Goal: Task Accomplishment & Management: Manage account settings

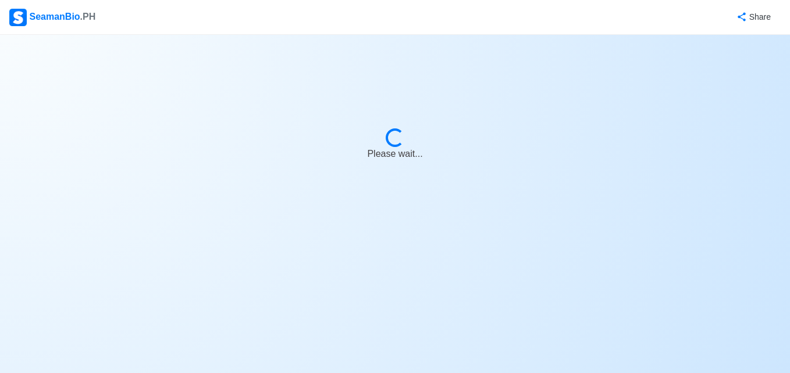
select select "3rd Engineer"
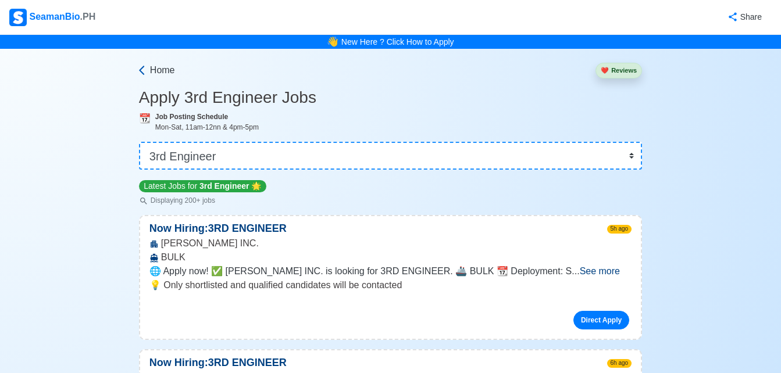
click at [159, 74] on span "Home" at bounding box center [162, 70] width 25 height 14
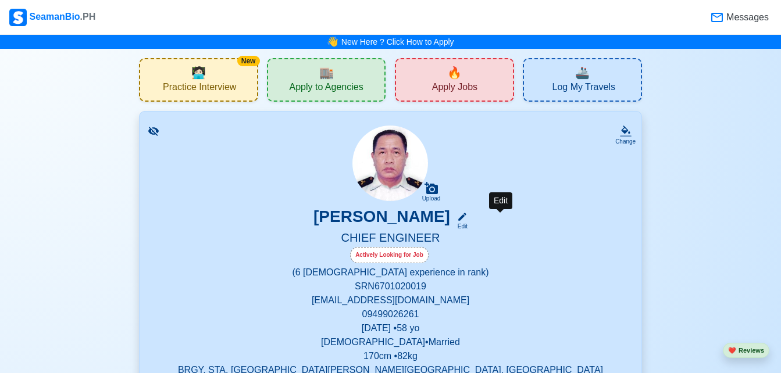
click at [468, 223] on div "Edit" at bounding box center [459, 226] width 15 height 9
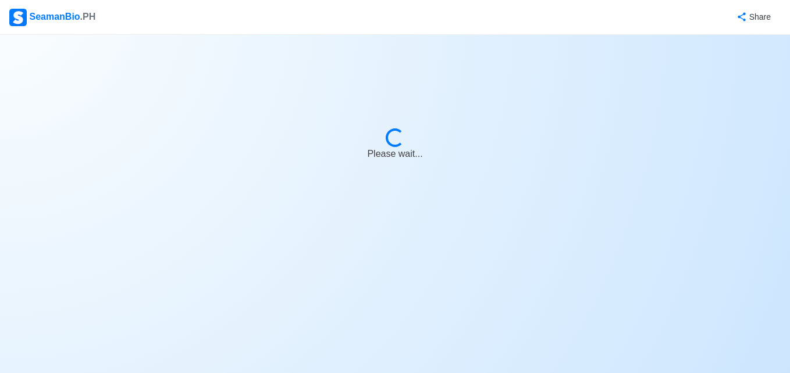
select select "Actively Looking for Job"
select select "Visible for Hiring"
select select "Married"
select select "[DEMOGRAPHIC_DATA]"
select select "PH"
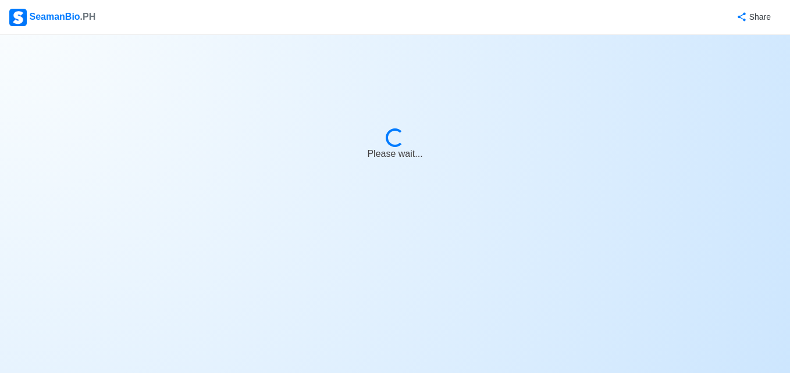
select select "0"
select select "6"
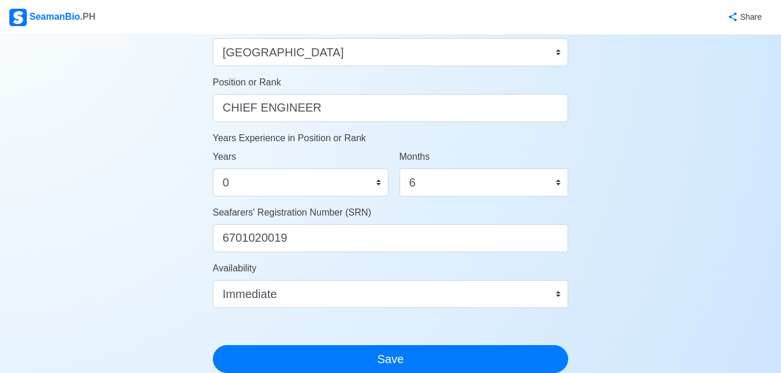
scroll to position [560, 0]
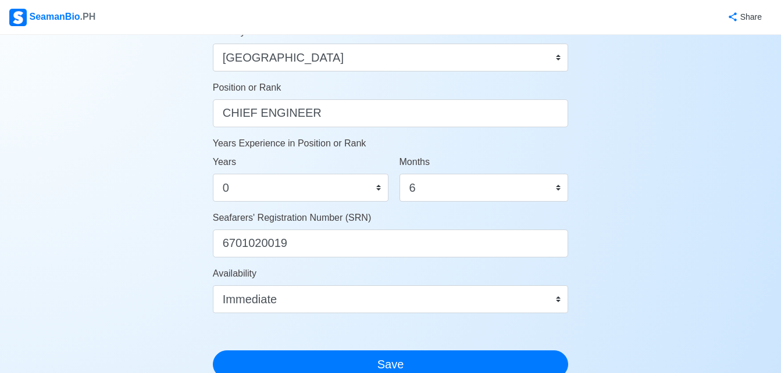
click at [550, 284] on div "Availability Immediate [DATE] [DATE] [DATE] [DATE] [DATE] [DATE] [DATE] [DATE] …" at bounding box center [391, 290] width 356 height 47
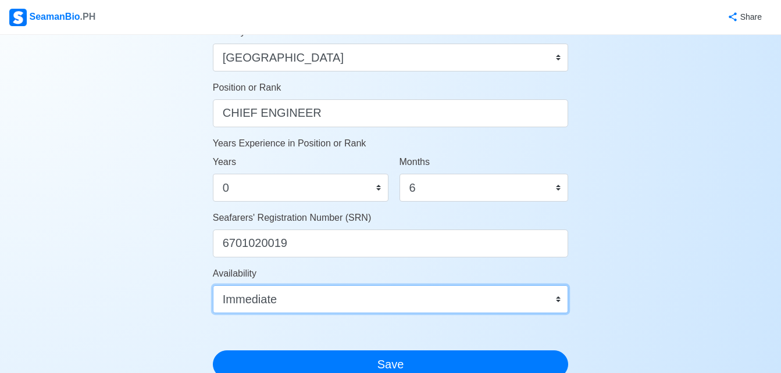
click at [545, 295] on select "Immediate [DATE] [DATE] [DATE] [DATE] [DATE] [DATE] [DATE] [DATE] [DATE]" at bounding box center [391, 300] width 356 height 28
select select "1772294400000"
click at [213, 286] on select "Immediate [DATE] [DATE] [DATE] [DATE] [DATE] [DATE] [DATE] [DATE] [DATE]" at bounding box center [391, 300] width 356 height 28
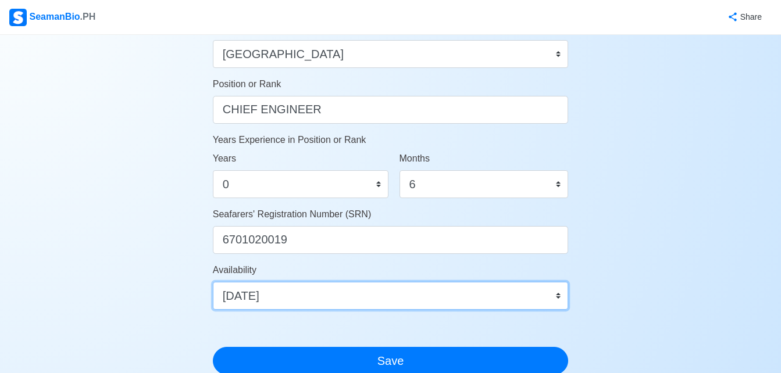
scroll to position [548, 0]
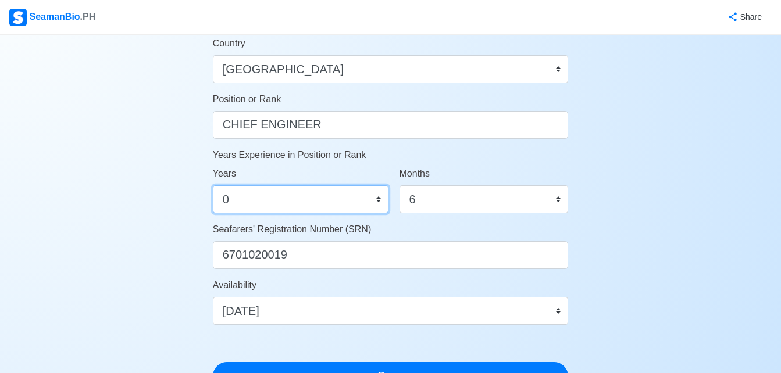
click at [376, 200] on select "0 1 2 3 4 5 6 7 8 9 10 11 12 13 14 15 16 17 18 19 20 21 22 23 24 25 26 27 28 29…" at bounding box center [301, 200] width 176 height 28
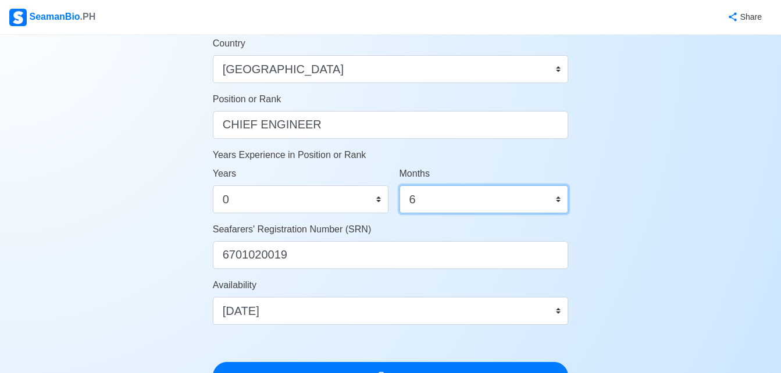
click at [454, 195] on select "0 1 2 3 4 5 6 7 8 9 10 11" at bounding box center [484, 200] width 169 height 28
select select "3"
click at [400, 186] on select "0 1 2 3 4 5 6 7 8 9 10 11" at bounding box center [484, 200] width 169 height 28
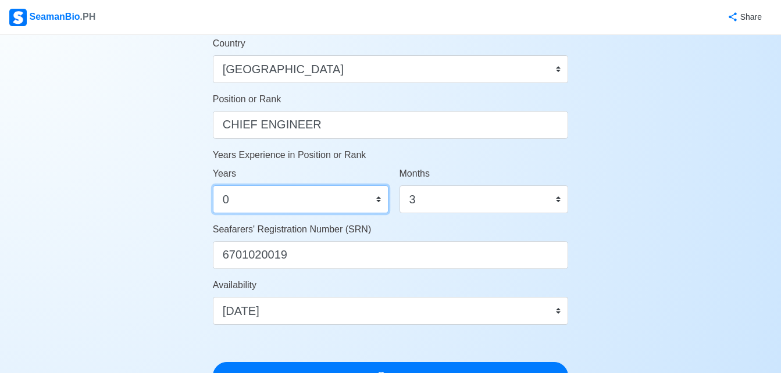
click at [319, 212] on select "0 1 2 3 4 5 6 7 8 9 10 11 12 13 14 15 16 17 18 19 20 21 22 23 24 25 26 27 28 29…" at bounding box center [301, 200] width 176 height 28
select select "15"
click at [213, 186] on select "0 1 2 3 4 5 6 7 8 9 10 11 12 13 14 15 16 17 18 19 20 21 22 23 24 25 26 27 28 29…" at bounding box center [301, 200] width 176 height 28
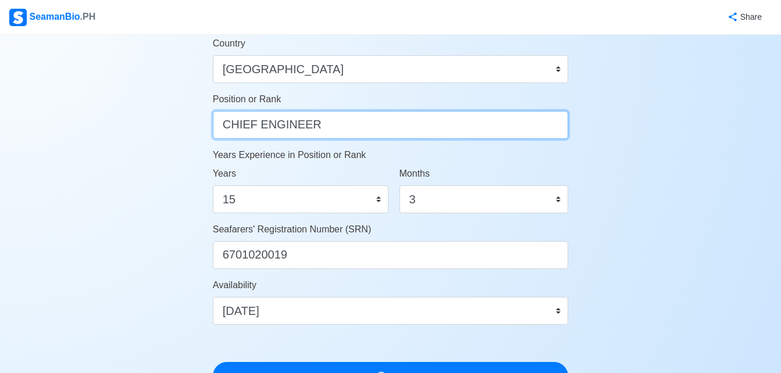
click at [314, 118] on input "CHIEF ENGINEER" at bounding box center [391, 125] width 356 height 28
click at [230, 121] on input "CHIEF ENGINEER" at bounding box center [391, 125] width 356 height 28
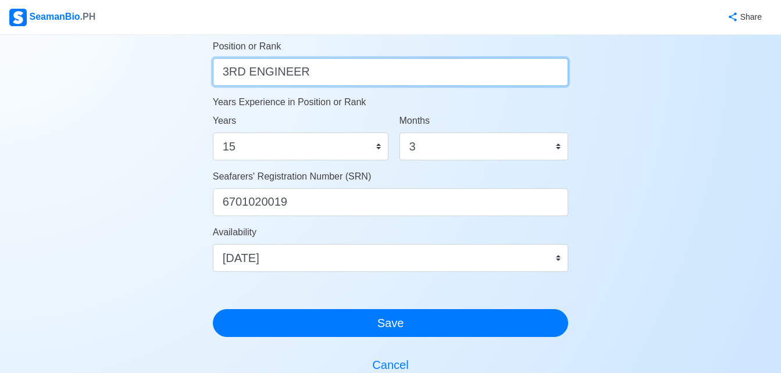
scroll to position [603, 0]
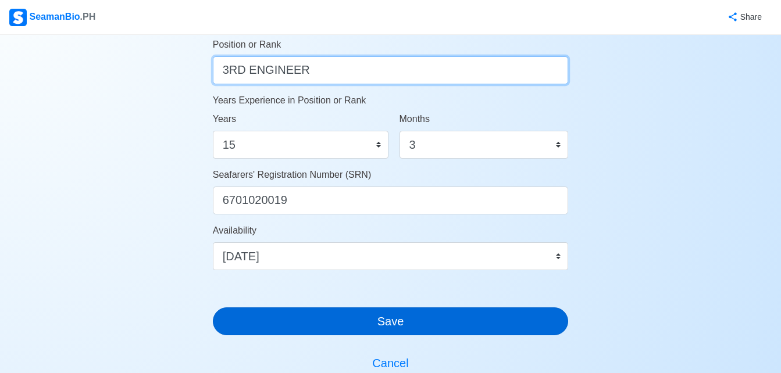
type input "3RD ENGINEER"
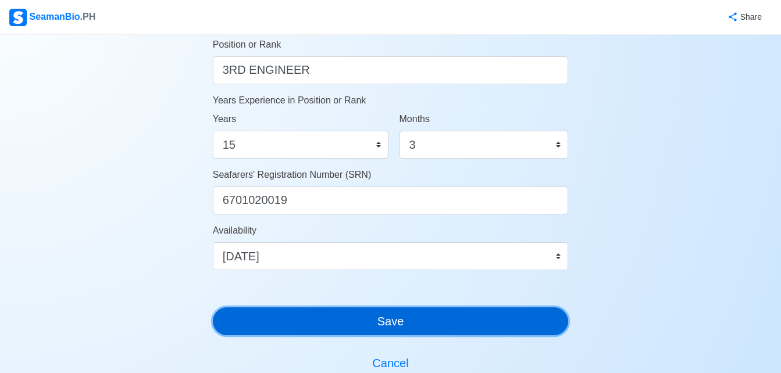
click at [475, 327] on button "Save" at bounding box center [391, 322] width 356 height 28
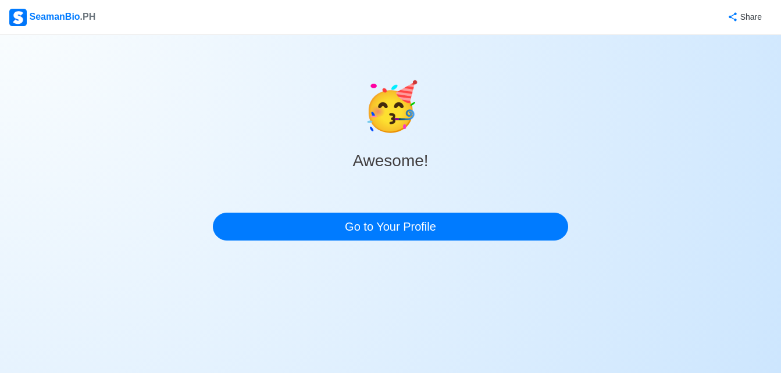
scroll to position [0, 0]
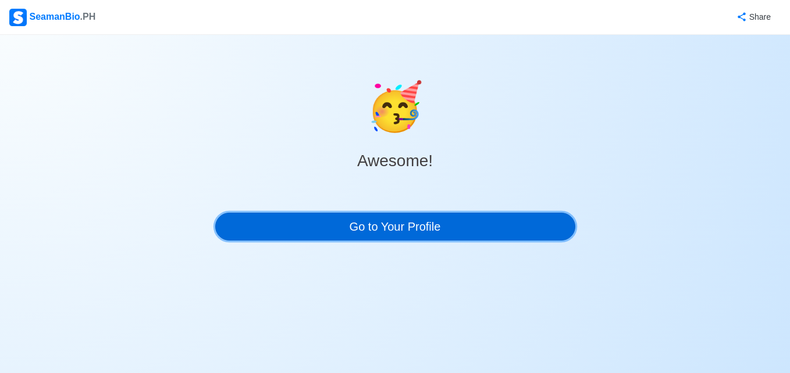
click at [433, 237] on link "Go to Your Profile" at bounding box center [395, 227] width 360 height 28
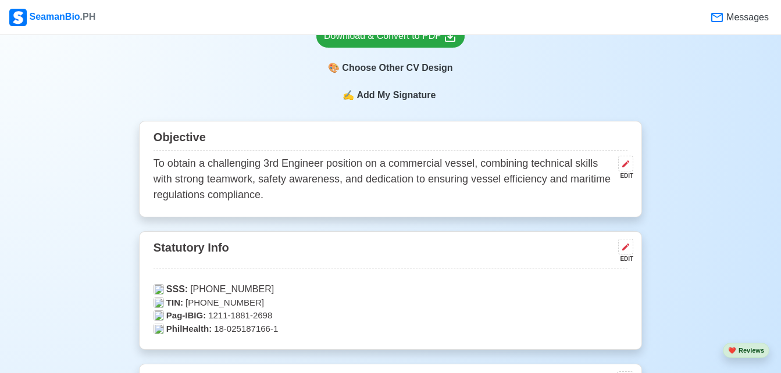
scroll to position [472, 0]
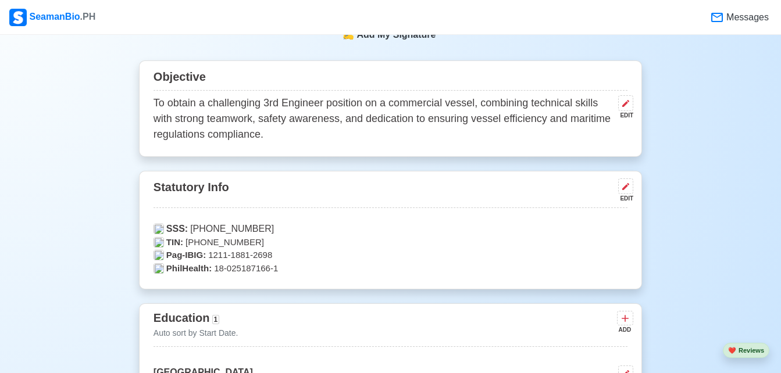
click at [295, 109] on p "To obtain a challenging 3rd Engineer position on a commercial vessel, combining…" at bounding box center [384, 118] width 460 height 47
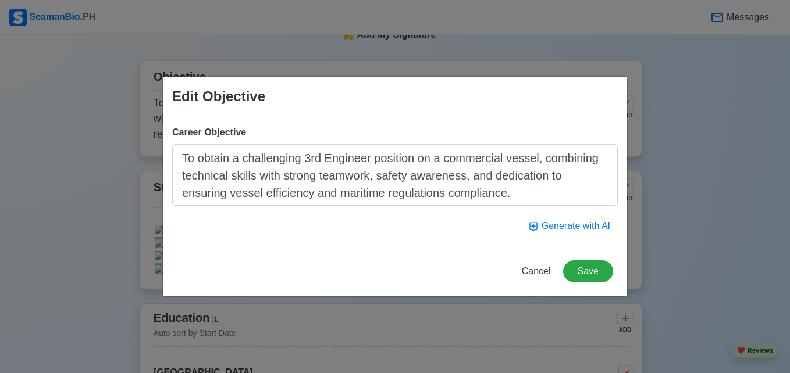
drag, startPoint x: 198, startPoint y: 158, endPoint x: 636, endPoint y: 151, distance: 437.4
click at [636, 151] on div "Edit Objective Career Objective To obtain a challenging 3rd Engineer position o…" at bounding box center [395, 186] width 790 height 373
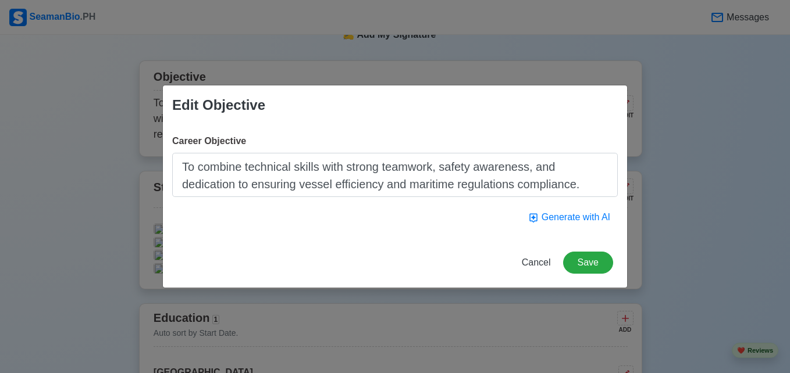
click at [227, 187] on textarea "To combine technical skills with strong teamwork, safety awareness, and dedicat…" at bounding box center [394, 175] width 445 height 44
drag, startPoint x: 303, startPoint y: 184, endPoint x: 199, endPoint y: 187, distance: 104.1
click at [199, 187] on textarea "To combine technical skills with strong teamwork, safety awareness, and dedicat…" at bounding box center [394, 175] width 445 height 44
type textarea "To combine technical skills with strong teamwork, safety awareness, and dedicat…"
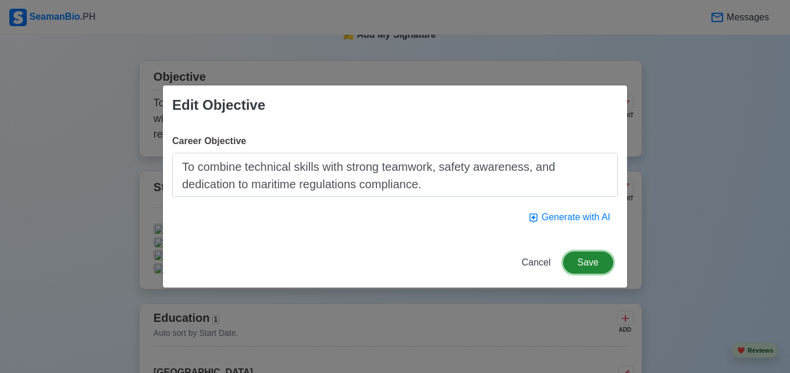
click at [598, 262] on button "Save" at bounding box center [588, 263] width 50 height 22
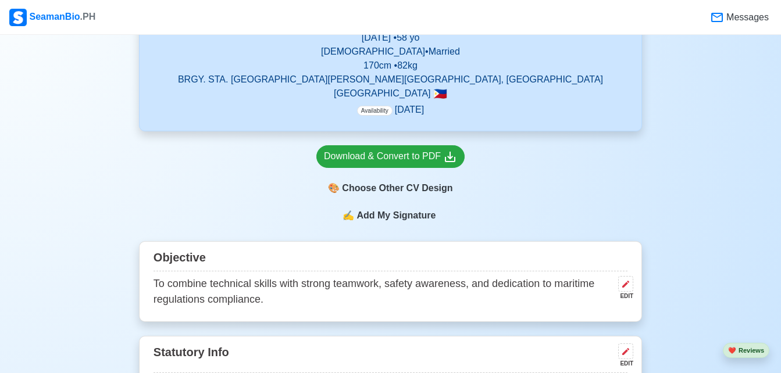
scroll to position [254, 0]
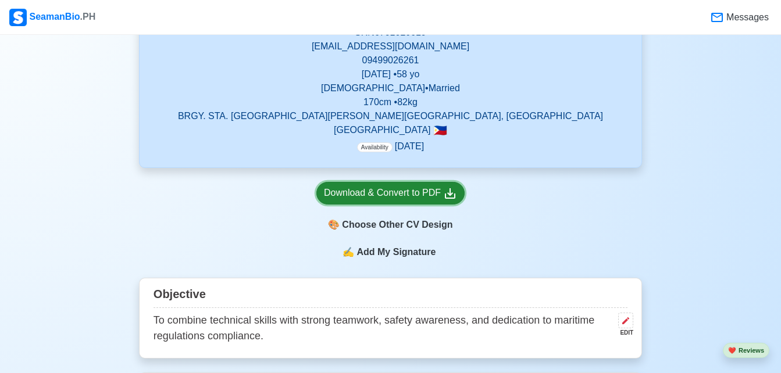
click at [400, 194] on div "Download & Convert to PDF" at bounding box center [390, 193] width 133 height 15
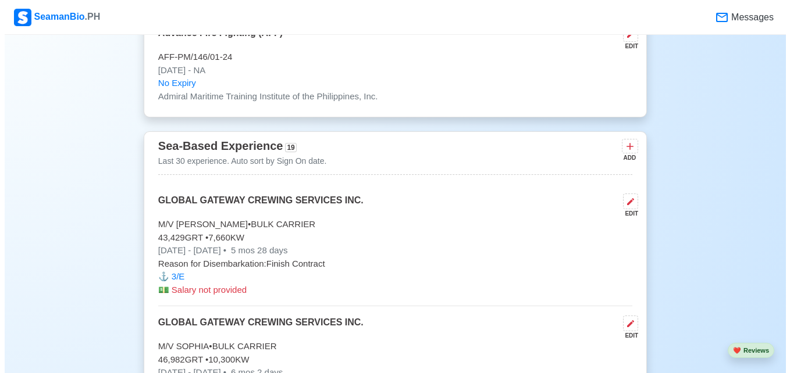
scroll to position [4006, 0]
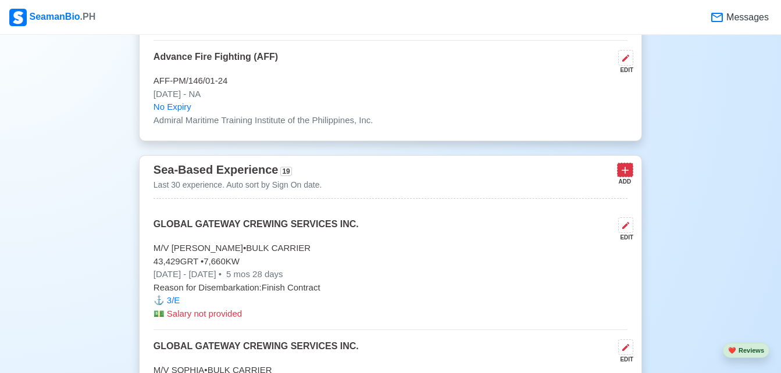
click at [622, 170] on icon at bounding box center [625, 171] width 12 height 12
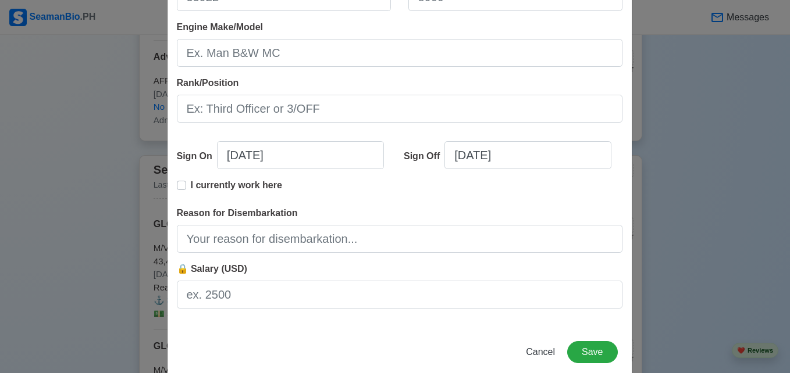
scroll to position [273, 0]
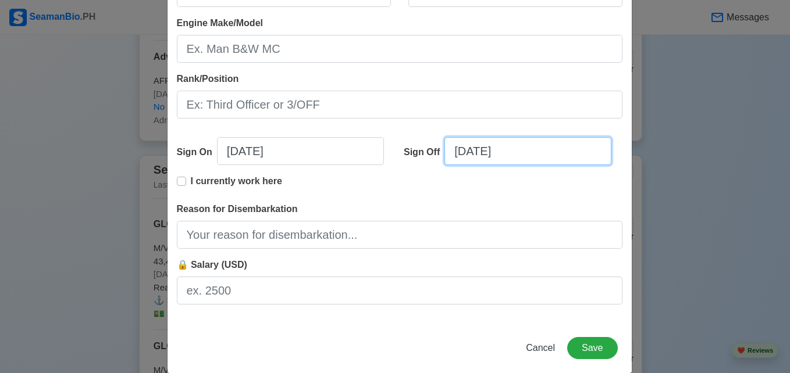
select select "****"
select select "*********"
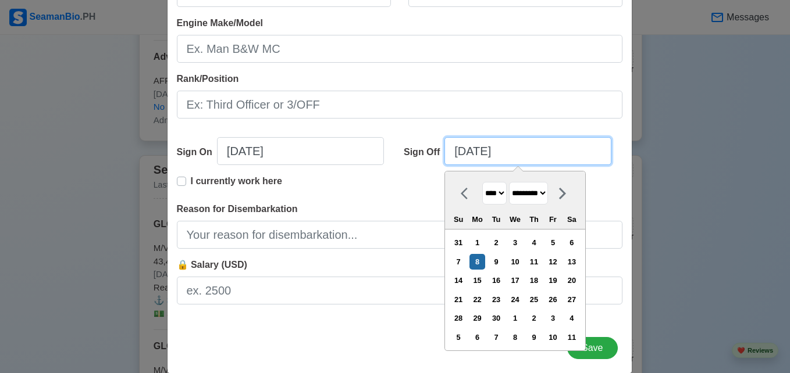
click at [496, 145] on input "[DATE]" at bounding box center [527, 151] width 167 height 28
click at [529, 152] on input "[DATE]" at bounding box center [527, 151] width 167 height 28
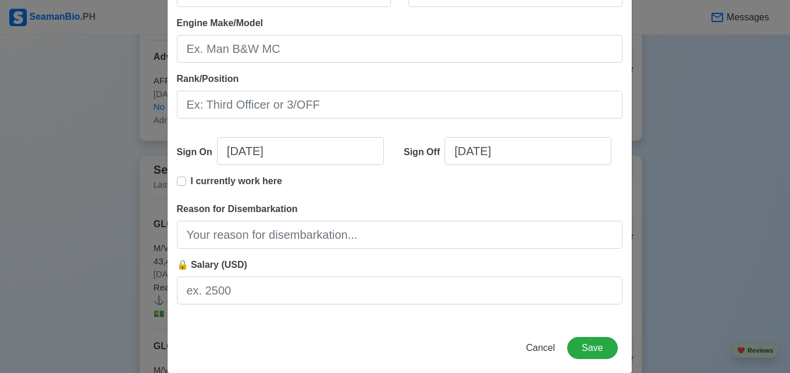
click at [316, 200] on div "I currently work here" at bounding box center [399, 188] width 445 height 28
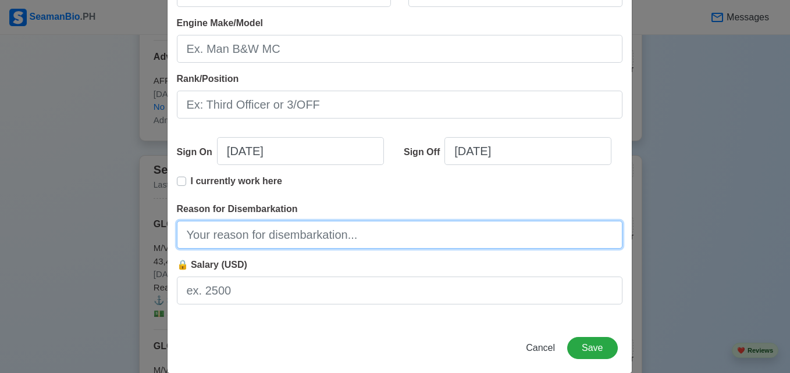
click at [302, 231] on input "Reason for Disembarkation" at bounding box center [399, 235] width 445 height 28
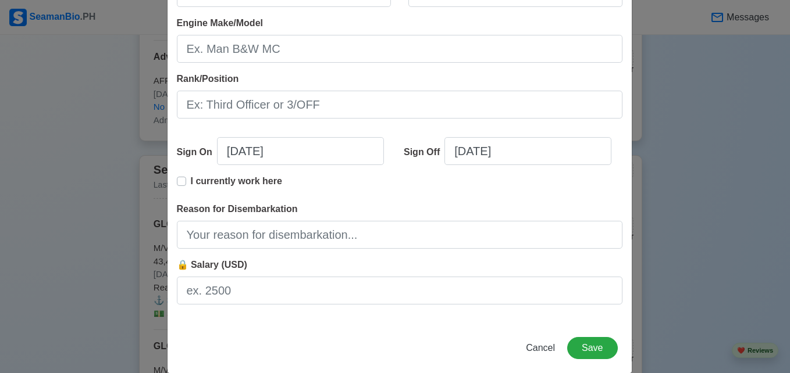
click at [370, 188] on div "I currently work here" at bounding box center [399, 188] width 445 height 28
click at [191, 181] on label "I currently work here" at bounding box center [236, 185] width 91 height 23
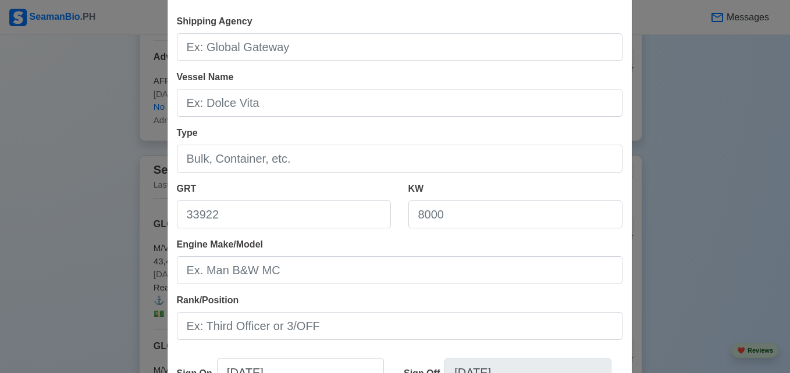
scroll to position [39, 0]
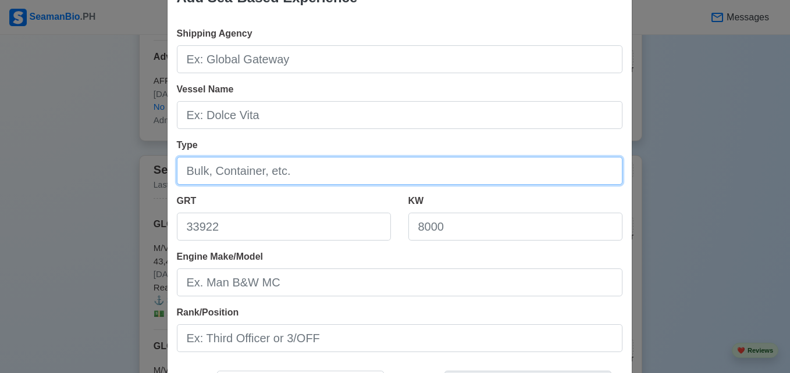
click at [347, 170] on input "Type" at bounding box center [399, 171] width 445 height 28
type input "GENERAL CARGO"
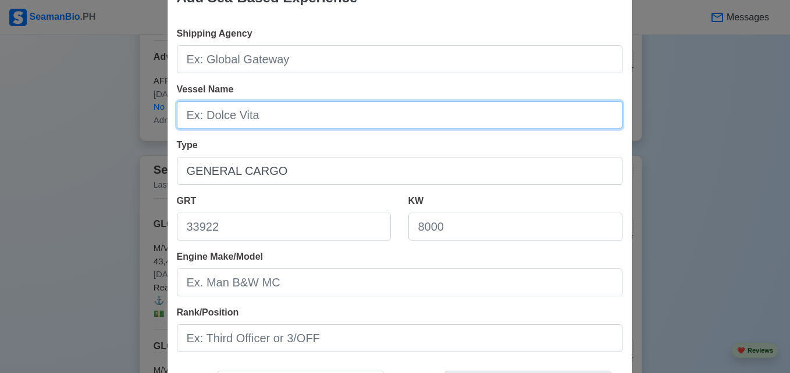
click at [256, 119] on input "Vessel Name" at bounding box center [399, 115] width 445 height 28
type input "LCT GOLDEN BELLA"
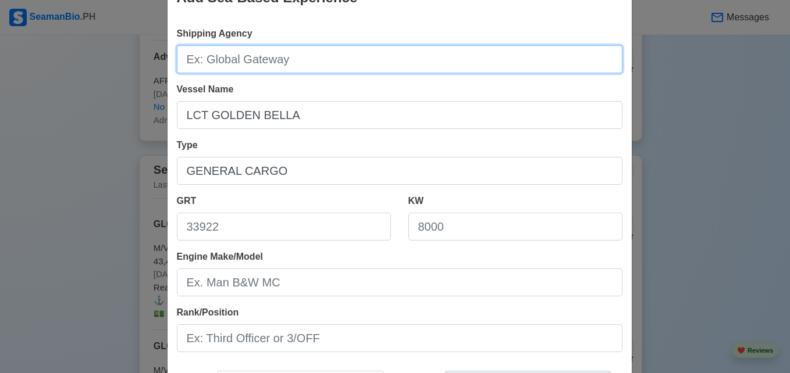
click at [268, 66] on input "Shipping Agency" at bounding box center [399, 59] width 445 height 28
type input "WEST BAY SHIPPING MARINE CORPORATION"
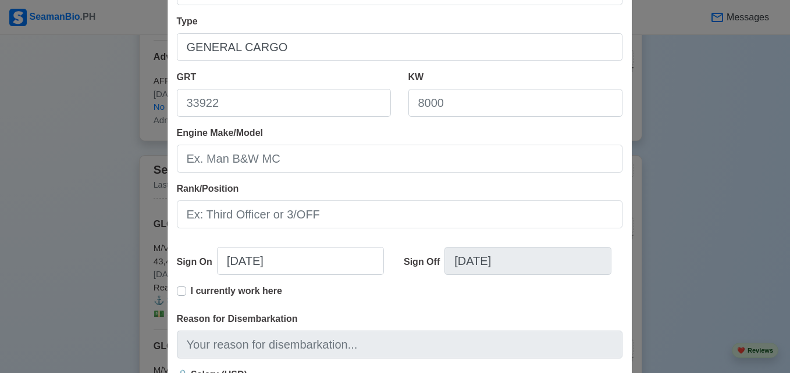
scroll to position [196, 0]
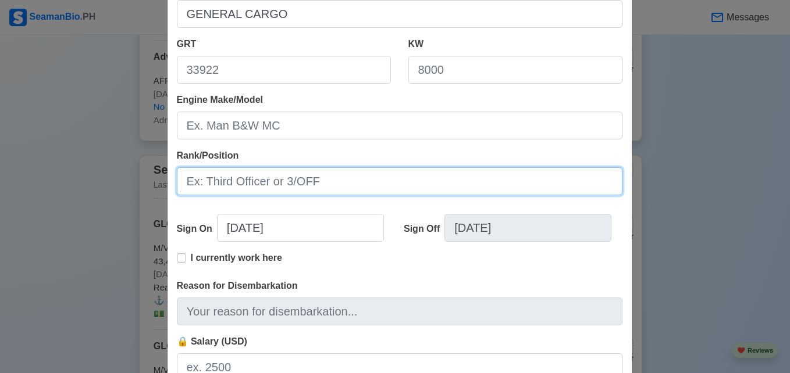
click at [321, 191] on input "Rank/Position" at bounding box center [399, 181] width 445 height 28
type input "CHIEF ENGINEER"
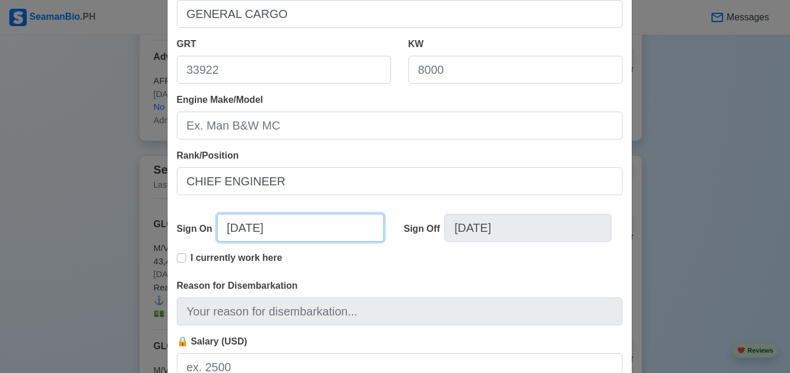
select select "****"
select select "*********"
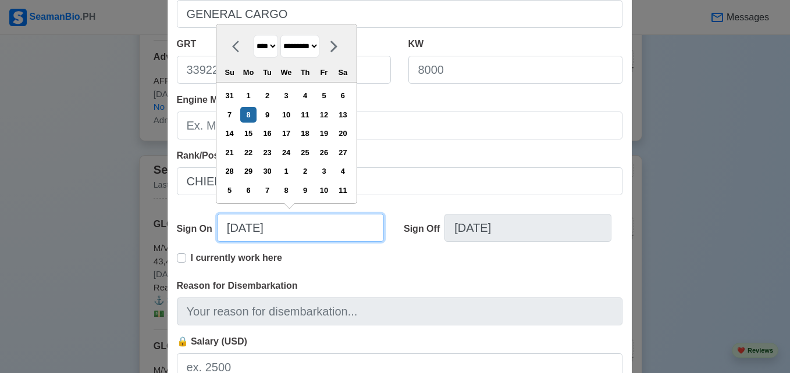
click at [248, 227] on input "[DATE]" at bounding box center [300, 228] width 167 height 28
type input "[DATE]"
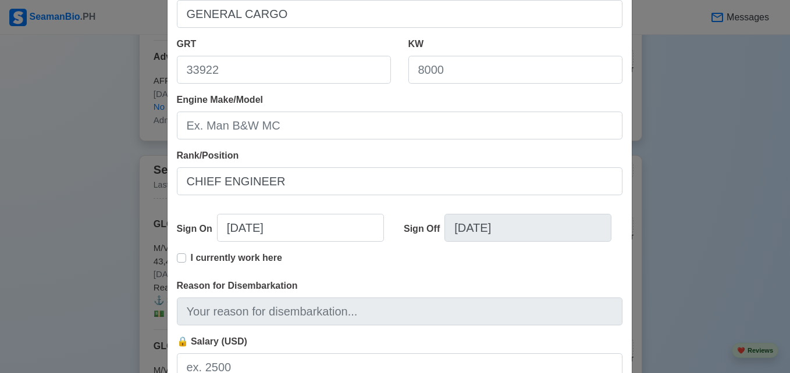
click at [352, 279] on div "Reason for Disembarkation" at bounding box center [399, 302] width 445 height 47
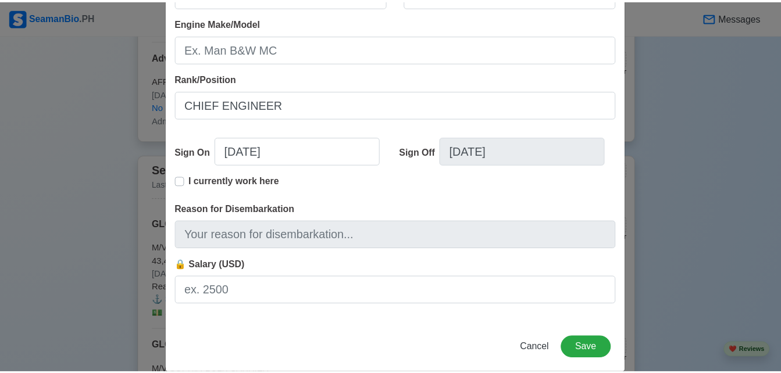
scroll to position [290, 0]
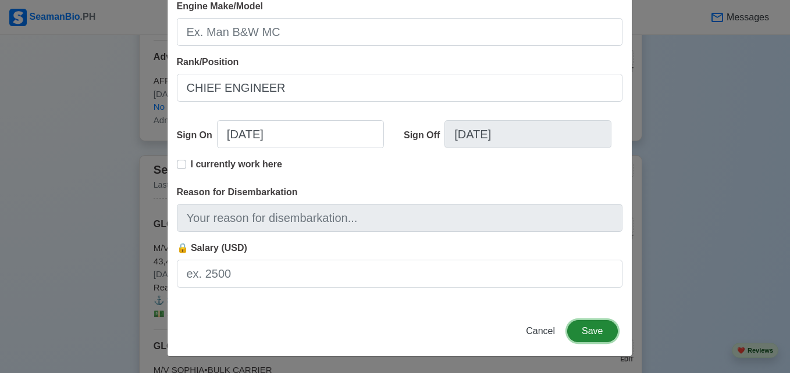
click at [601, 333] on button "Save" at bounding box center [592, 331] width 50 height 22
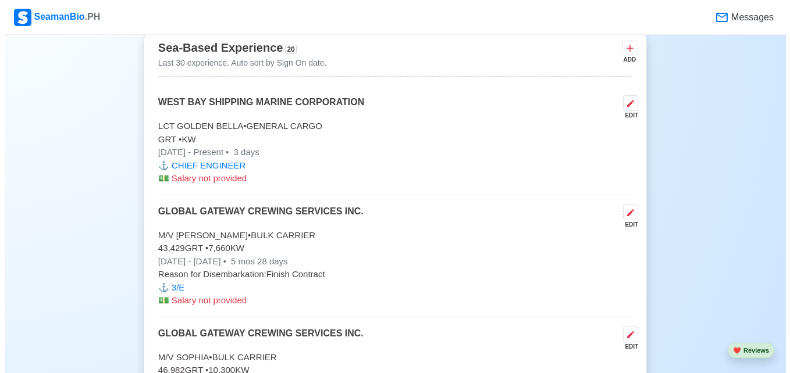
scroll to position [4141, 0]
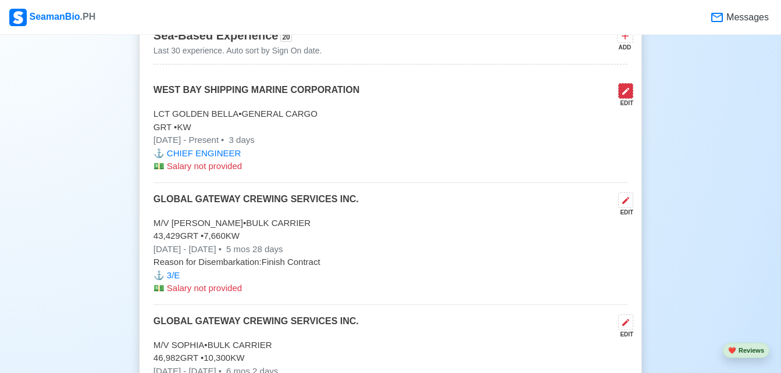
click at [627, 94] on icon at bounding box center [625, 91] width 9 height 9
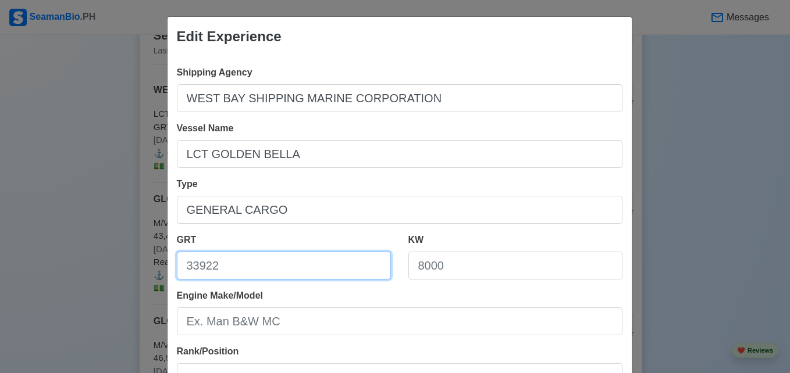
click at [226, 264] on input "GRT" at bounding box center [284, 266] width 214 height 28
type input "996"
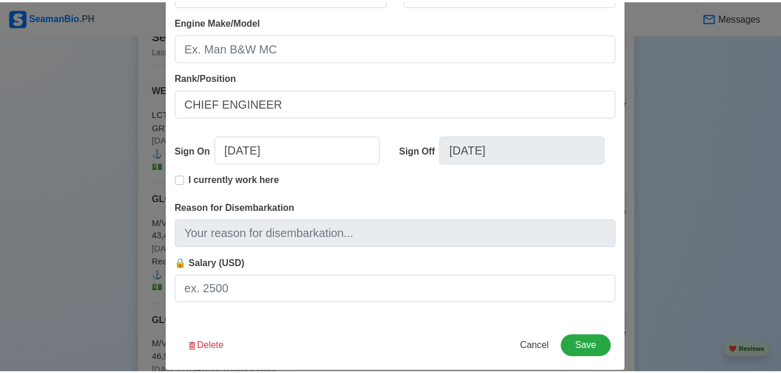
scroll to position [290, 0]
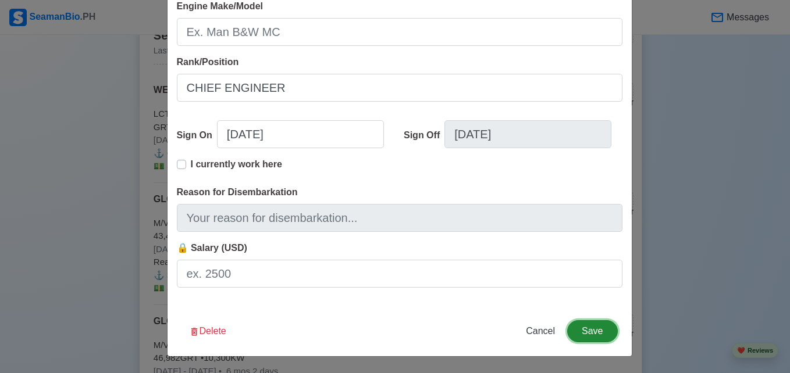
click at [594, 327] on button "Save" at bounding box center [592, 331] width 50 height 22
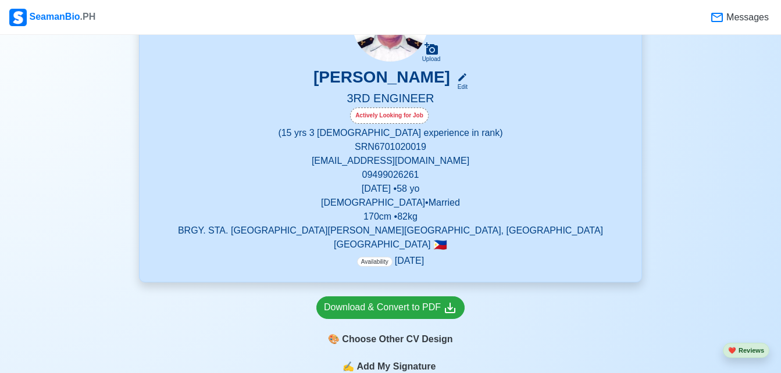
scroll to position [5, 0]
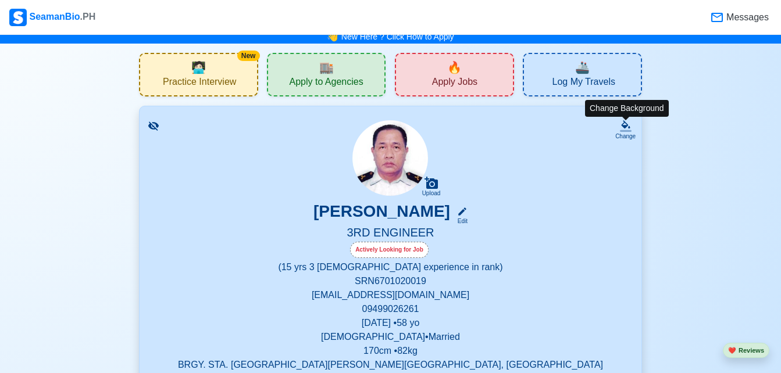
click at [619, 134] on div "Change" at bounding box center [625, 136] width 20 height 9
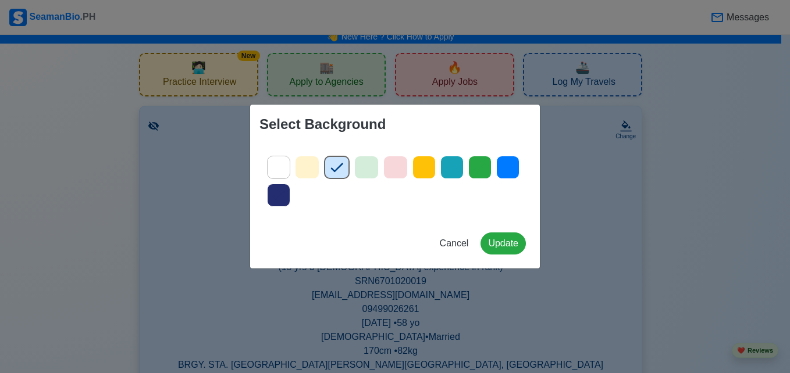
click at [365, 166] on icon at bounding box center [366, 167] width 17 height 17
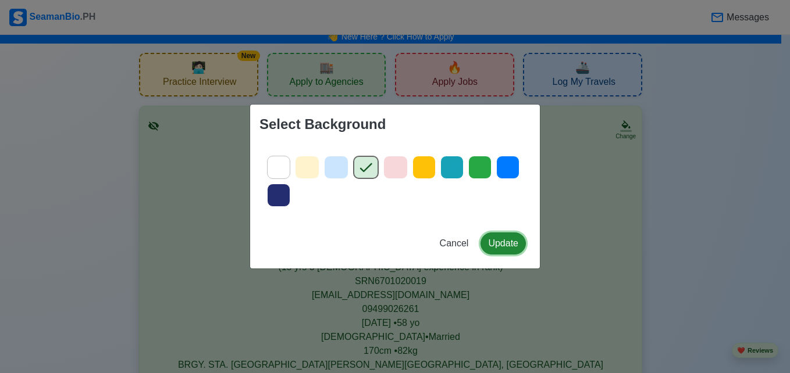
click at [511, 241] on button "Update" at bounding box center [502, 244] width 45 height 22
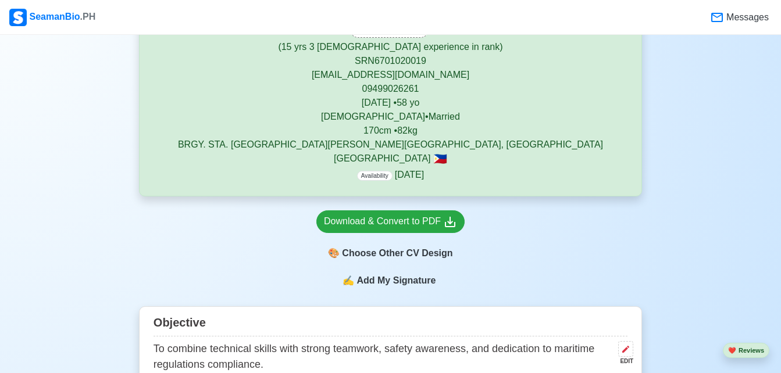
scroll to position [262, 0]
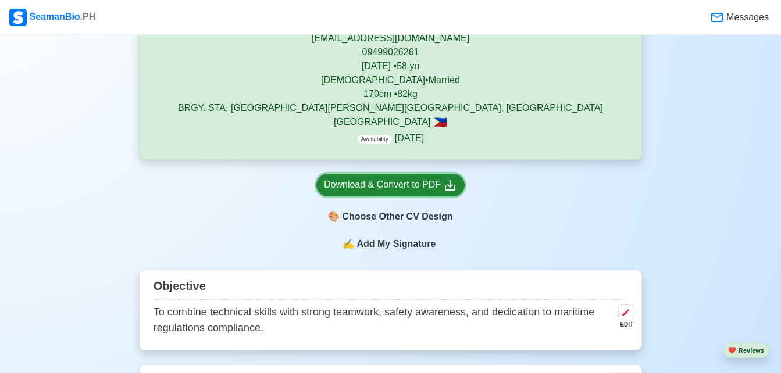
click at [444, 181] on icon at bounding box center [450, 186] width 14 height 14
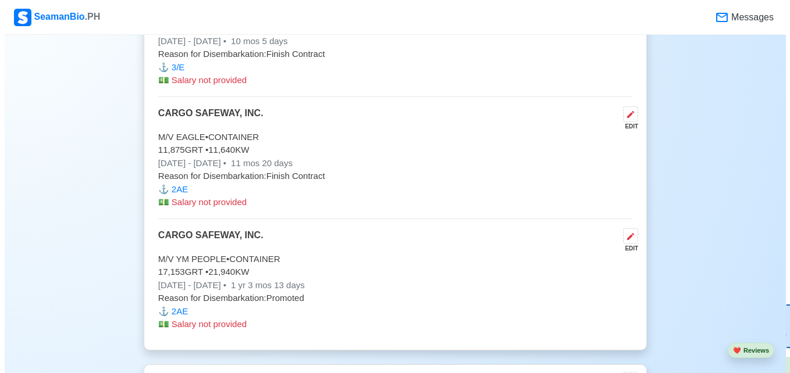
scroll to position [6392, 0]
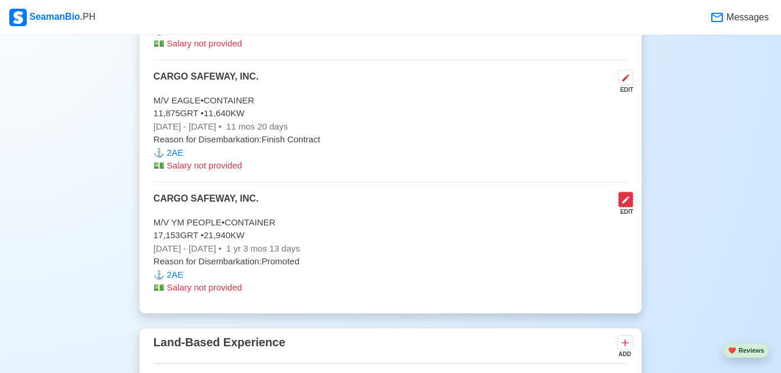
click at [626, 205] on icon at bounding box center [625, 199] width 9 height 9
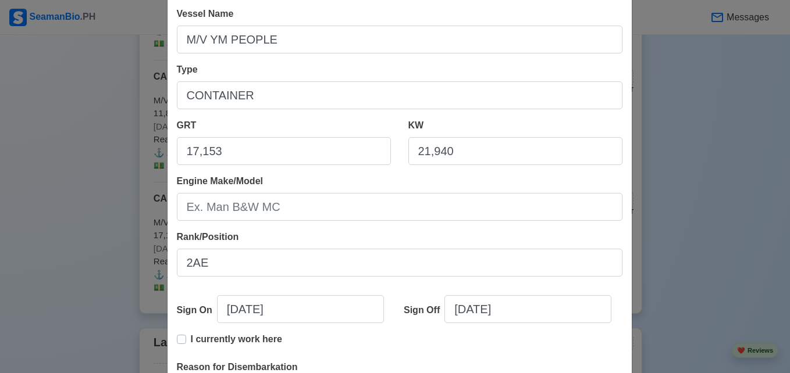
scroll to position [118, 0]
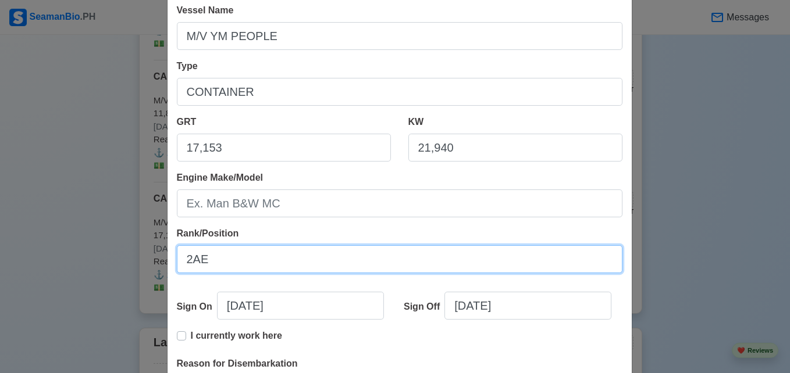
drag, startPoint x: 256, startPoint y: 265, endPoint x: 190, endPoint y: 264, distance: 66.9
click at [190, 264] on input "2AE" at bounding box center [399, 259] width 445 height 28
type input "2ND ASSISTANT ENGINEER"
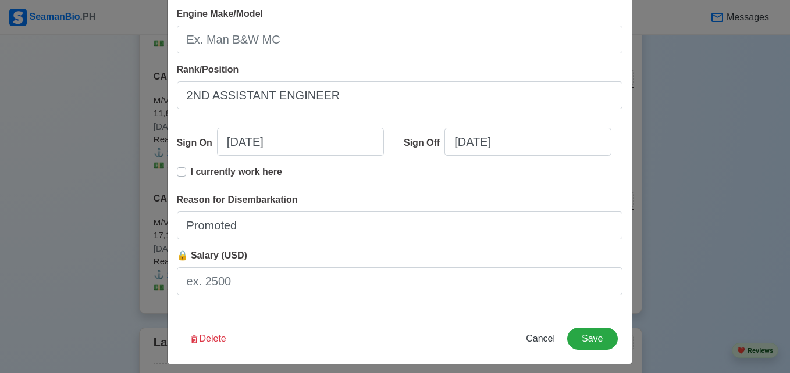
scroll to position [290, 0]
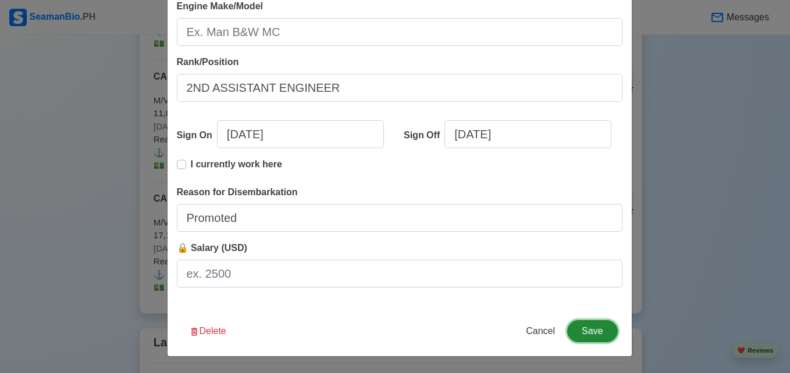
click at [587, 330] on button "Save" at bounding box center [592, 331] width 50 height 22
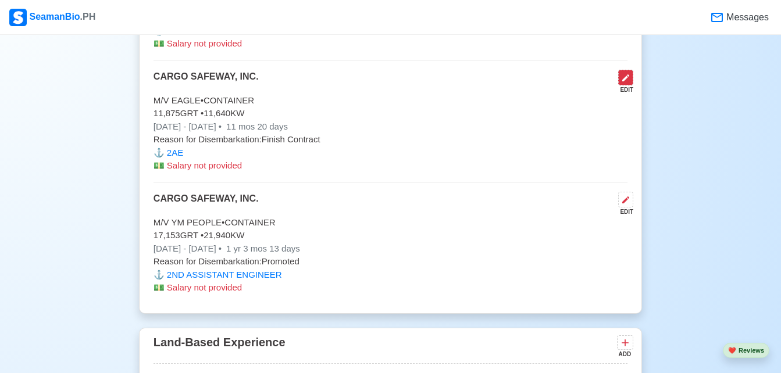
click at [631, 83] on button at bounding box center [625, 78] width 15 height 16
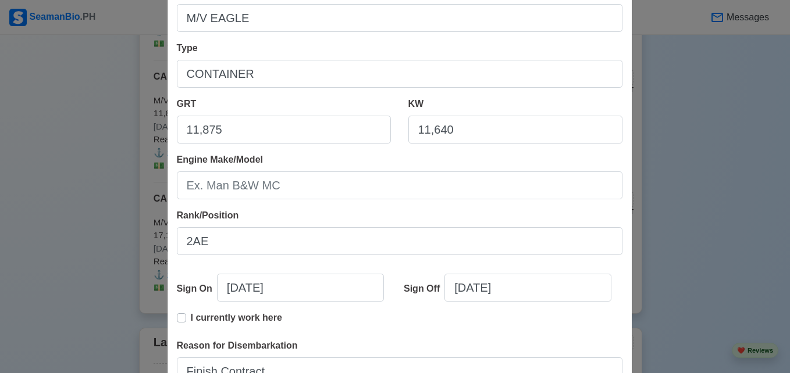
scroll to position [196, 0]
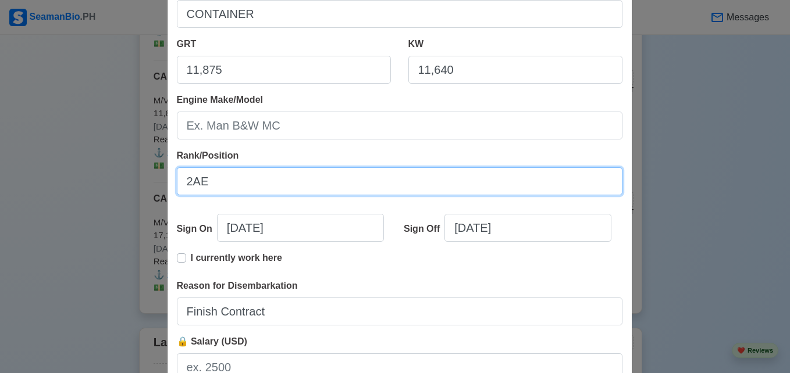
click at [290, 180] on input "2AE" at bounding box center [399, 181] width 445 height 28
type input "2"
type input "2ND ASSISTANT ENGINEER"
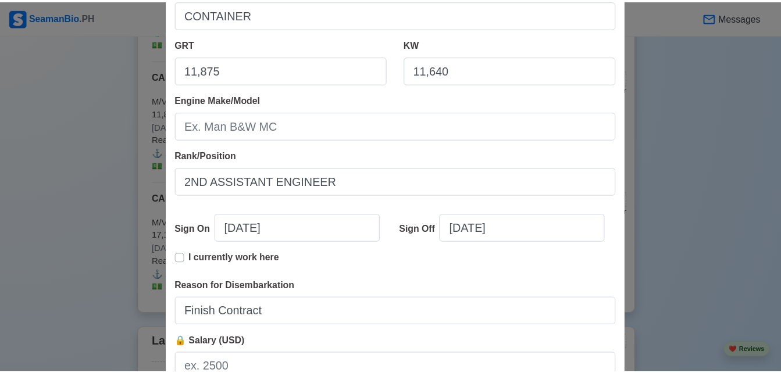
scroll to position [290, 0]
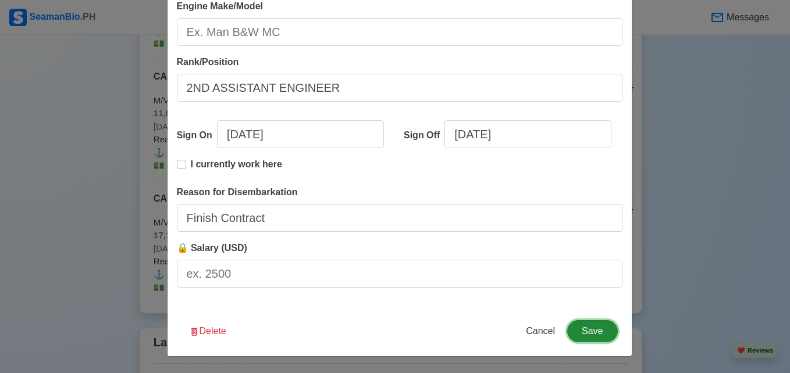
click at [586, 329] on button "Save" at bounding box center [592, 331] width 50 height 22
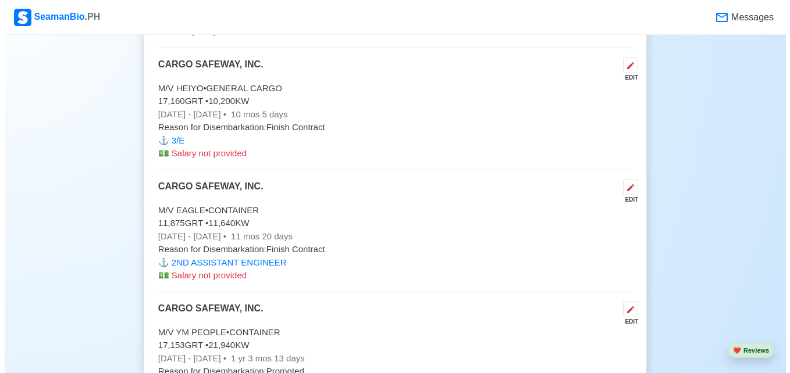
scroll to position [6270, 0]
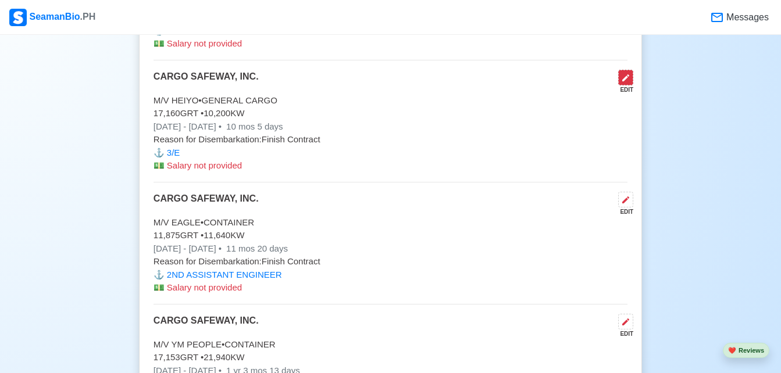
click at [626, 81] on icon at bounding box center [625, 77] width 7 height 7
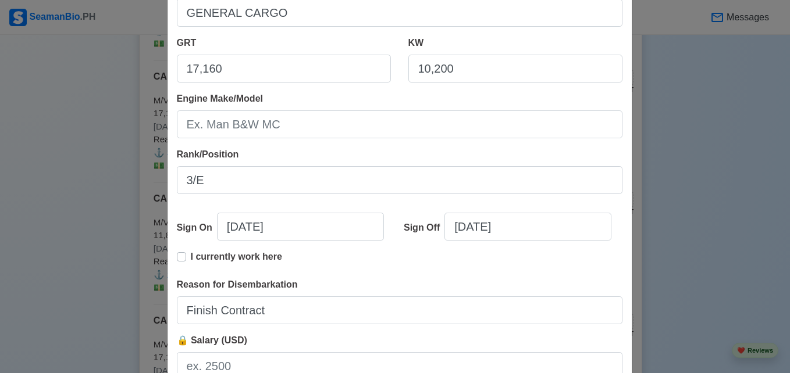
scroll to position [237, 0]
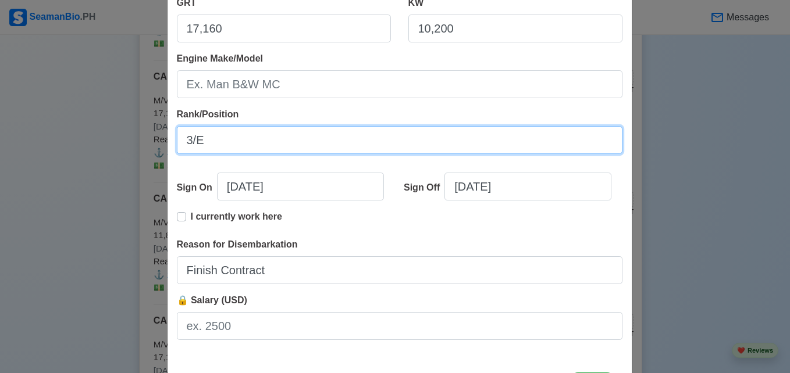
click at [352, 135] on input "3/E" at bounding box center [399, 140] width 445 height 28
drag, startPoint x: 269, startPoint y: 138, endPoint x: 180, endPoint y: 141, distance: 88.4
click at [180, 141] on input "3RD ENGINEER" at bounding box center [399, 140] width 445 height 28
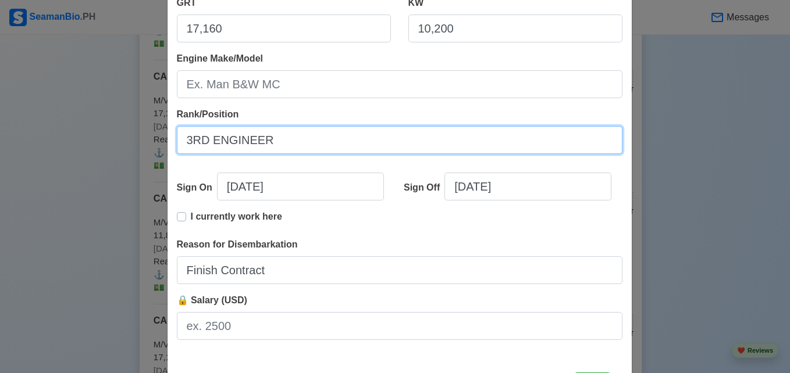
type input "3RD ENGINEER"
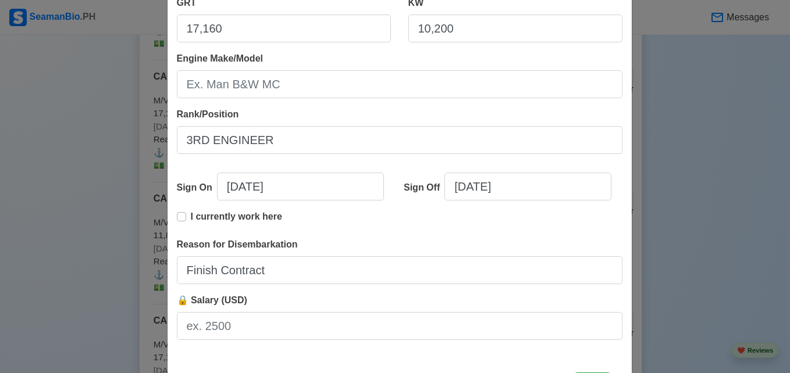
click at [732, 225] on div "Edit Experience Shipping Agency CARGO SAFEWAY, INC. Vessel Name M/V HEIYO Type …" at bounding box center [395, 186] width 790 height 373
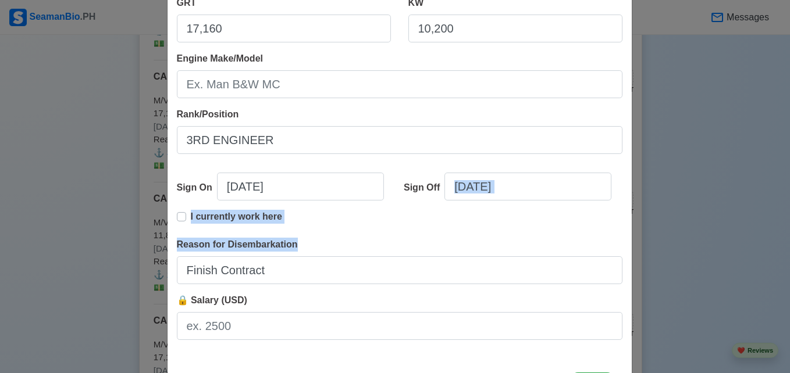
drag, startPoint x: 779, startPoint y: 181, endPoint x: 783, endPoint y: 273, distance: 92.0
click at [783, 273] on div "Edit Experience Shipping Agency CARGO SAFEWAY, INC. Vessel Name M/V HEIYO Type …" at bounding box center [395, 186] width 790 height 373
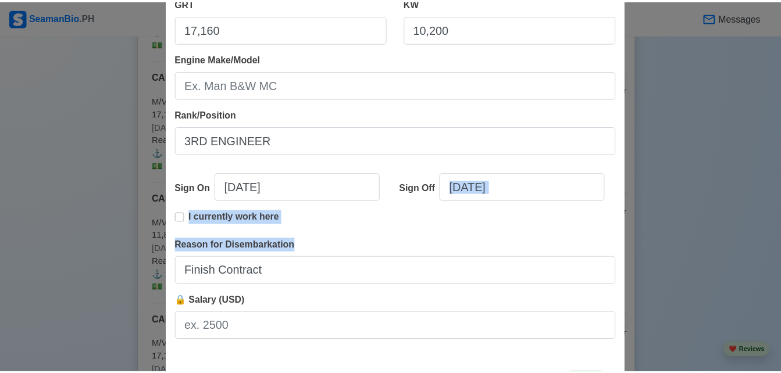
scroll to position [290, 0]
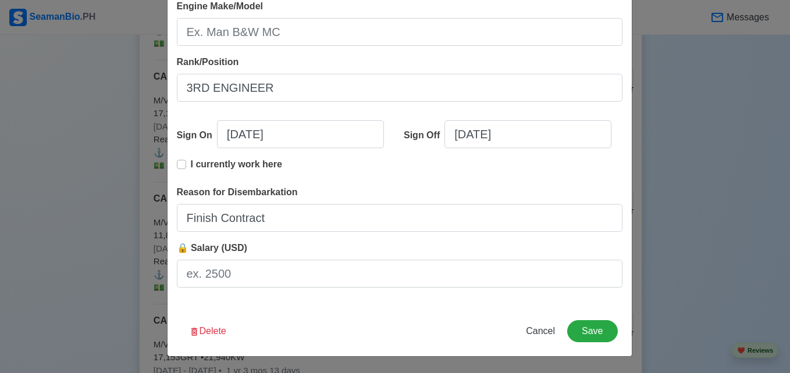
click at [608, 316] on div "Edit Experience Shipping Agency CARGO SAFEWAY, INC. Vessel Name M/V HEIYO Type …" at bounding box center [399, 42] width 465 height 630
click at [589, 331] on button "Save" at bounding box center [592, 331] width 50 height 22
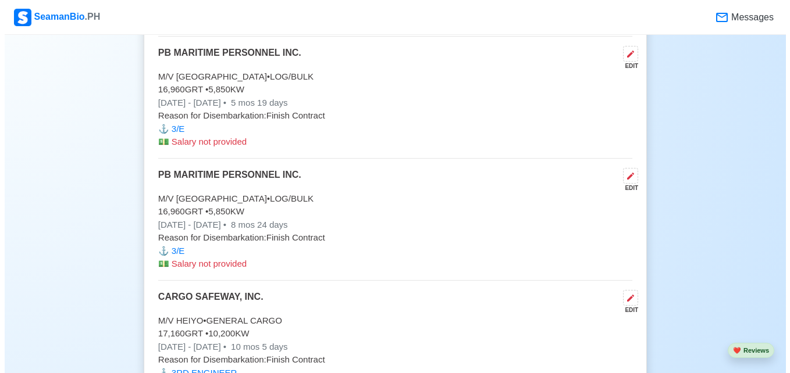
scroll to position [6037, 0]
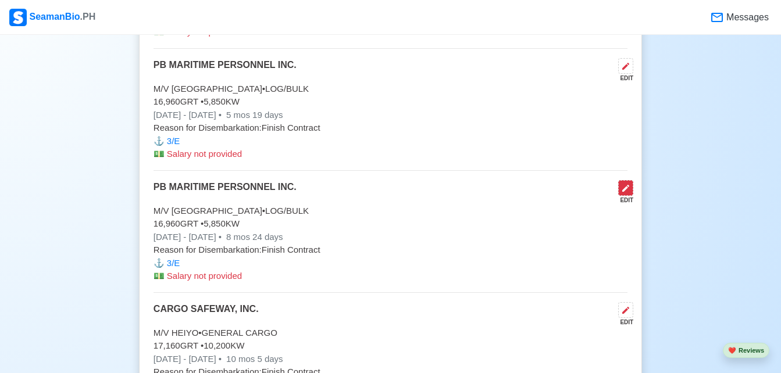
click at [622, 186] on button at bounding box center [625, 188] width 15 height 16
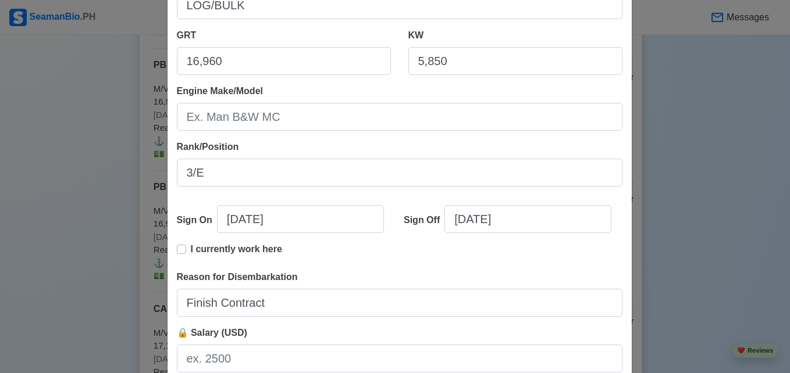
scroll to position [270, 0]
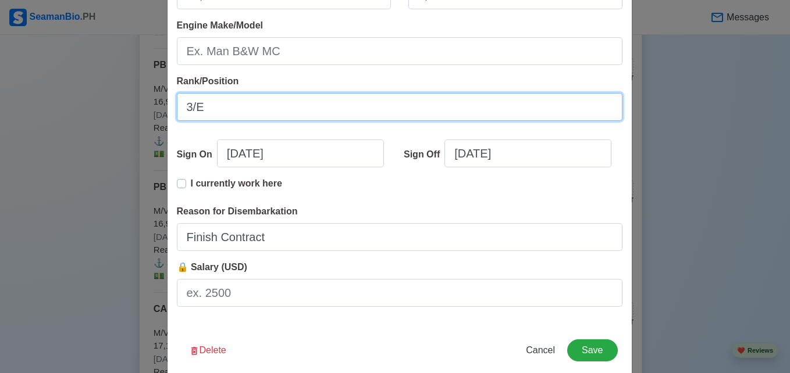
drag, startPoint x: 315, startPoint y: 105, endPoint x: 173, endPoint y: 108, distance: 141.4
click at [177, 108] on input "3/E" at bounding box center [399, 107] width 445 height 28
paste input "RD ENGINEER"
type input "3RD ENGINEER"
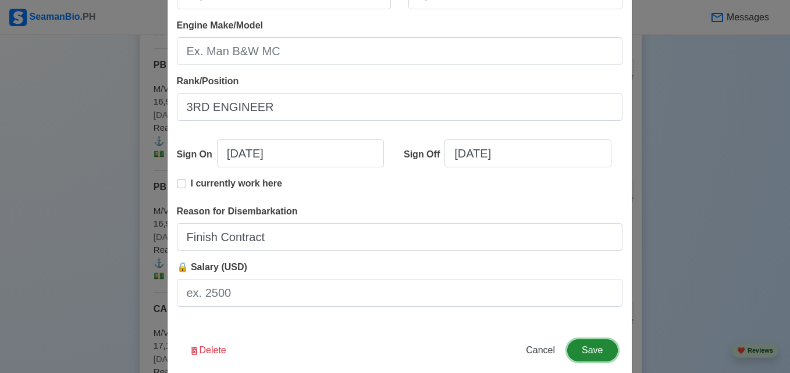
click at [584, 351] on button "Save" at bounding box center [592, 351] width 50 height 22
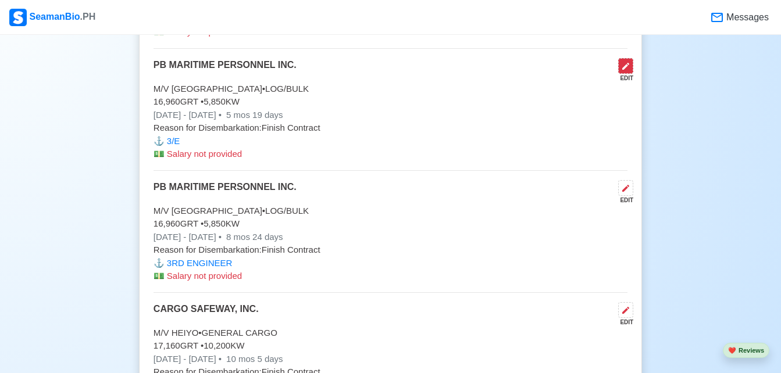
click at [625, 70] on icon at bounding box center [625, 66] width 9 height 9
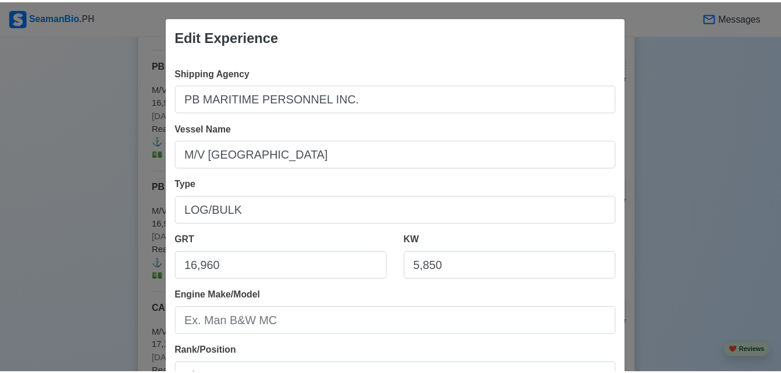
scroll to position [290, 0]
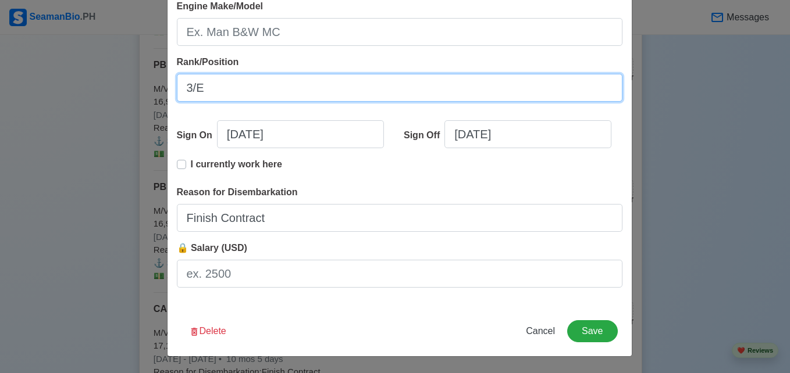
drag, startPoint x: 213, startPoint y: 87, endPoint x: 170, endPoint y: 91, distance: 43.8
click at [170, 91] on div "Shipping Agency PB MARITIME PERSONNEL INC. Vessel Name M/V KOOMBANA BAY Type LO…" at bounding box center [399, 37] width 464 height 540
paste input "RD ENGINEER"
type input "3RD ENGINEER"
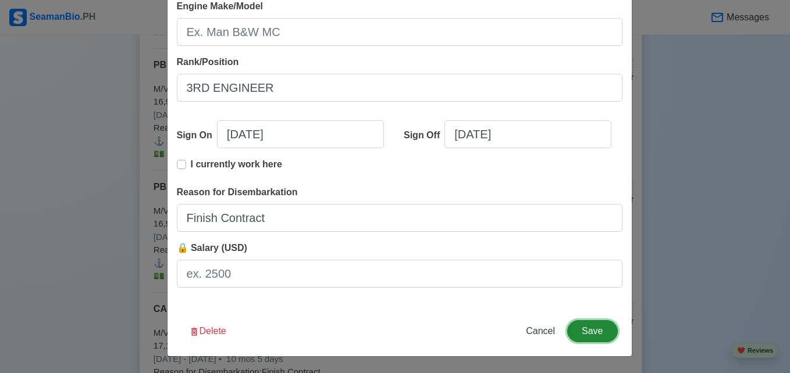
click at [591, 329] on button "Save" at bounding box center [592, 331] width 50 height 22
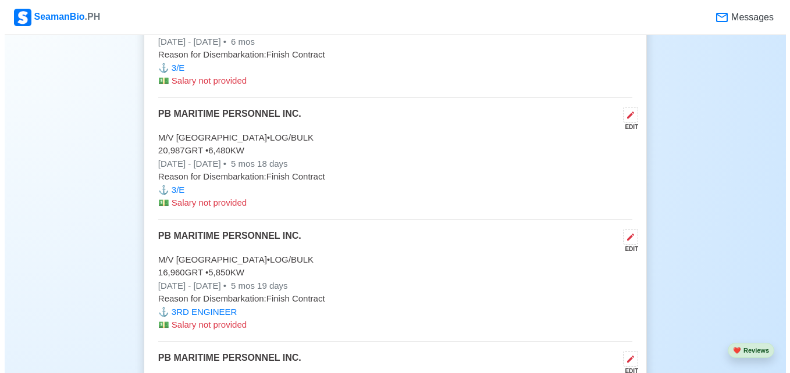
scroll to position [5841, 0]
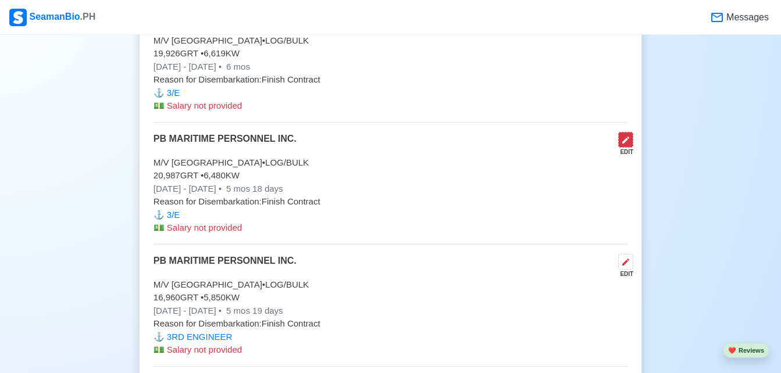
click at [630, 145] on icon at bounding box center [625, 140] width 9 height 9
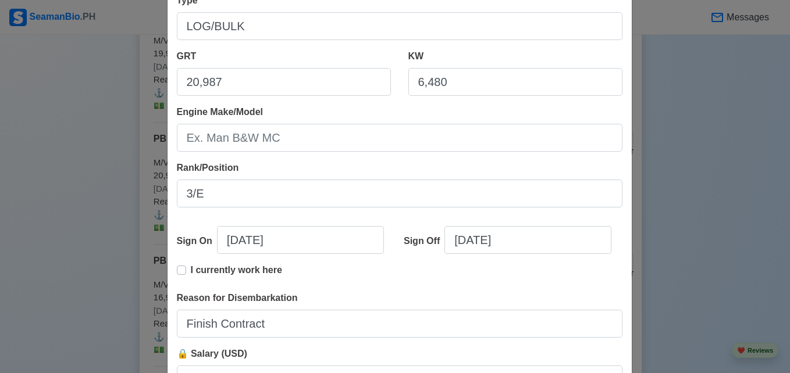
scroll to position [186, 0]
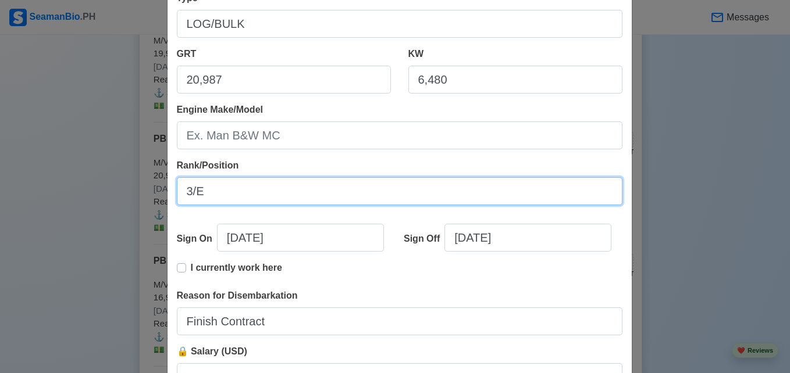
drag, startPoint x: 231, startPoint y: 193, endPoint x: 170, endPoint y: 195, distance: 61.1
click at [170, 195] on div "Shipping Agency PB MARITIME PERSONNEL INC. Vessel Name M/V DIAMOND HARBOUR Type…" at bounding box center [399, 140] width 464 height 540
paste input "RD ENGINEER"
type input "3RD ENGINEER"
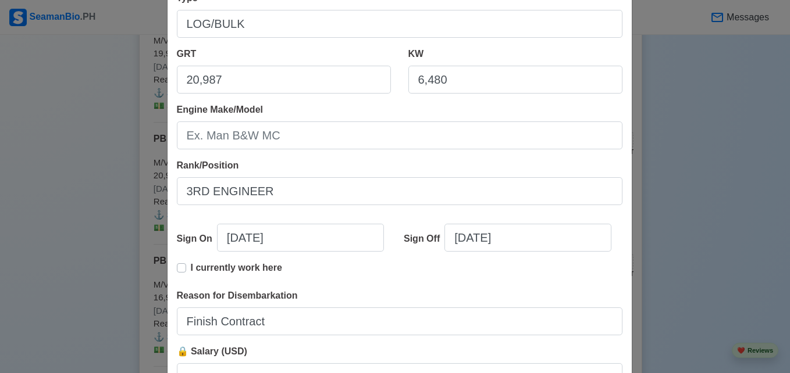
scroll to position [290, 0]
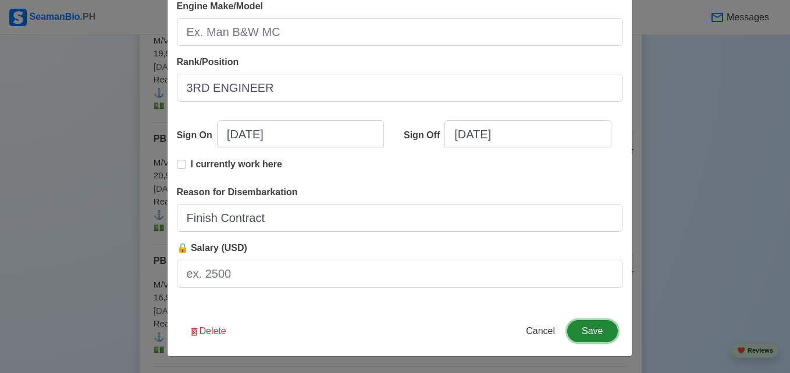
click at [587, 325] on button "Save" at bounding box center [592, 331] width 50 height 22
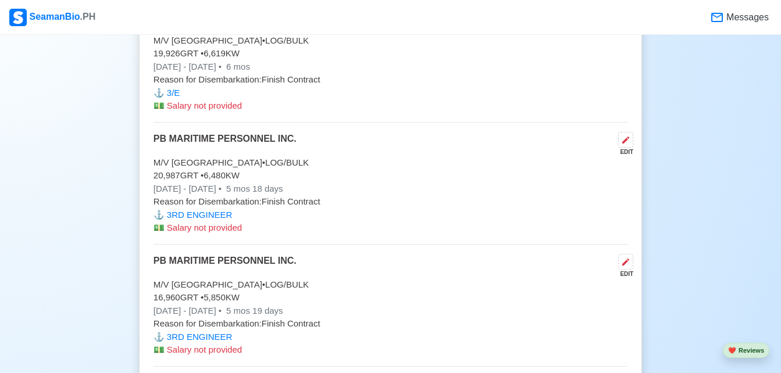
click at [626, 40] on p "M/V [GEOGRAPHIC_DATA] • LOG/BULK" at bounding box center [391, 40] width 474 height 13
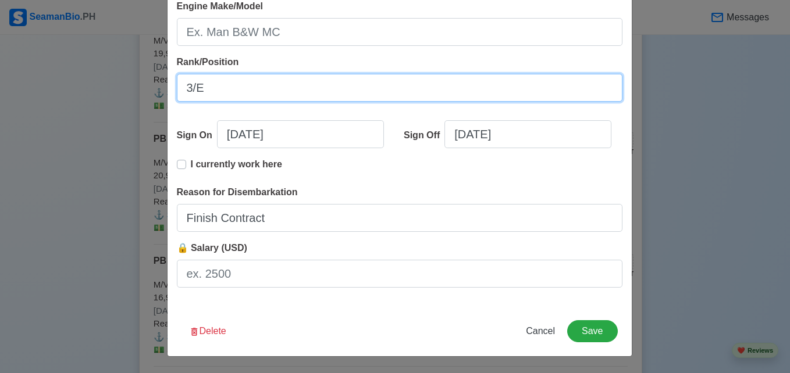
drag, startPoint x: 269, startPoint y: 87, endPoint x: 181, endPoint y: 94, distance: 88.1
click at [181, 94] on input "3/E" at bounding box center [399, 88] width 445 height 28
paste input "RD ENGINEER"
type input "3RD ENGINEER"
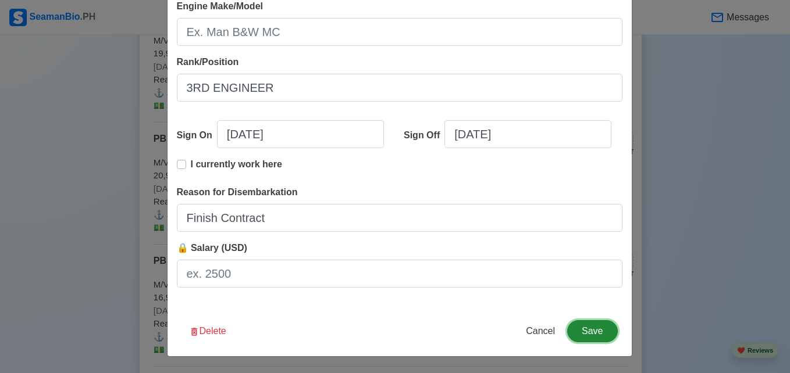
click at [601, 327] on button "Save" at bounding box center [592, 331] width 50 height 22
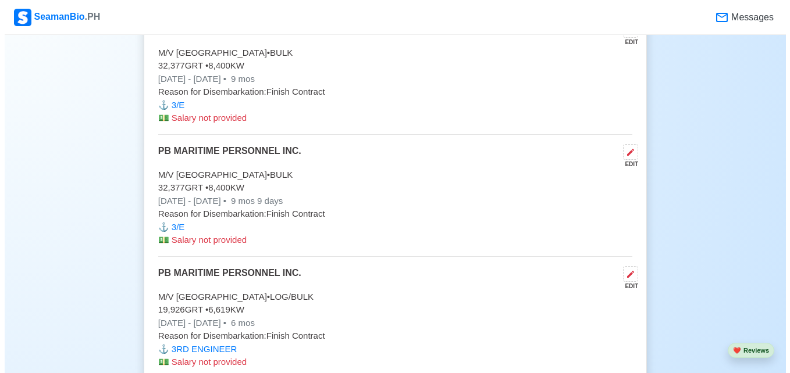
scroll to position [5573, 0]
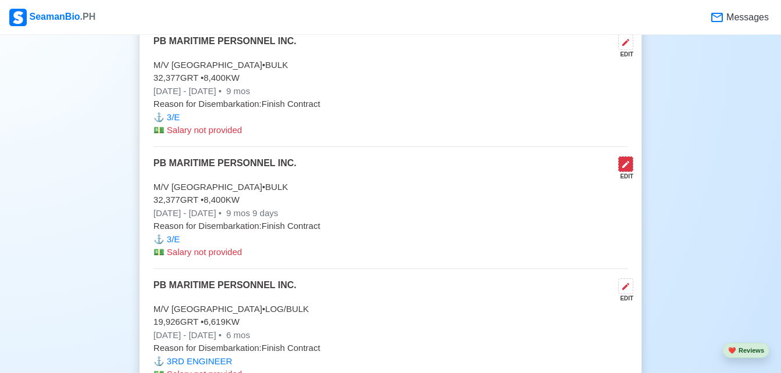
click at [628, 166] on icon at bounding box center [625, 164] width 9 height 9
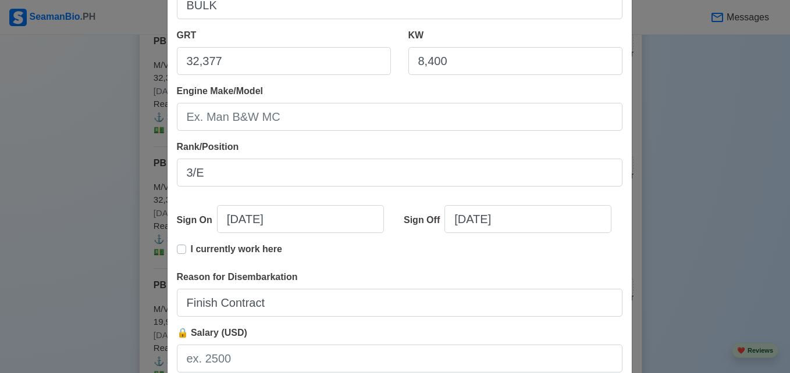
scroll to position [290, 0]
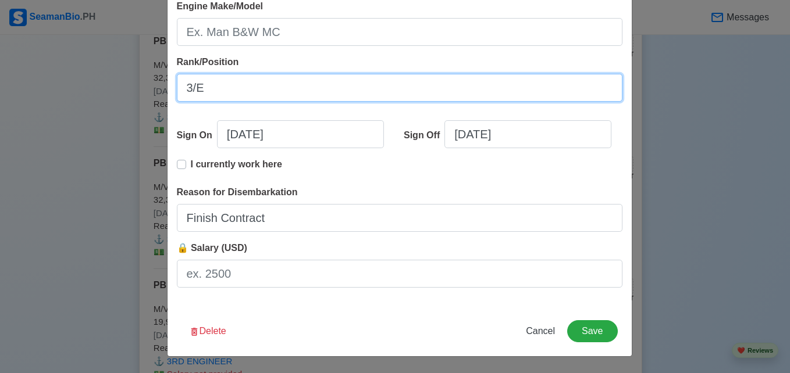
drag, startPoint x: 262, startPoint y: 88, endPoint x: 177, endPoint y: 87, distance: 84.9
click at [177, 87] on input "3/E" at bounding box center [399, 88] width 445 height 28
paste input "RD ENGINEER"
type input "3RD ENGINEER"
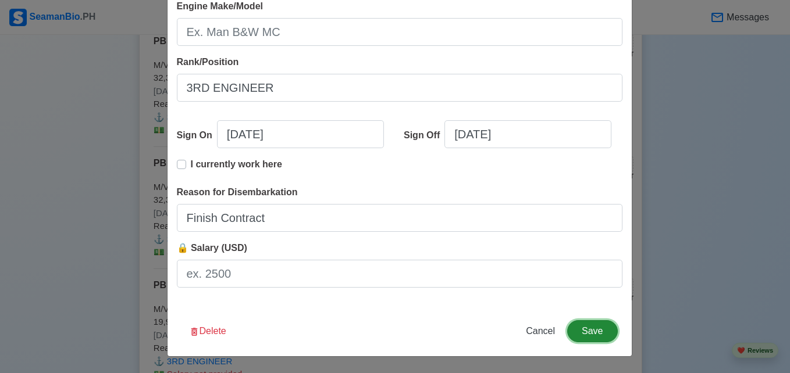
click at [596, 327] on button "Save" at bounding box center [592, 331] width 50 height 22
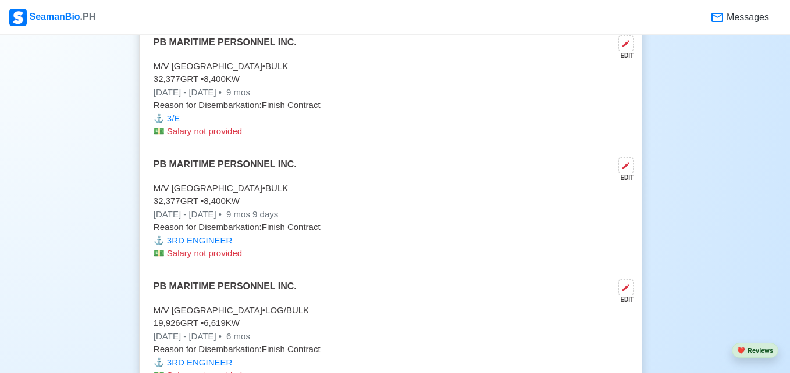
scroll to position [5573, 0]
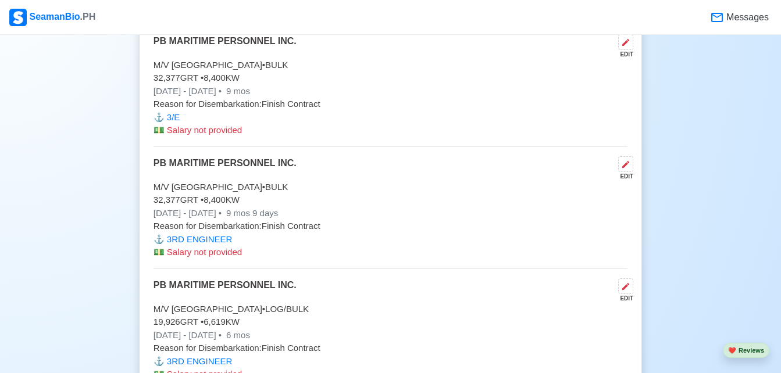
click at [532, 111] on p "Reason for Disembarkation: Finish Contract" at bounding box center [391, 104] width 474 height 13
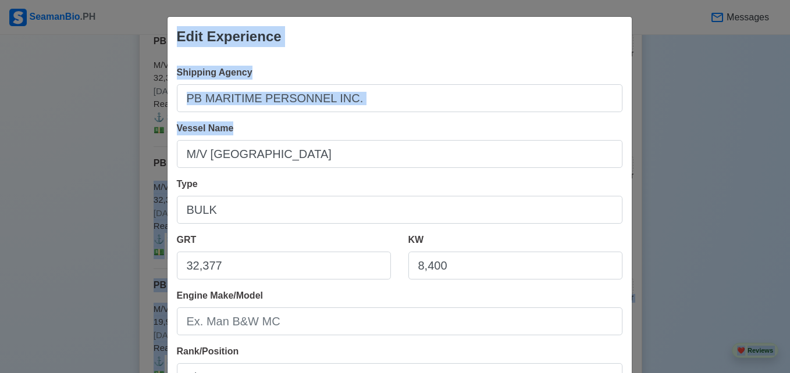
drag, startPoint x: 780, startPoint y: 166, endPoint x: 790, endPoint y: 185, distance: 21.1
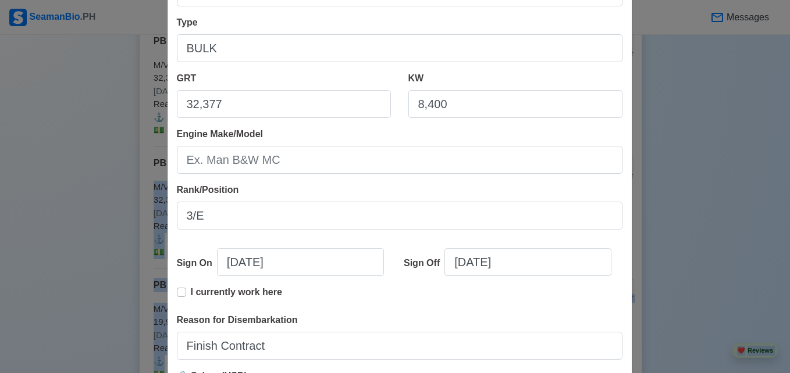
scroll to position [237, 0]
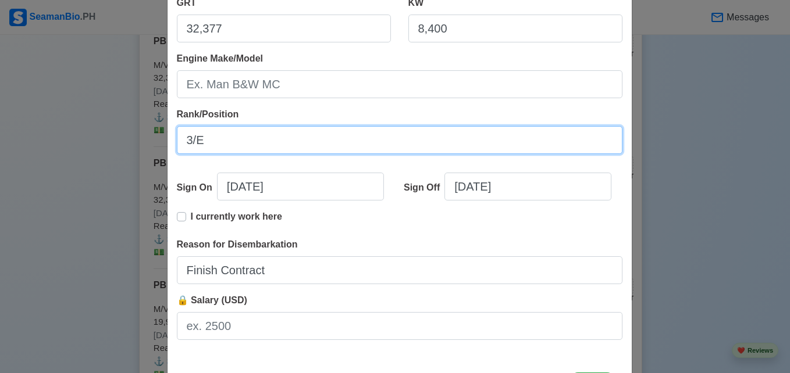
click at [188, 136] on input "3/E" at bounding box center [399, 140] width 445 height 28
drag, startPoint x: 208, startPoint y: 139, endPoint x: 159, endPoint y: 151, distance: 50.4
click at [159, 151] on div "Edit Experience Shipping Agency PB MARITIME PERSONNEL INC. Vessel Name M/V [GEO…" at bounding box center [395, 186] width 790 height 373
paste input "RD ENGINEER"
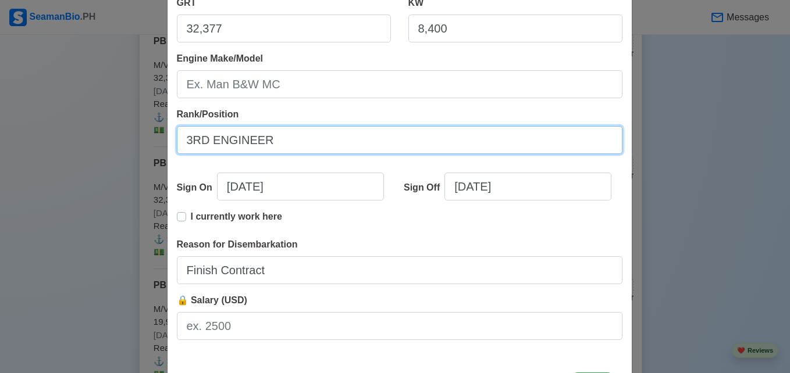
type input "3RD ENGINEER"
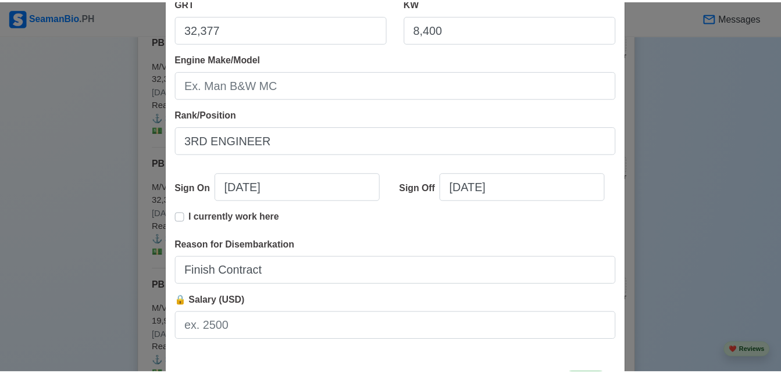
scroll to position [290, 0]
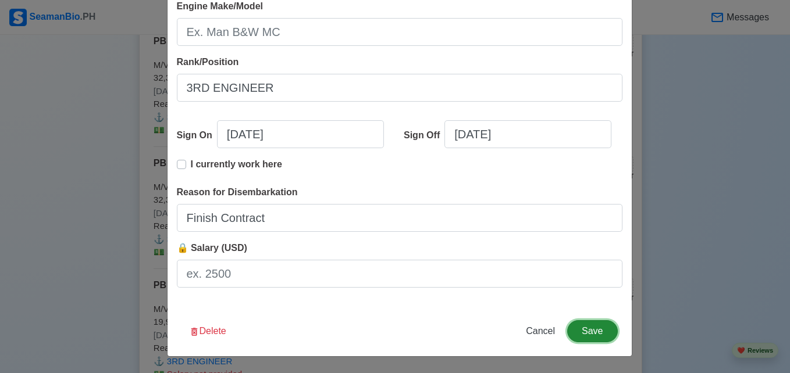
click at [600, 331] on button "Save" at bounding box center [592, 331] width 50 height 22
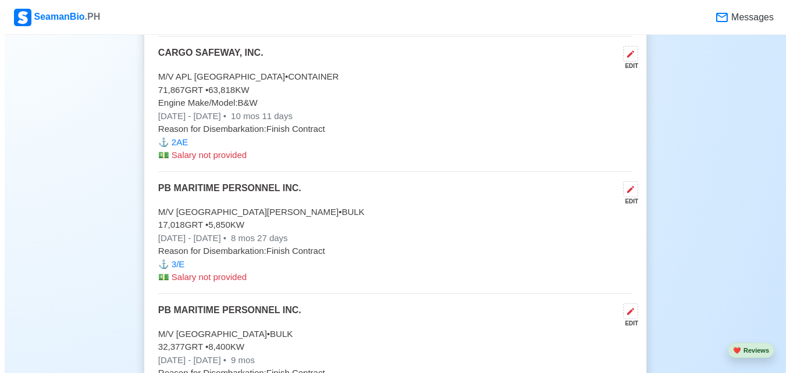
scroll to position [5279, 0]
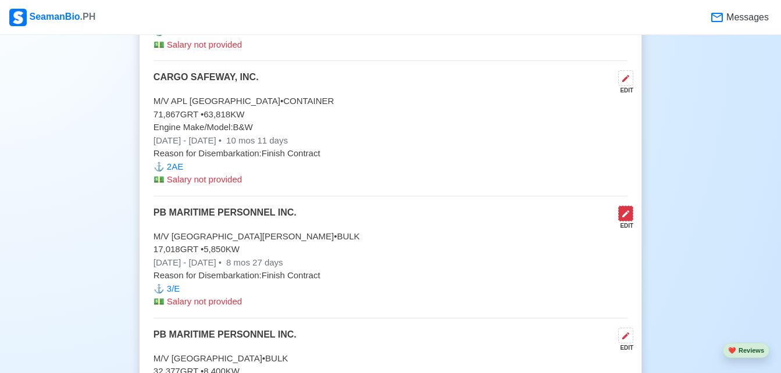
click at [622, 219] on icon at bounding box center [625, 213] width 9 height 9
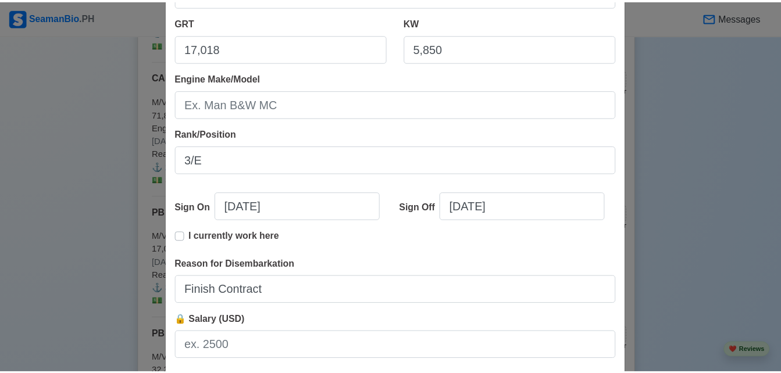
scroll to position [290, 0]
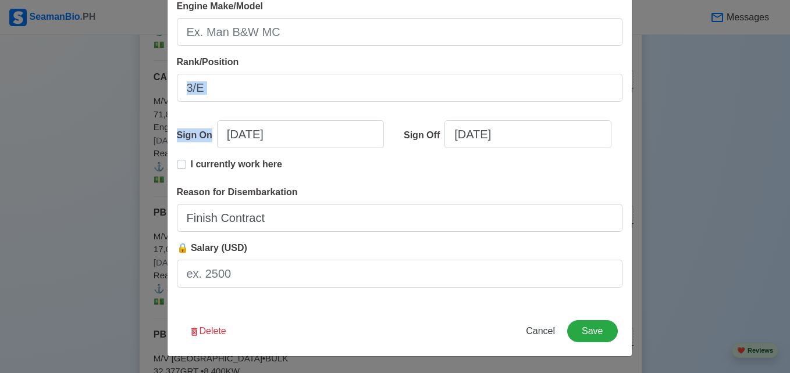
drag, startPoint x: 245, startPoint y: 103, endPoint x: 219, endPoint y: 88, distance: 30.4
click at [219, 88] on div "Shipping Agency PB MARITIME PERSONNEL INC. Vessel Name M/V [GEOGRAPHIC_DATA] Ty…" at bounding box center [399, 37] width 464 height 540
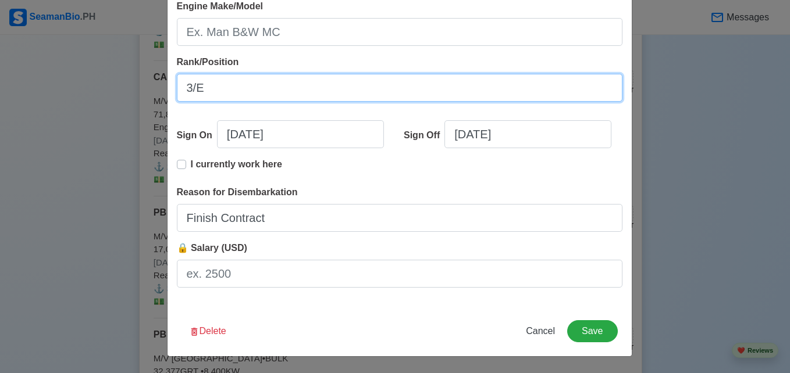
click at [219, 88] on input "3/E" at bounding box center [399, 88] width 445 height 28
drag, startPoint x: 219, startPoint y: 88, endPoint x: 170, endPoint y: 90, distance: 48.3
click at [170, 90] on div "Shipping Agency PB MARITIME PERSONNEL INC. Vessel Name M/V [GEOGRAPHIC_DATA] Ty…" at bounding box center [399, 37] width 464 height 540
paste input "RD ENGINEER"
type input "3RD ENGINEER"
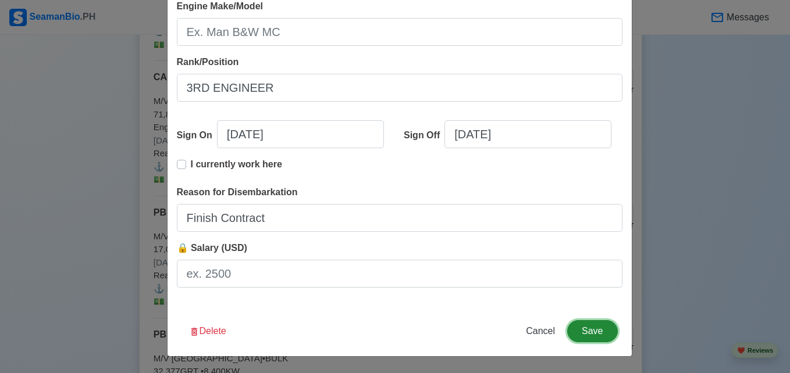
click at [596, 336] on button "Save" at bounding box center [592, 331] width 50 height 22
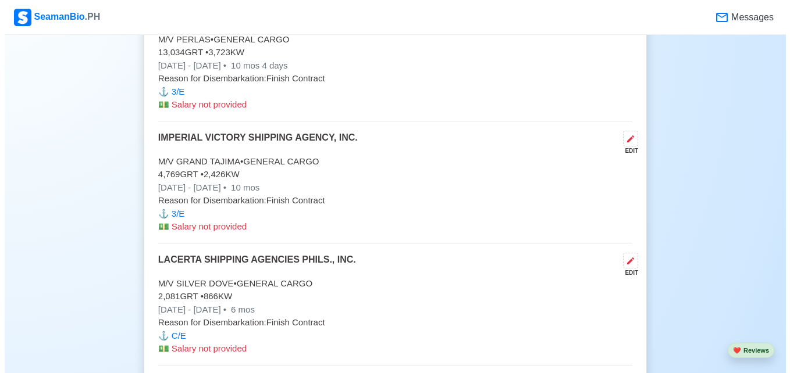
scroll to position [4557, 0]
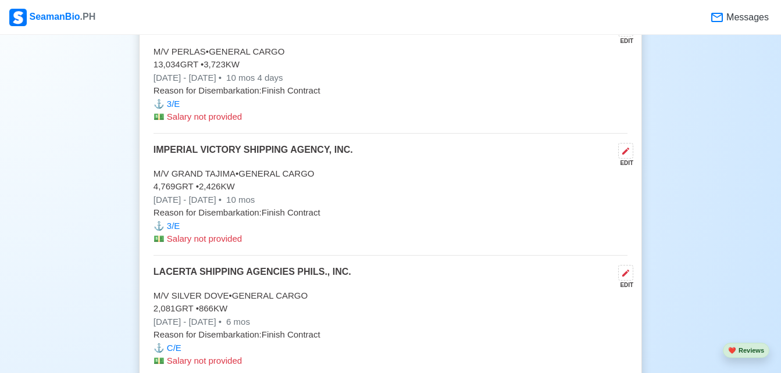
click at [569, 205] on p "[DATE] - [DATE] • 10 mos" at bounding box center [391, 200] width 474 height 13
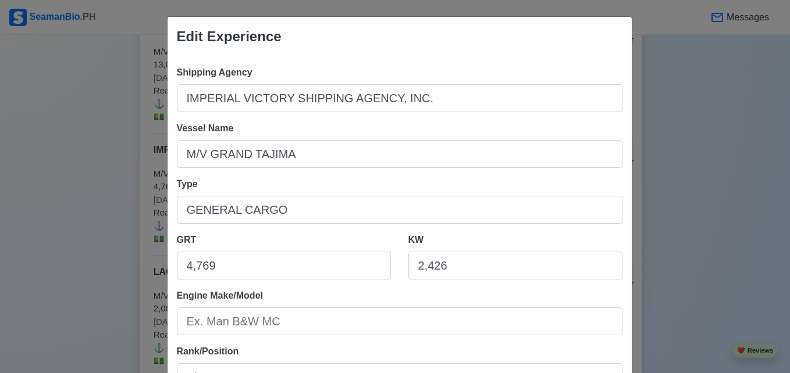
scroll to position [290, 0]
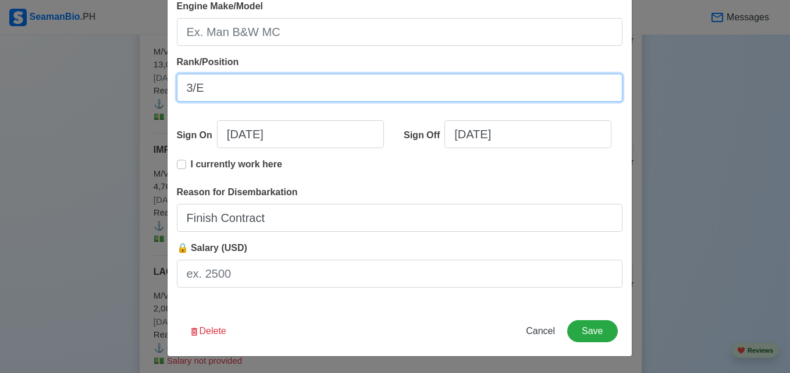
drag, startPoint x: 256, startPoint y: 92, endPoint x: 170, endPoint y: 91, distance: 85.5
click at [170, 91] on div "Shipping Agency IMPERIAL VICTORY SHIPPING AGENCY, INC. Vessel Name M/V GRAND TA…" at bounding box center [399, 37] width 464 height 540
paste input "RD ENGINEER"
type input "3RD ENGINEER"
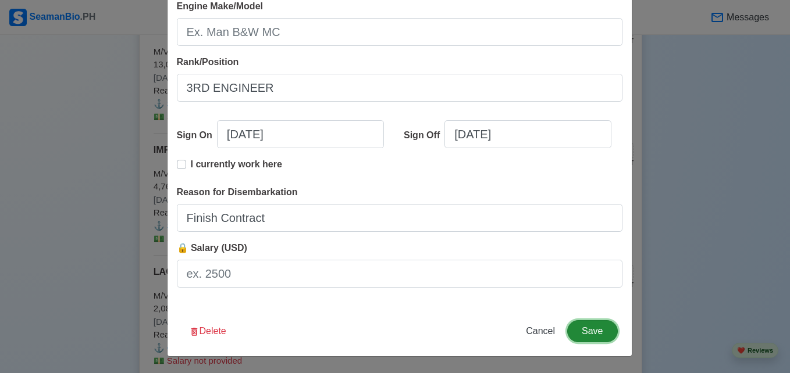
click at [572, 323] on button "Save" at bounding box center [592, 331] width 50 height 22
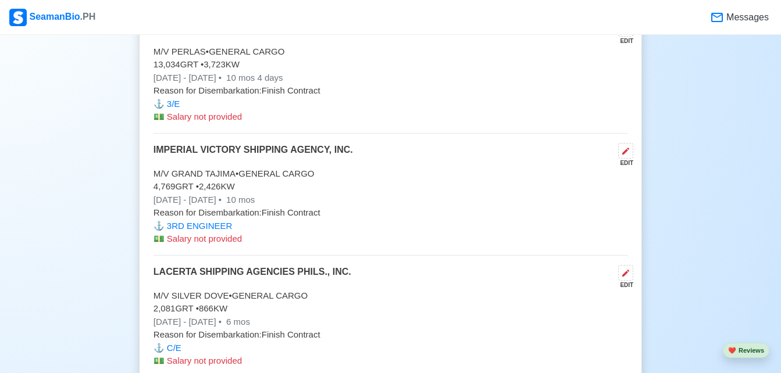
click at [571, 82] on p "[DATE] - [DATE] • 10 mos 4 days" at bounding box center [391, 78] width 474 height 13
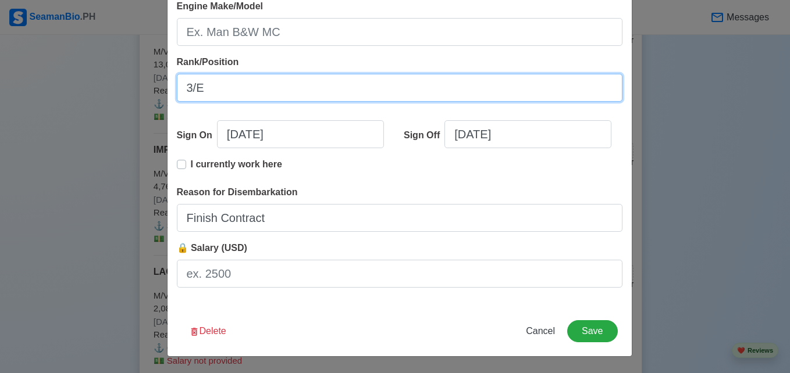
drag, startPoint x: 201, startPoint y: 88, endPoint x: 175, endPoint y: 90, distance: 25.7
click at [177, 90] on input "3/E" at bounding box center [399, 88] width 445 height 28
paste input "RD ENGINEER"
type input "3RD ENGINEER"
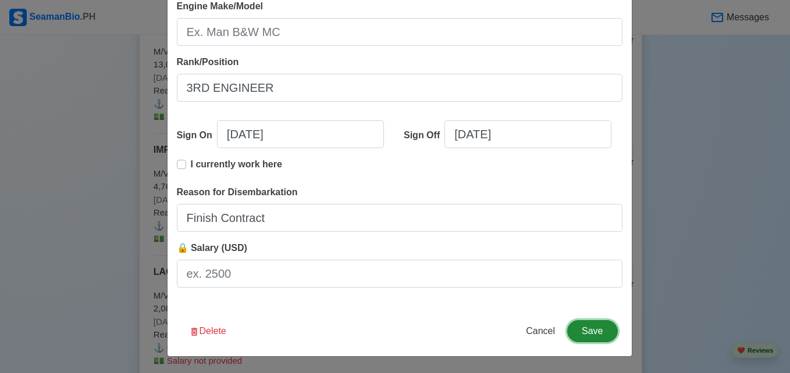
click at [590, 329] on button "Save" at bounding box center [592, 331] width 50 height 22
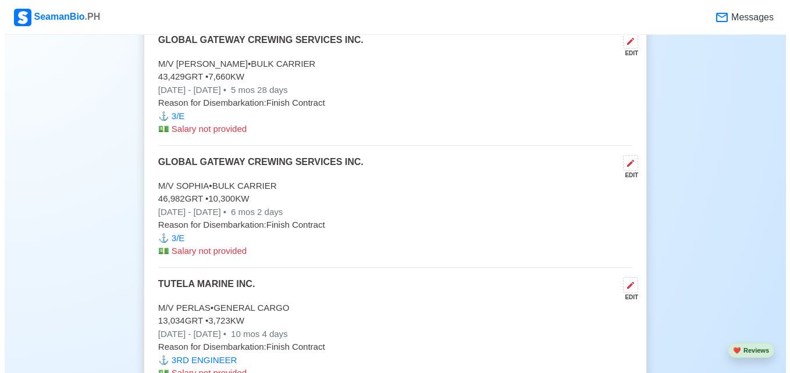
scroll to position [4251, 0]
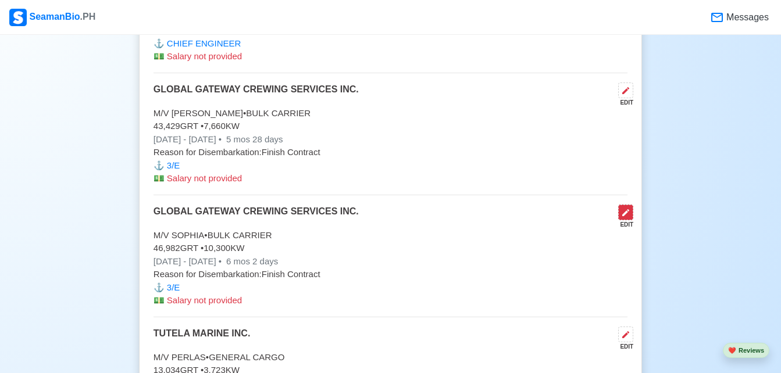
click at [629, 218] on icon at bounding box center [625, 212] width 9 height 9
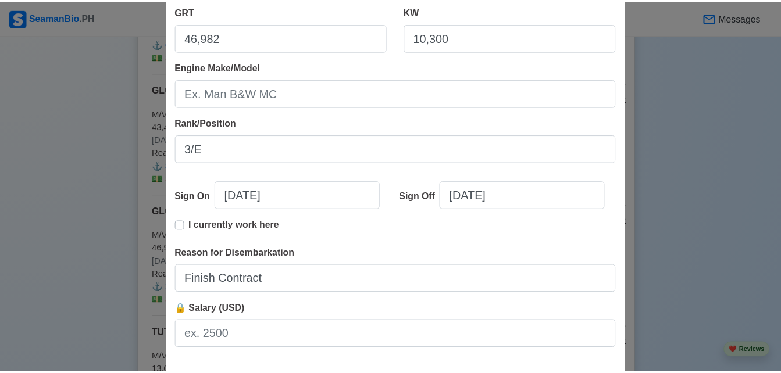
scroll to position [288, 0]
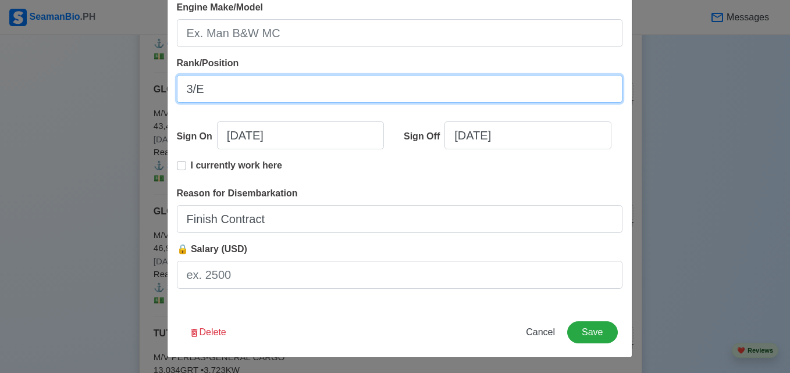
drag, startPoint x: 223, startPoint y: 101, endPoint x: 181, endPoint y: 100, distance: 42.5
click at [181, 100] on input "3/E" at bounding box center [399, 89] width 445 height 28
paste input "RD ENGINEER"
type input "3RD ENGINEER"
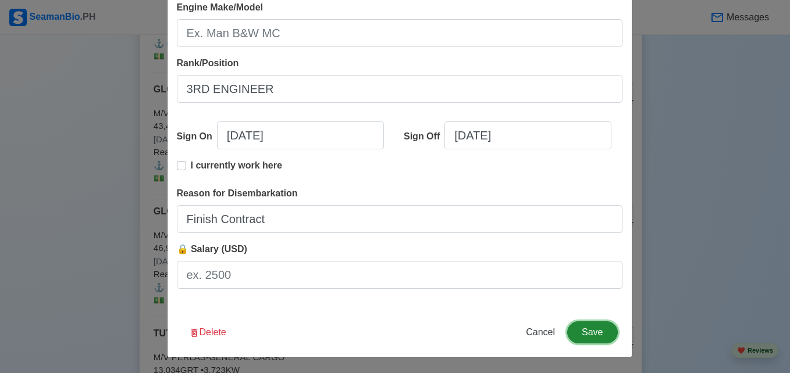
click at [592, 339] on button "Save" at bounding box center [592, 333] width 50 height 22
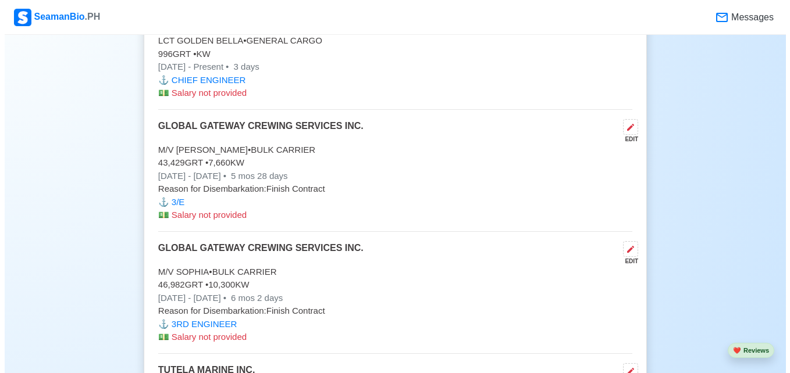
scroll to position [4190, 0]
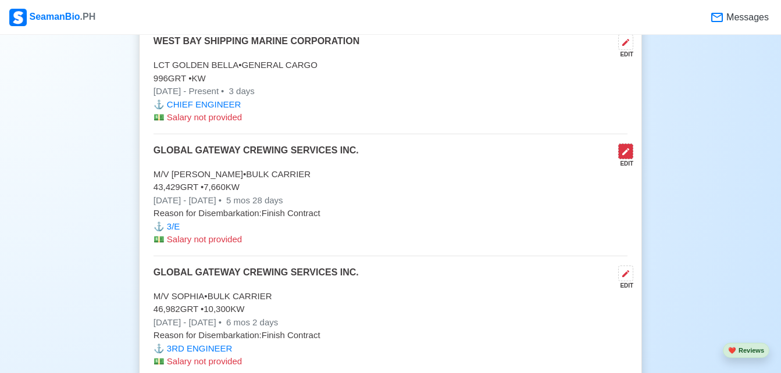
click at [627, 151] on button at bounding box center [625, 152] width 15 height 16
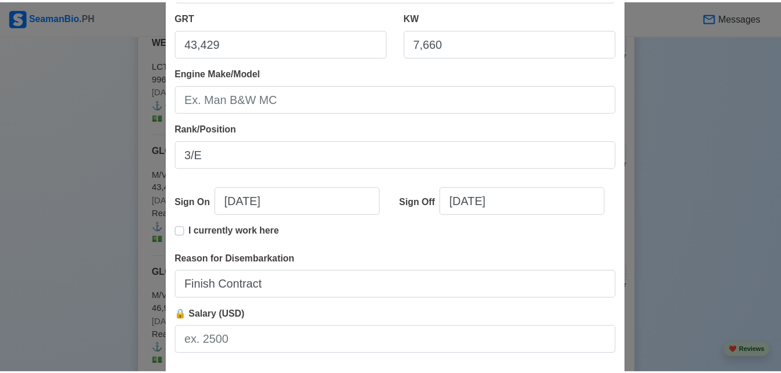
scroll to position [290, 0]
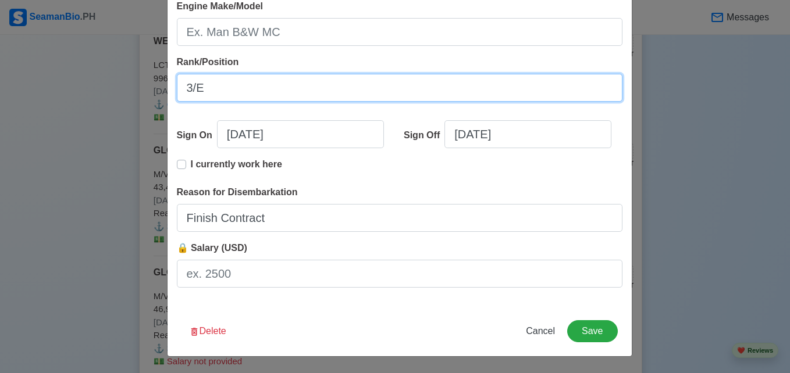
drag, startPoint x: 236, startPoint y: 92, endPoint x: 175, endPoint y: 87, distance: 61.3
click at [177, 87] on input "3/E" at bounding box center [399, 88] width 445 height 28
paste input "RD ENGINEER"
type input "3RD ENGINEER"
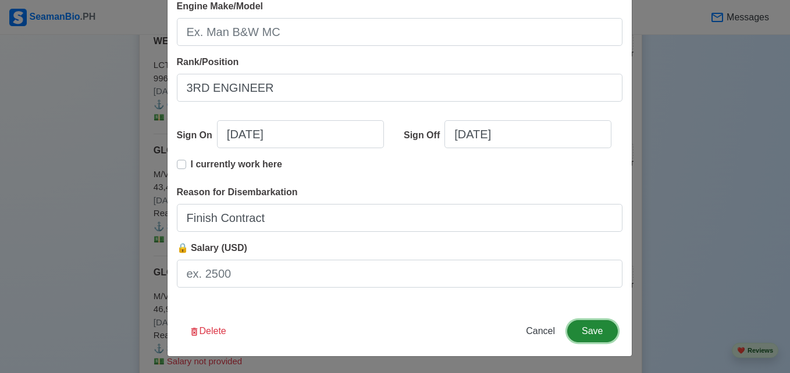
click at [596, 329] on button "Save" at bounding box center [592, 331] width 50 height 22
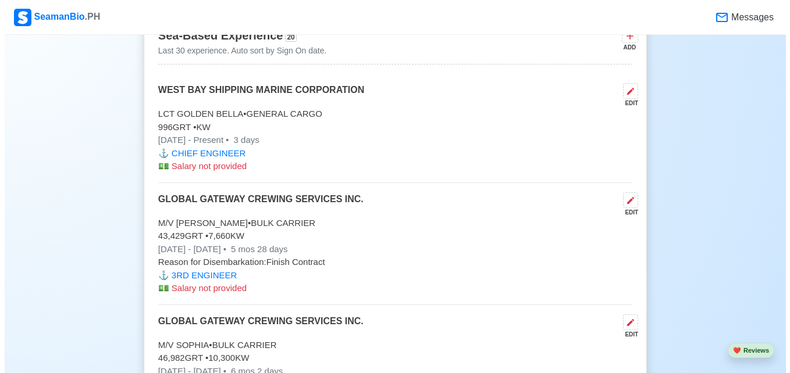
scroll to position [4129, 0]
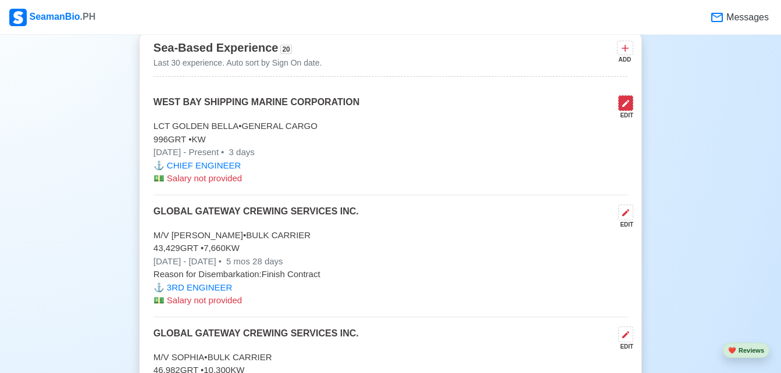
click at [626, 106] on icon at bounding box center [625, 103] width 9 height 9
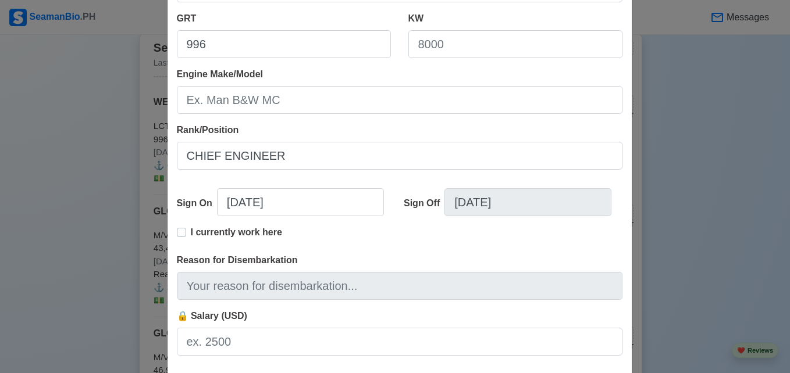
scroll to position [223, 0]
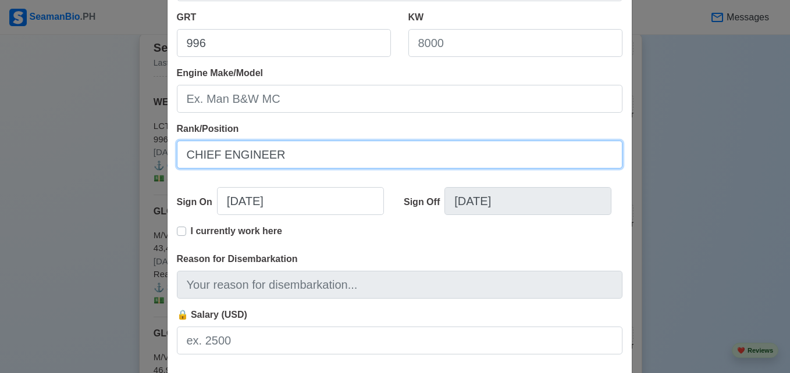
drag, startPoint x: 288, startPoint y: 154, endPoint x: 180, endPoint y: 163, distance: 108.6
click at [180, 163] on input "CHIEF ENGINEER" at bounding box center [399, 155] width 445 height 28
paste input "3RD"
drag, startPoint x: 256, startPoint y: 151, endPoint x: 168, endPoint y: 158, distance: 88.7
click at [168, 158] on div "Shipping Agency WEST BAY SHIPPING MARINE CORPORATION Vessel Name LCT GOLDEN BEL…" at bounding box center [399, 104] width 464 height 540
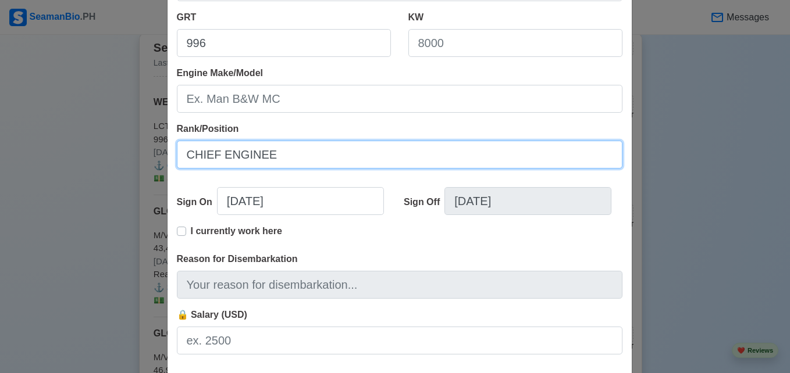
type input "CHIEF ENGINEER"
drag, startPoint x: 292, startPoint y: 154, endPoint x: 180, endPoint y: 163, distance: 112.6
click at [180, 163] on input "CHIEF ENGINEER" at bounding box center [399, 155] width 445 height 28
click at [194, 155] on input "CHIEF ENGINEER" at bounding box center [399, 155] width 445 height 28
drag, startPoint x: 281, startPoint y: 156, endPoint x: 177, endPoint y: 165, distance: 104.5
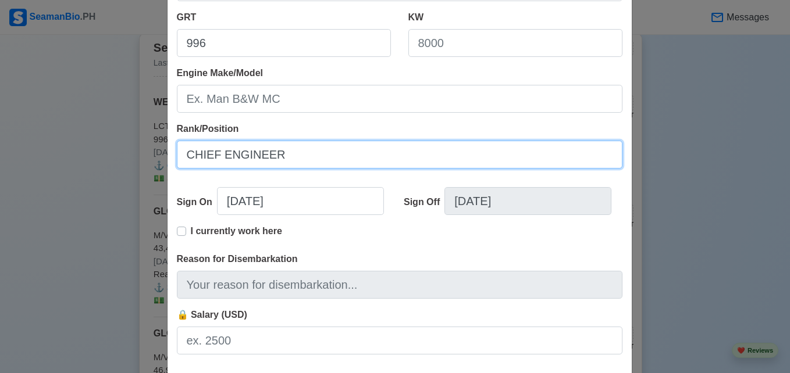
click at [177, 165] on input "CHIEF ENGINEER" at bounding box center [399, 155] width 445 height 28
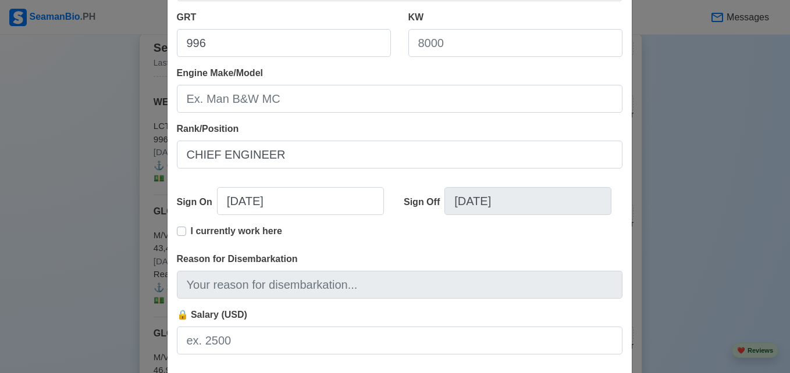
click at [722, 170] on div "Edit Experience Shipping Agency WEST BAY SHIPPING MARINE CORPORATION Vessel Nam…" at bounding box center [395, 186] width 790 height 373
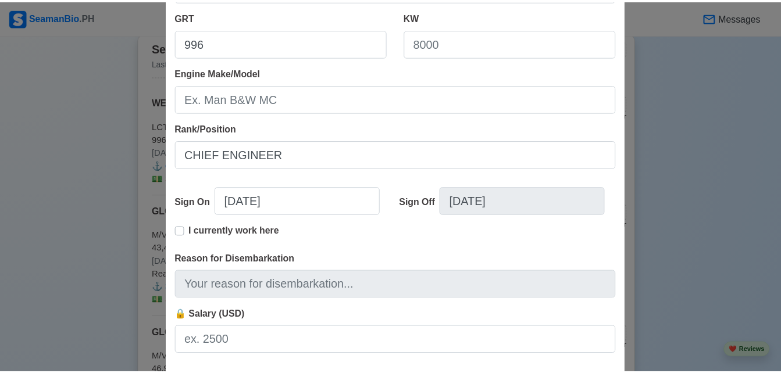
scroll to position [290, 0]
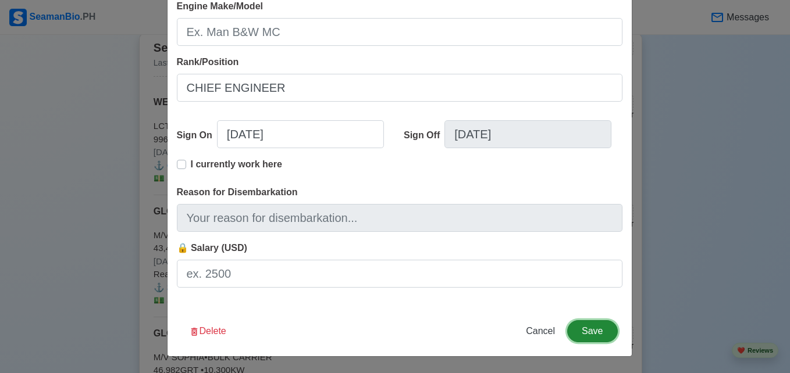
click at [586, 330] on button "Save" at bounding box center [592, 331] width 50 height 22
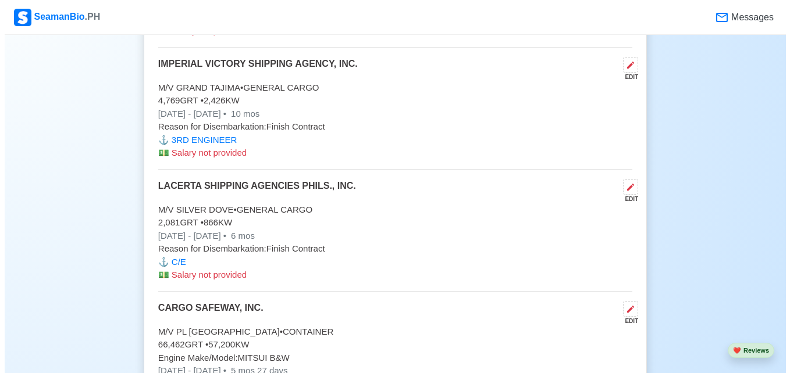
scroll to position [4655, 0]
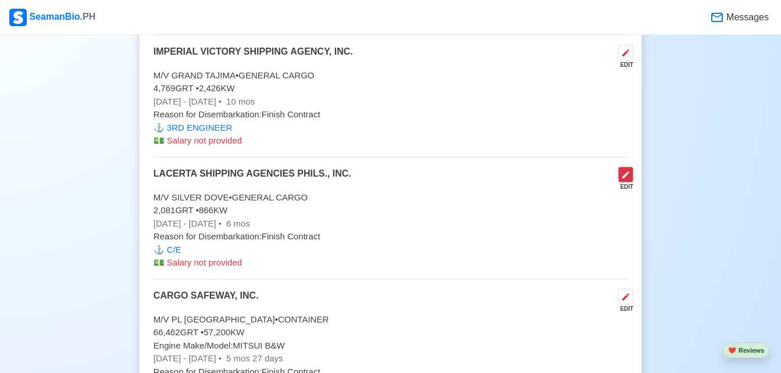
click at [624, 179] on icon at bounding box center [625, 175] width 7 height 7
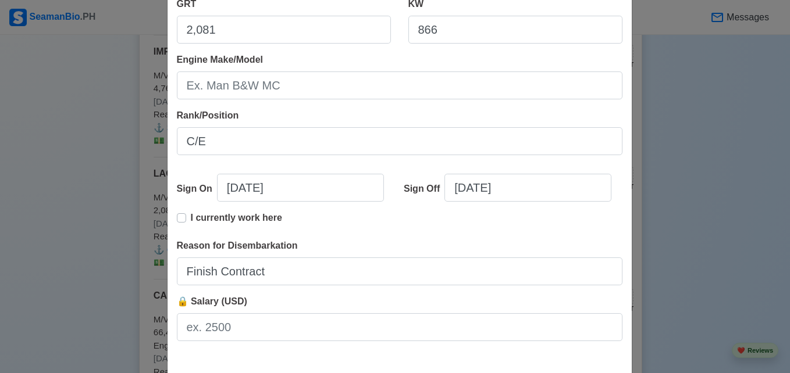
scroll to position [259, 0]
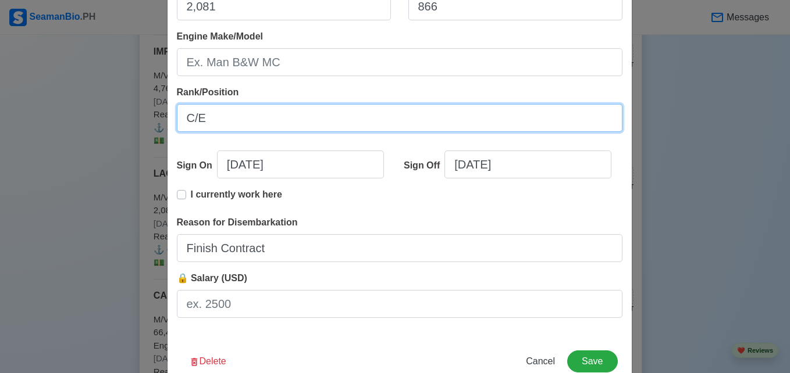
click at [215, 131] on input "C/E" at bounding box center [399, 118] width 445 height 28
drag, startPoint x: 213, startPoint y: 127, endPoint x: 163, endPoint y: 126, distance: 50.6
click at [167, 126] on div "Shipping Agency LACERTA SHIPPING AGENCIES PHILS., INC. Vessel Name M/V SILVER D…" at bounding box center [399, 67] width 464 height 540
paste input "HIEF ENGINEER"
type input "CHIEF ENGINEER"
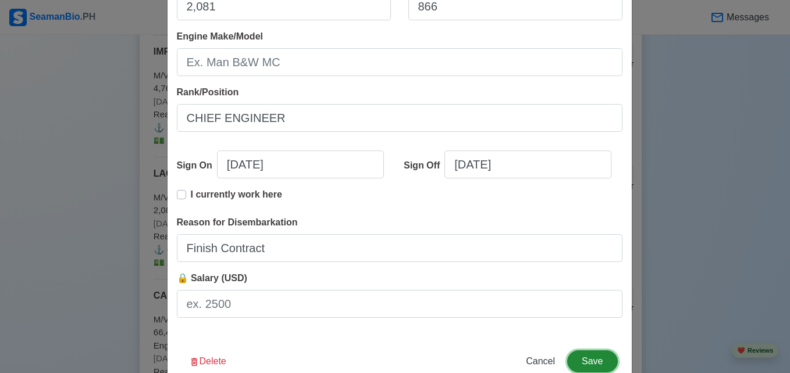
click at [601, 359] on button "Save" at bounding box center [592, 362] width 50 height 22
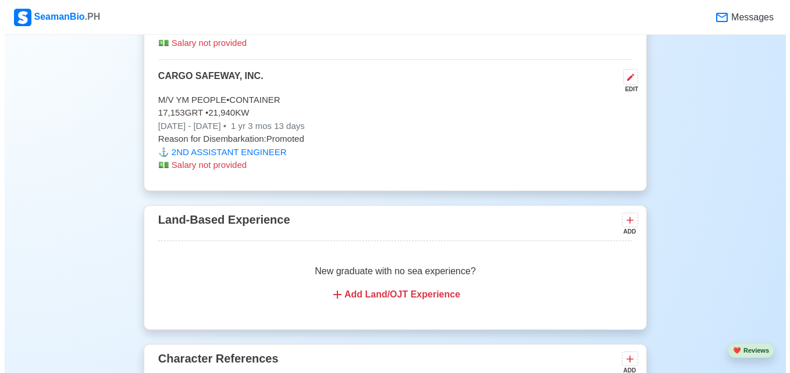
scroll to position [6478, 0]
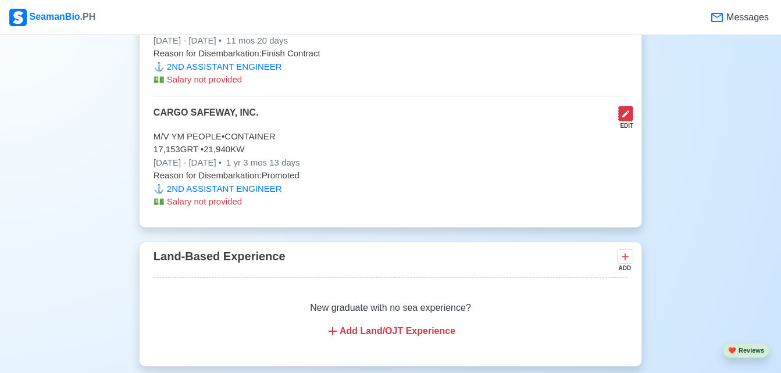
click at [624, 115] on icon at bounding box center [625, 113] width 9 height 9
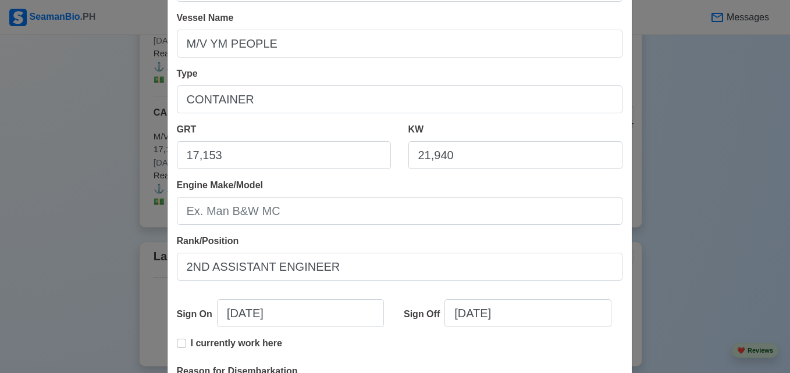
scroll to position [151, 0]
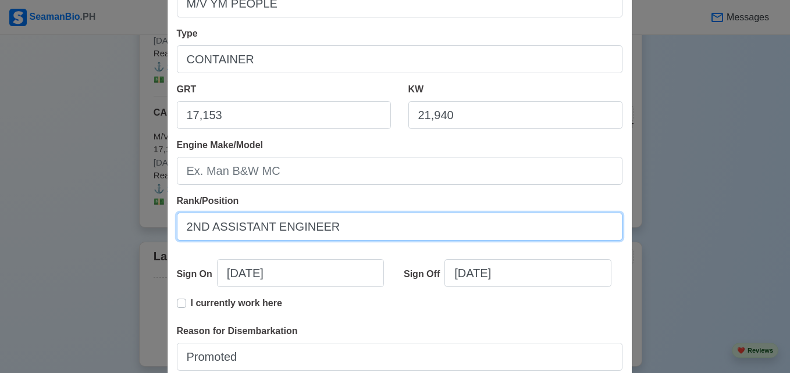
drag, startPoint x: 329, startPoint y: 222, endPoint x: 179, endPoint y: 238, distance: 150.9
click at [179, 238] on input "2ND ASSISTANT ENGINEER" at bounding box center [399, 227] width 445 height 28
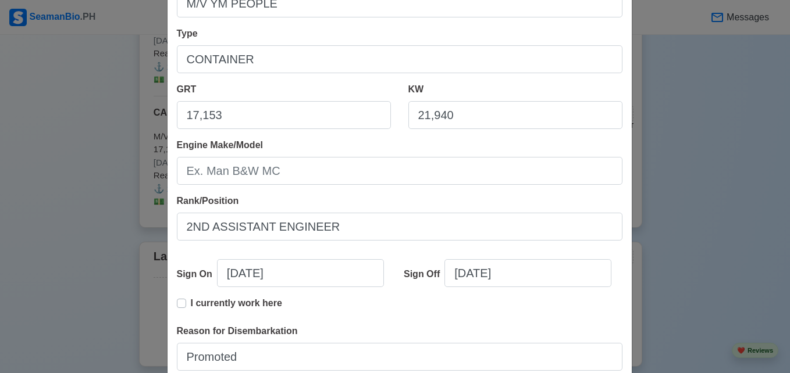
click at [721, 226] on div "Edit Experience Shipping Agency CARGO SAFEWAY, INC. Vessel Name M/V YM PEOPLE T…" at bounding box center [395, 186] width 790 height 373
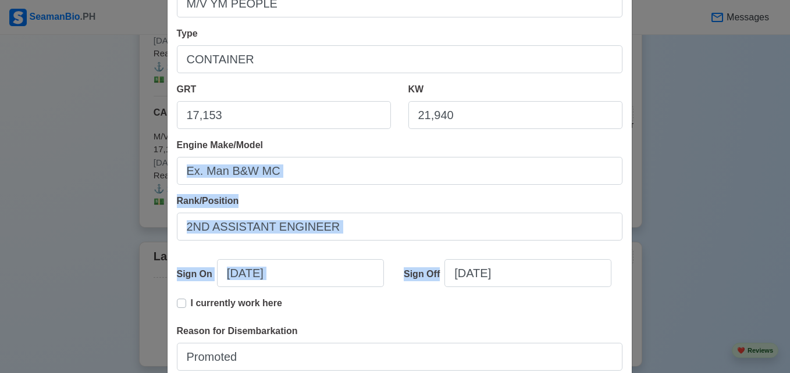
drag, startPoint x: 778, startPoint y: 147, endPoint x: 781, endPoint y: 271, distance: 124.5
click at [781, 271] on div "Edit Experience Shipping Agency CARGO SAFEWAY, INC. Vessel Name M/V YM PEOPLE T…" at bounding box center [395, 186] width 790 height 373
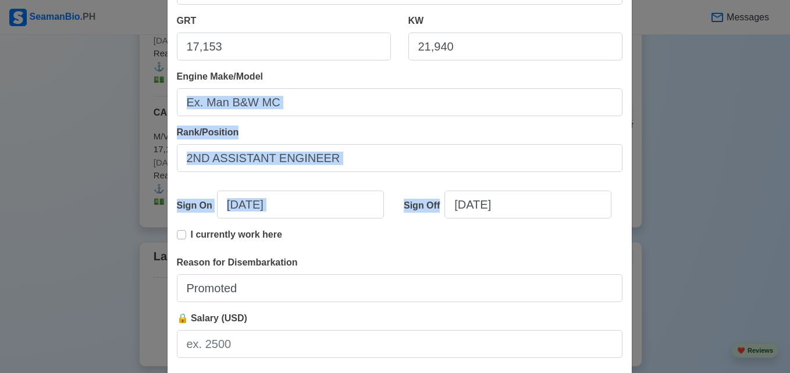
scroll to position [290, 0]
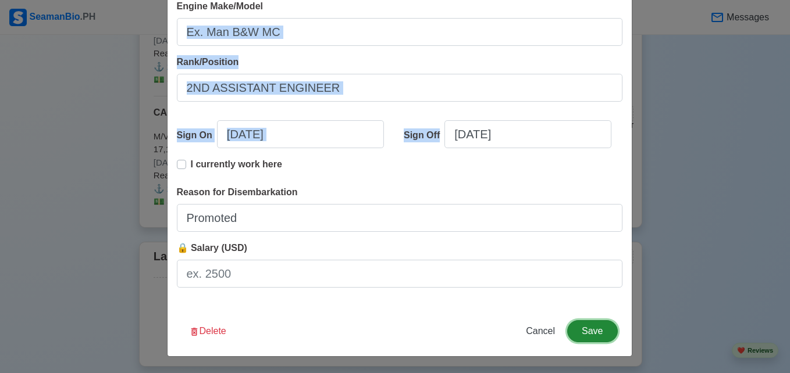
click at [606, 329] on button "Save" at bounding box center [592, 331] width 50 height 22
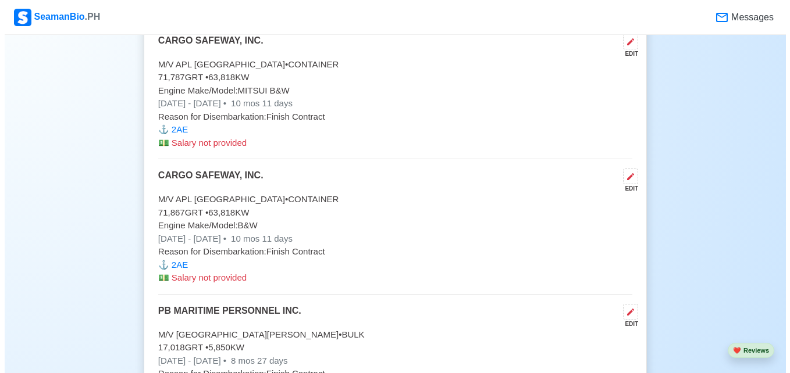
scroll to position [5205, 0]
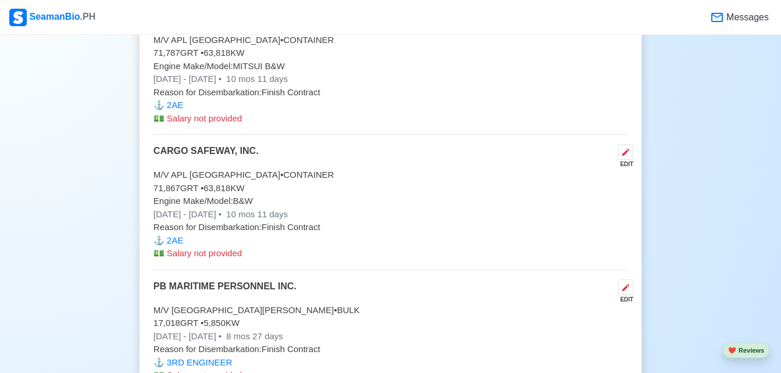
click at [618, 157] on div "EDIT" at bounding box center [624, 156] width 20 height 24
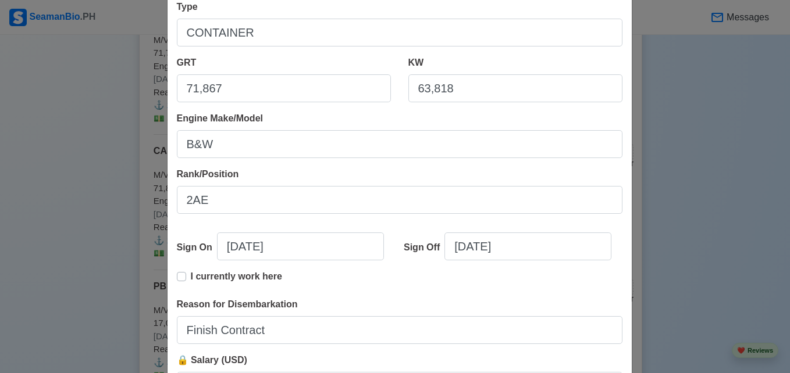
scroll to position [290, 0]
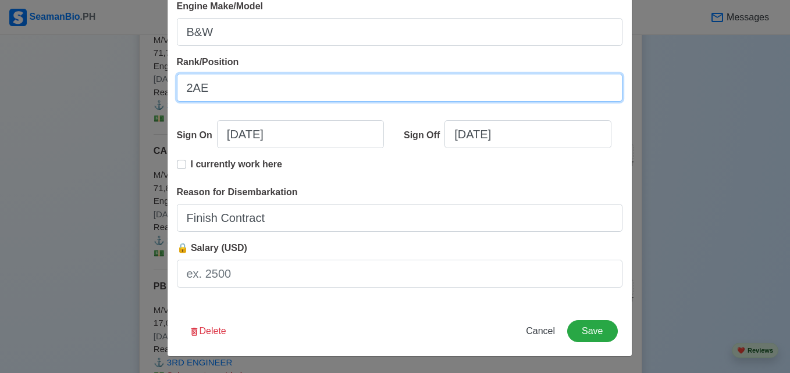
drag, startPoint x: 234, startPoint y: 81, endPoint x: 177, endPoint y: 89, distance: 57.6
click at [177, 89] on input "2AE" at bounding box center [399, 88] width 445 height 28
paste input "ND ASSISTANT ENGINEER"
type input "2ND ASSISTANT ENGINEER"
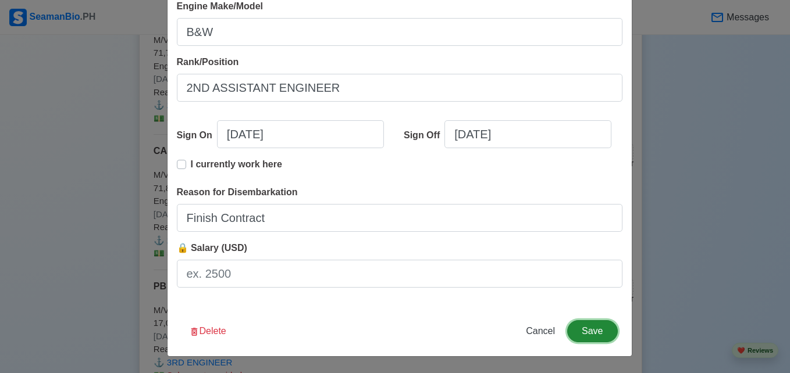
click at [584, 329] on button "Save" at bounding box center [592, 331] width 50 height 22
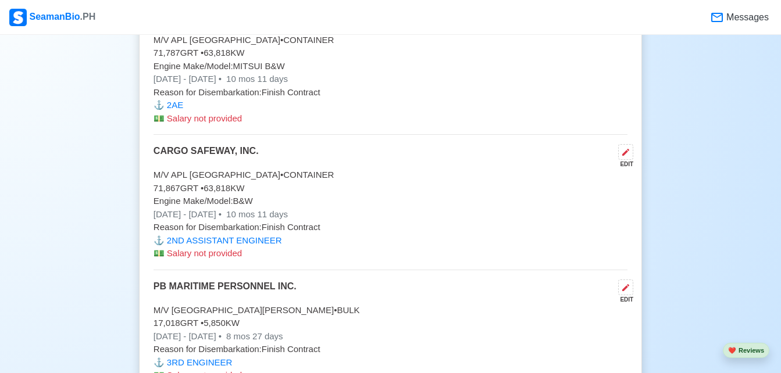
click at [432, 56] on p "71,787 GRT • 63,818 KW" at bounding box center [391, 53] width 474 height 13
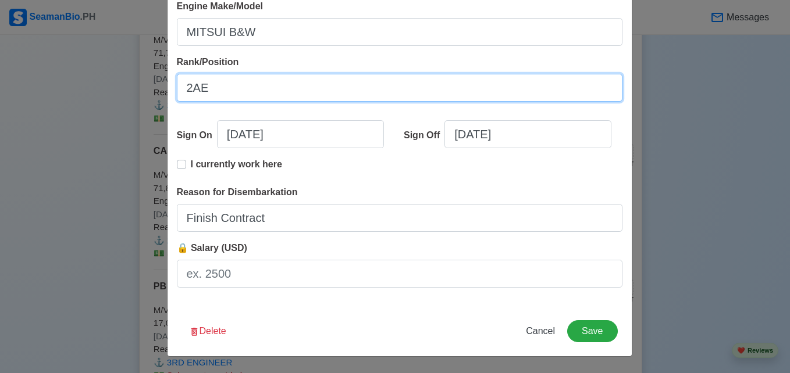
drag, startPoint x: 230, startPoint y: 94, endPoint x: 174, endPoint y: 93, distance: 56.4
click at [177, 93] on input "2AE" at bounding box center [399, 88] width 445 height 28
paste input "ND ASSISTANT ENGINEER"
type input "2ND ASSISTANT ENGINEER"
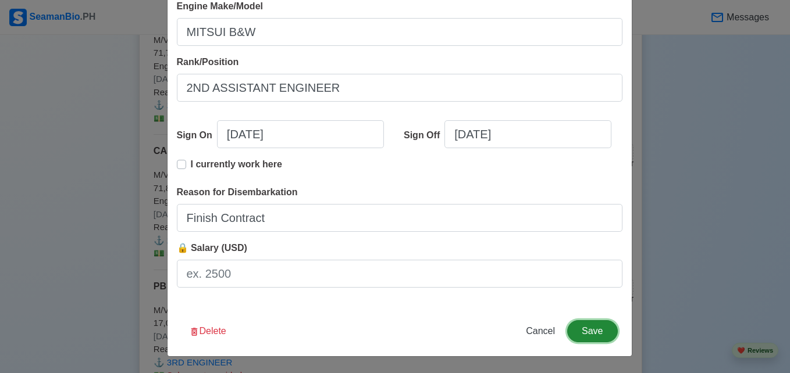
click at [582, 329] on button "Save" at bounding box center [592, 331] width 50 height 22
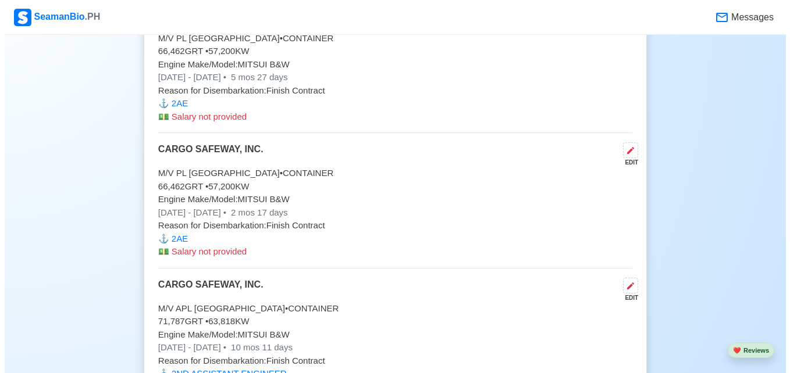
scroll to position [4899, 0]
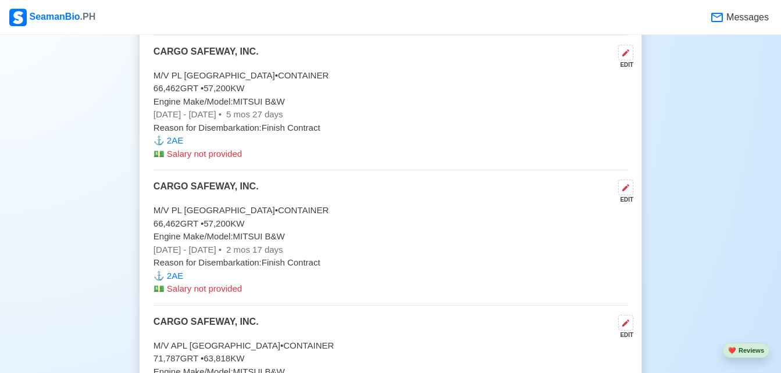
click at [483, 282] on p "⚓️ 2AE" at bounding box center [391, 276] width 474 height 13
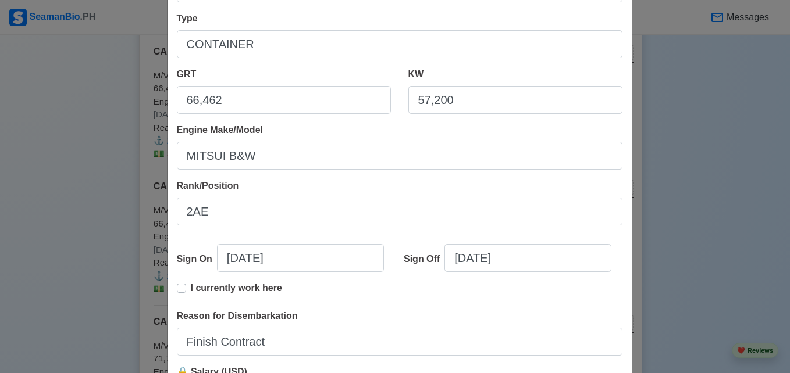
scroll to position [290, 0]
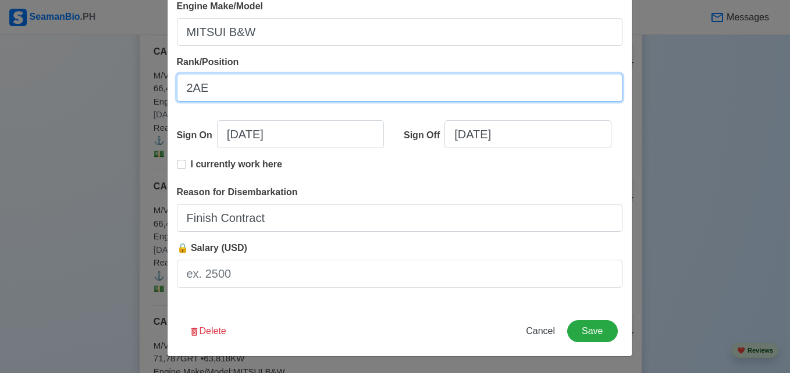
drag, startPoint x: 216, startPoint y: 76, endPoint x: 173, endPoint y: 86, distance: 44.2
click at [177, 86] on input "2AE" at bounding box center [399, 88] width 445 height 28
paste input "ND ASSISTANT ENGINEER"
type input "2ND ASSISTANT ENGINEER"
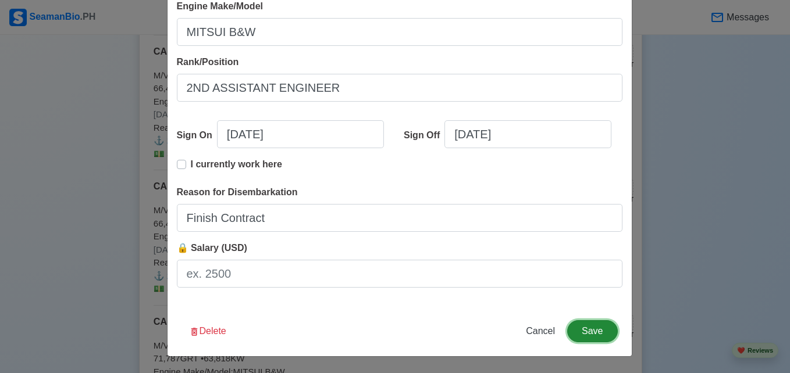
click at [598, 334] on button "Save" at bounding box center [592, 331] width 50 height 22
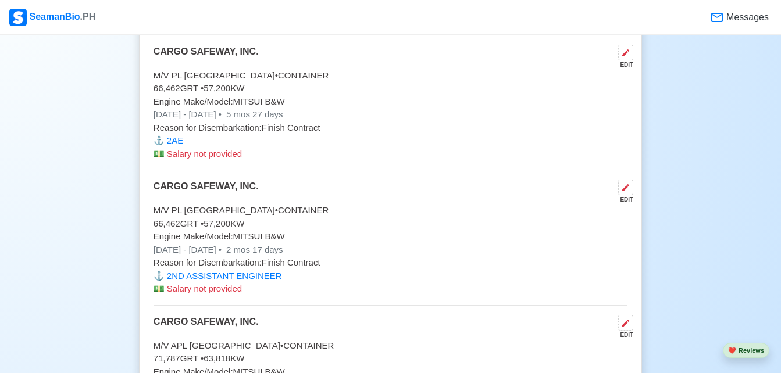
click at [450, 135] on p "Reason for Disembarkation: Finish Contract" at bounding box center [391, 128] width 474 height 13
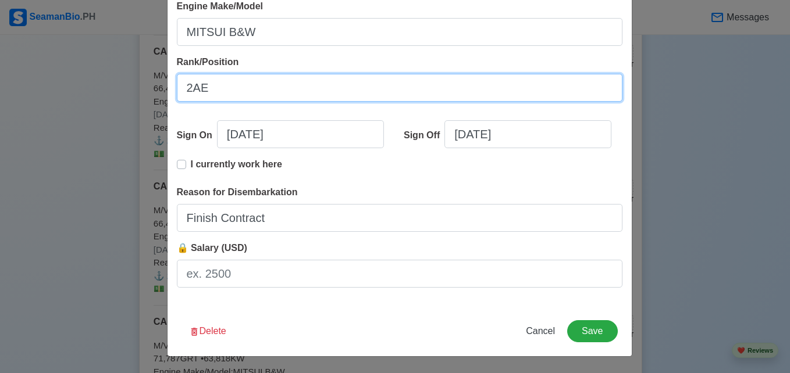
drag, startPoint x: 262, startPoint y: 90, endPoint x: 172, endPoint y: 87, distance: 89.6
click at [177, 87] on input "2AE" at bounding box center [399, 88] width 445 height 28
paste input "ND ASSISTANT ENGINEER"
type input "2ND ASSISTANT ENGINEER"
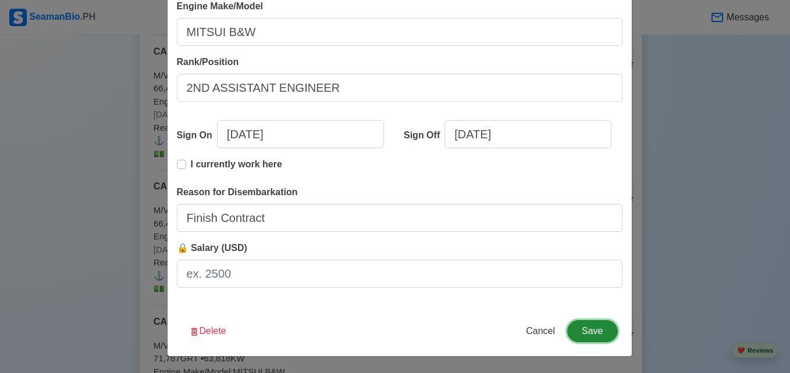
click at [589, 327] on button "Save" at bounding box center [592, 331] width 50 height 22
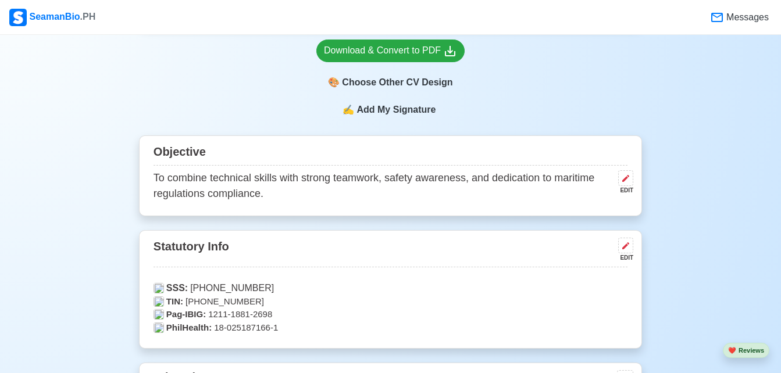
scroll to position [384, 0]
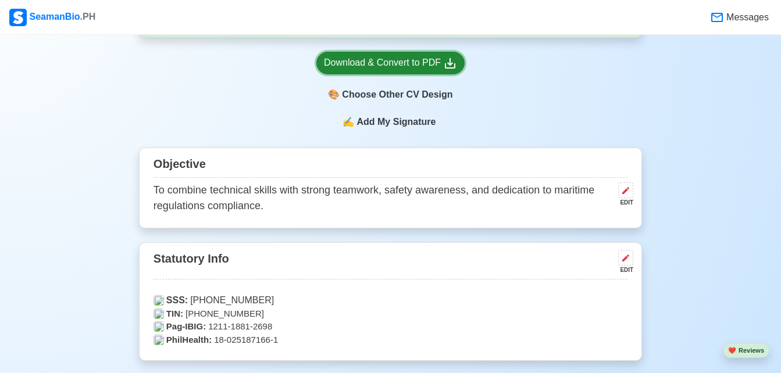
click at [429, 55] on link "Download & Convert to PDF" at bounding box center [390, 63] width 148 height 23
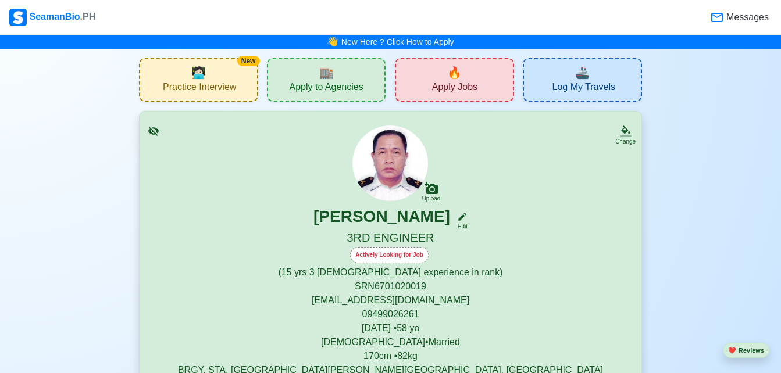
click at [461, 81] on span "Apply Jobs" at bounding box center [454, 88] width 45 height 15
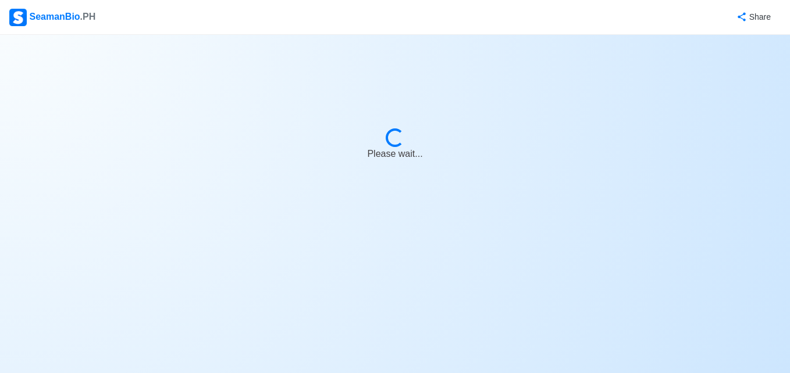
select select "3rd Engineer"
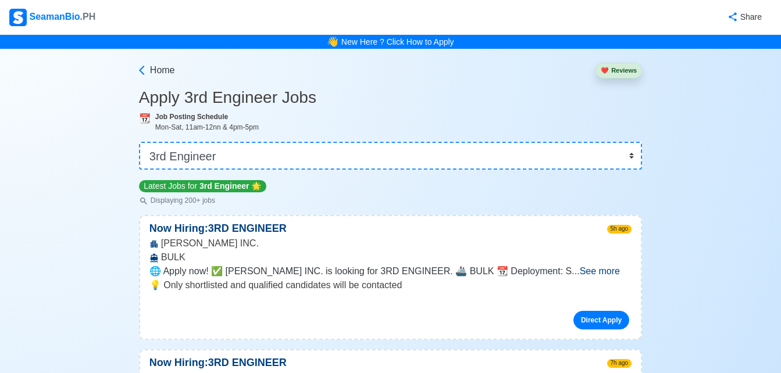
click at [607, 272] on span "See more" at bounding box center [600, 271] width 40 height 10
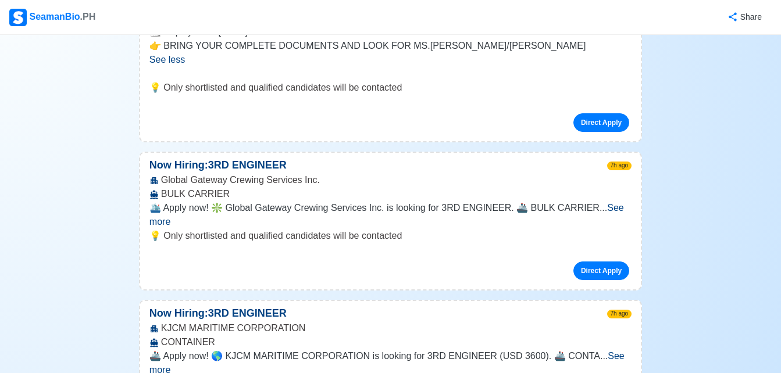
scroll to position [329, 0]
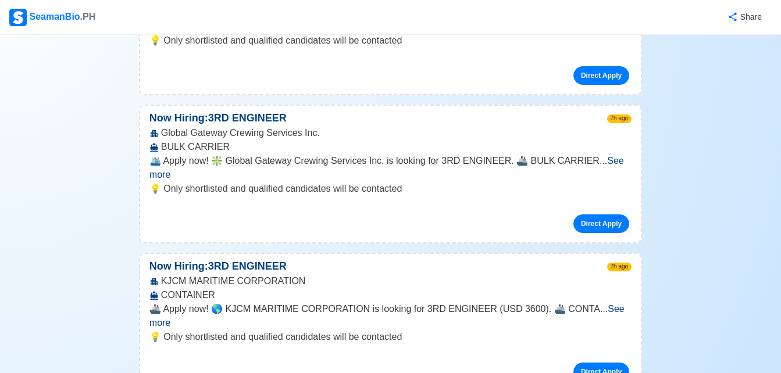
click at [600, 158] on span "See more" at bounding box center [386, 168] width 475 height 24
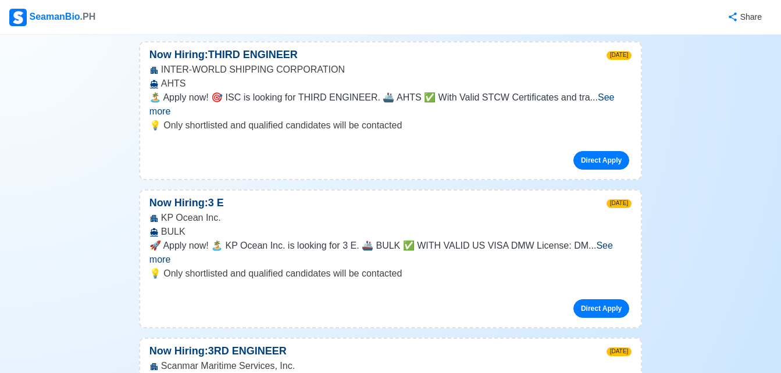
scroll to position [1222, 0]
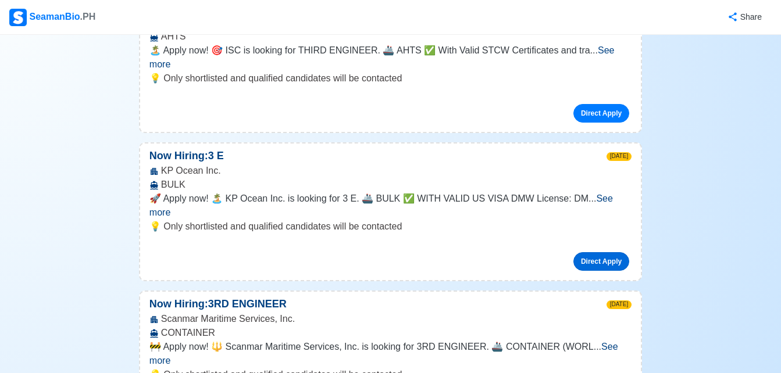
click at [595, 252] on link "Direct Apply" at bounding box center [601, 261] width 56 height 19
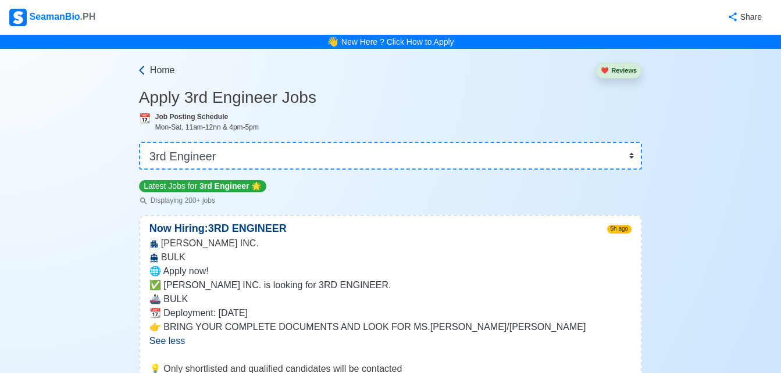
click at [151, 65] on span "Home" at bounding box center [162, 70] width 25 height 14
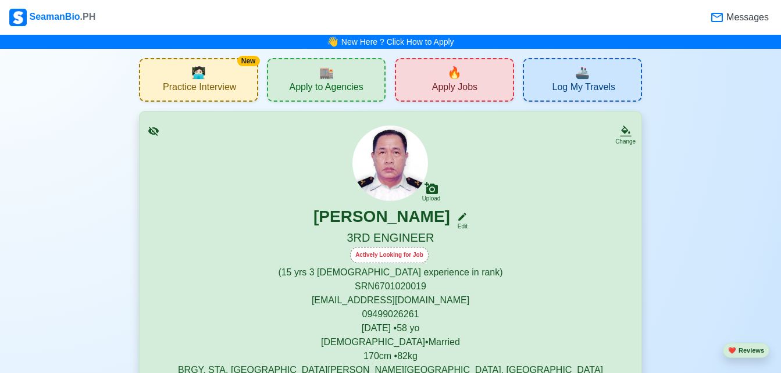
click at [304, 88] on span "Apply to Agencies" at bounding box center [326, 88] width 74 height 15
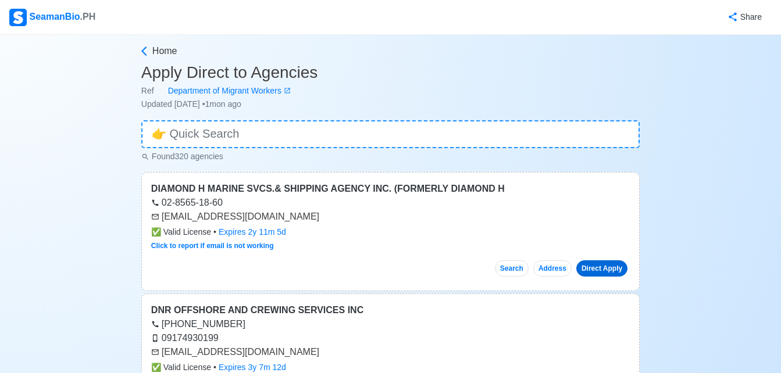
click at [605, 266] on link "Direct Apply" at bounding box center [601, 269] width 51 height 16
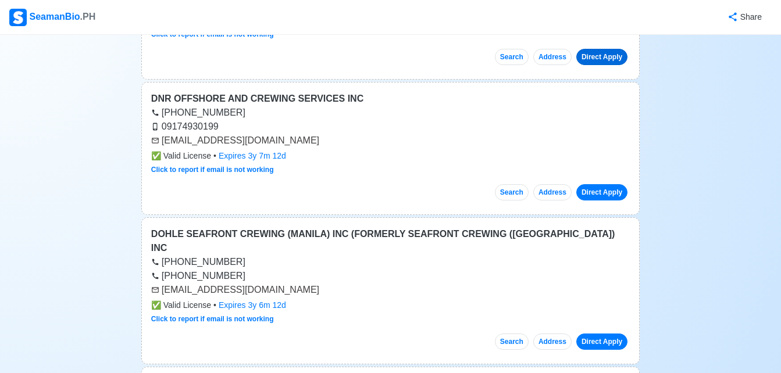
scroll to position [209, 0]
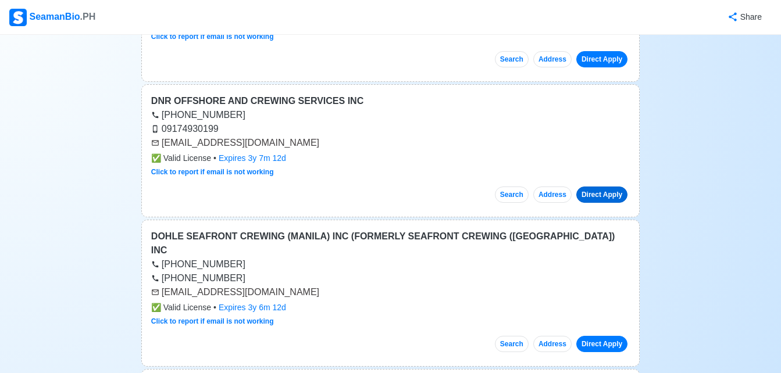
click at [603, 195] on link "Direct Apply" at bounding box center [601, 195] width 51 height 16
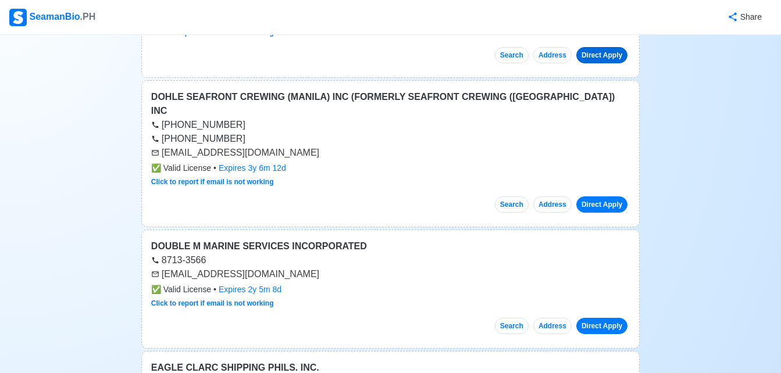
scroll to position [372, 0]
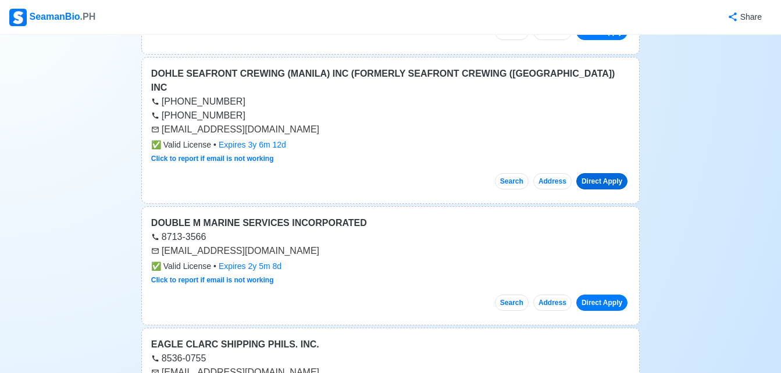
click at [608, 173] on link "Direct Apply" at bounding box center [601, 181] width 51 height 16
click at [597, 295] on link "Direct Apply" at bounding box center [601, 303] width 51 height 16
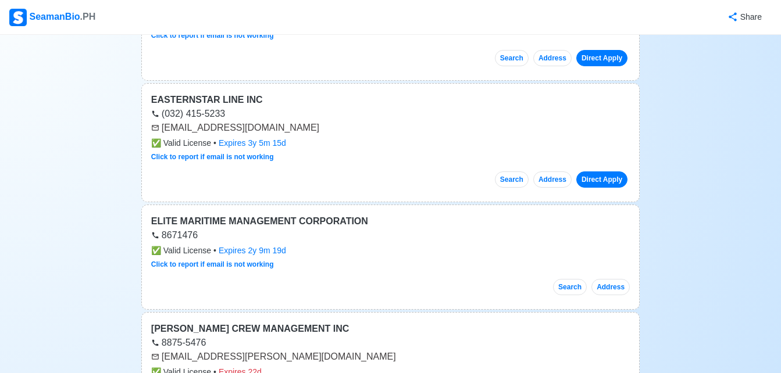
scroll to position [1047, 0]
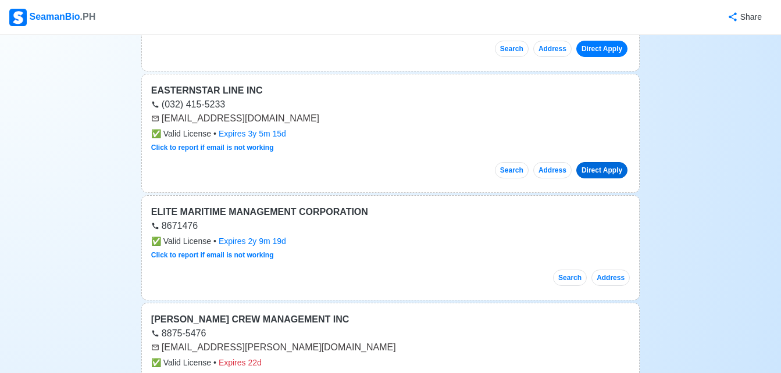
click at [589, 162] on link "Direct Apply" at bounding box center [601, 170] width 51 height 16
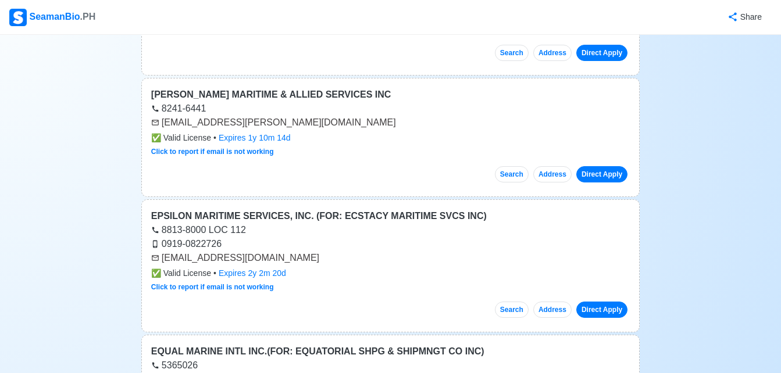
scroll to position [1396, 0]
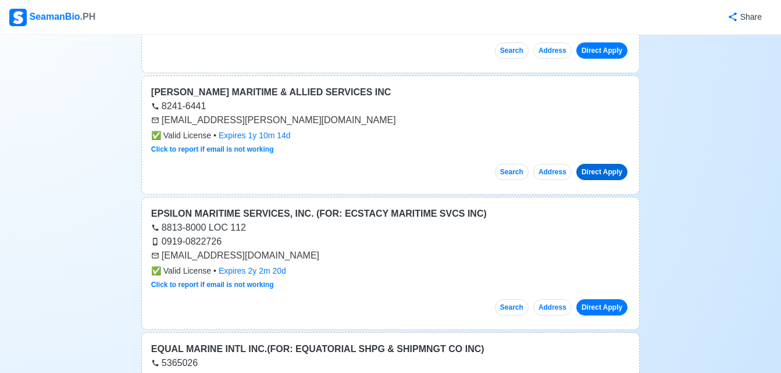
click at [600, 164] on link "Direct Apply" at bounding box center [601, 172] width 51 height 16
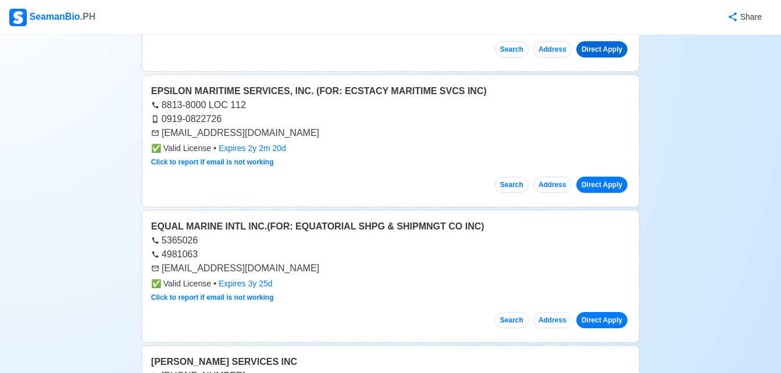
scroll to position [1535, 0]
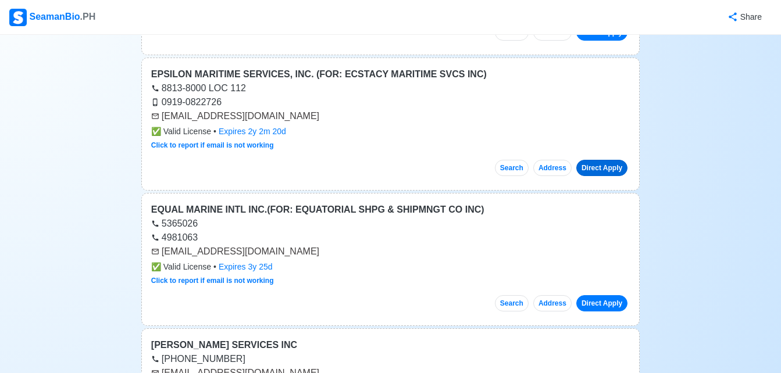
click at [597, 160] on link "Direct Apply" at bounding box center [601, 168] width 51 height 16
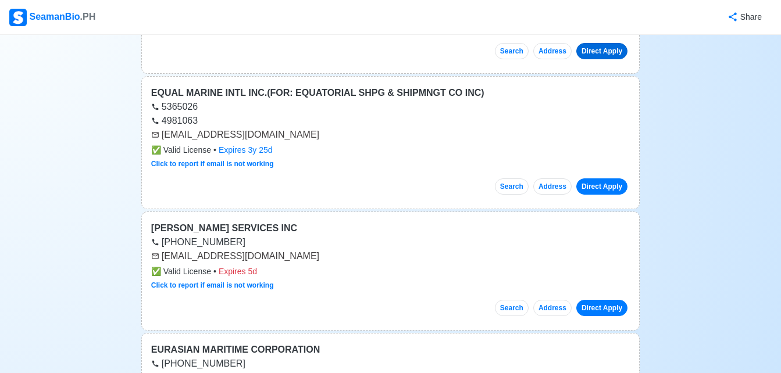
scroll to position [1675, 0]
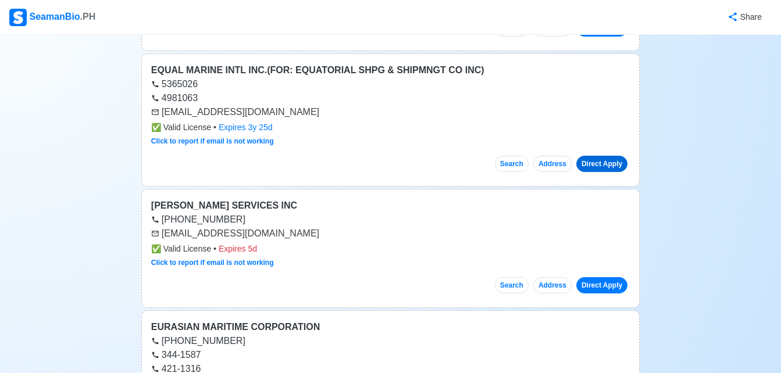
click at [611, 156] on link "Direct Apply" at bounding box center [601, 164] width 51 height 16
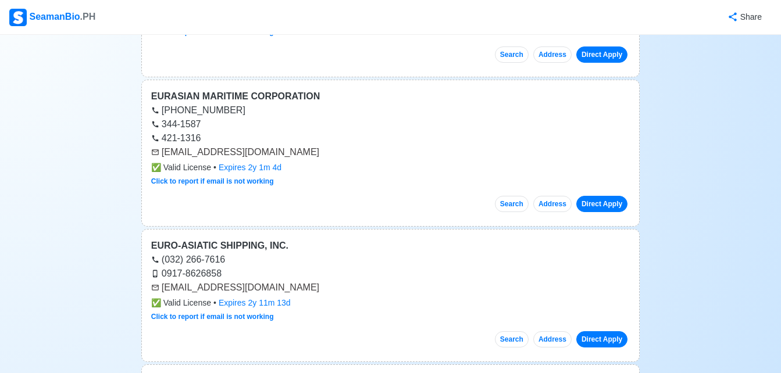
scroll to position [1908, 0]
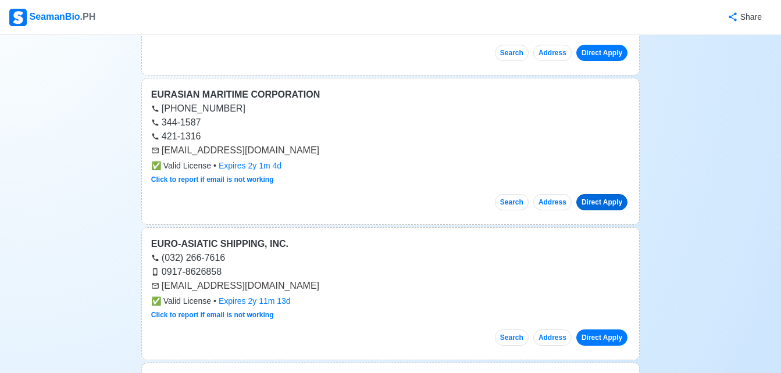
click at [609, 194] on link "Direct Apply" at bounding box center [601, 202] width 51 height 16
click at [613, 330] on link "Direct Apply" at bounding box center [601, 338] width 51 height 16
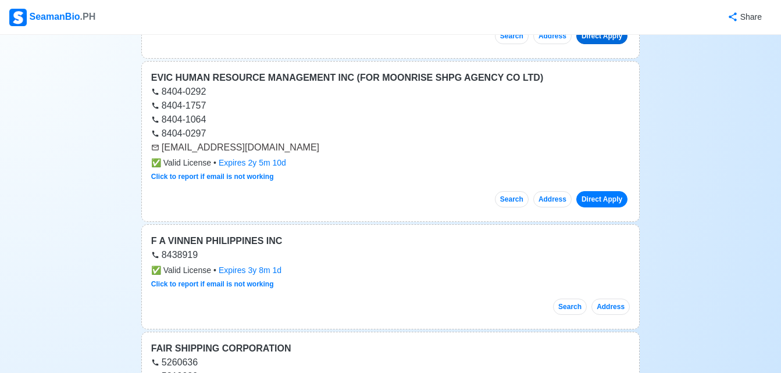
scroll to position [2210, 0]
click at [601, 191] on link "Direct Apply" at bounding box center [601, 199] width 51 height 16
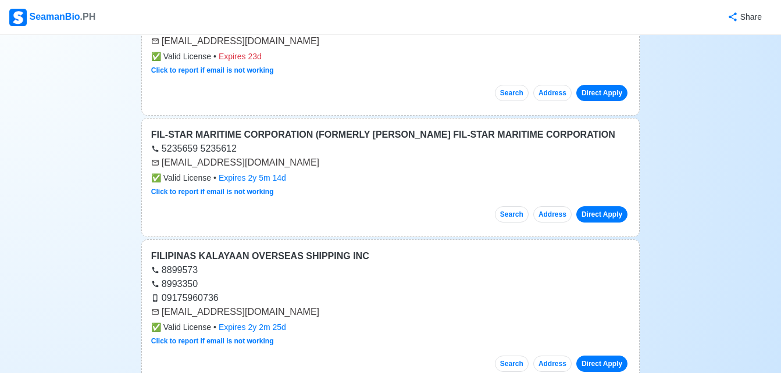
scroll to position [2838, 0]
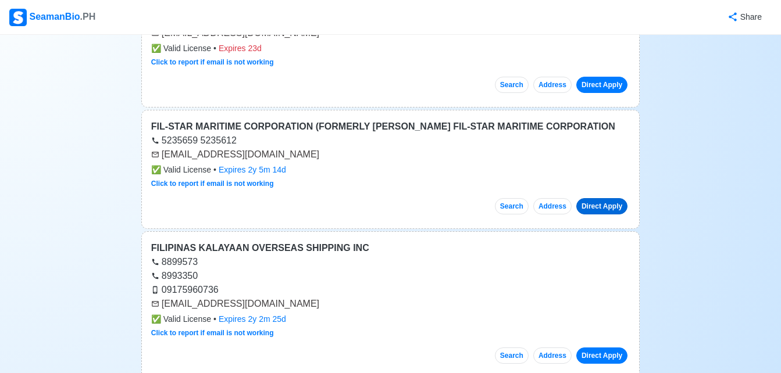
click at [612, 198] on link "Direct Apply" at bounding box center [601, 206] width 51 height 16
click at [601, 348] on link "Direct Apply" at bounding box center [601, 356] width 51 height 16
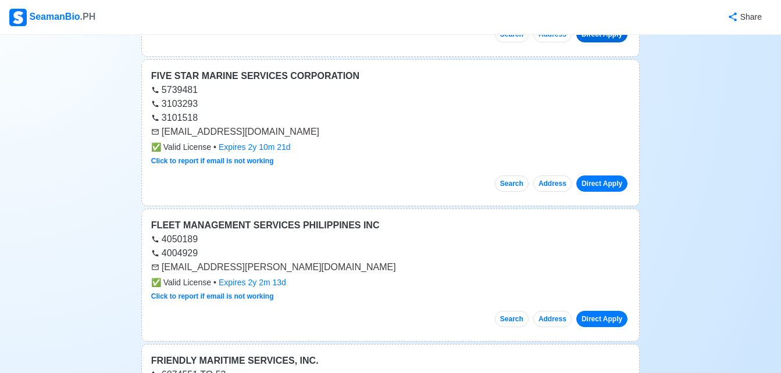
scroll to position [3157, 0]
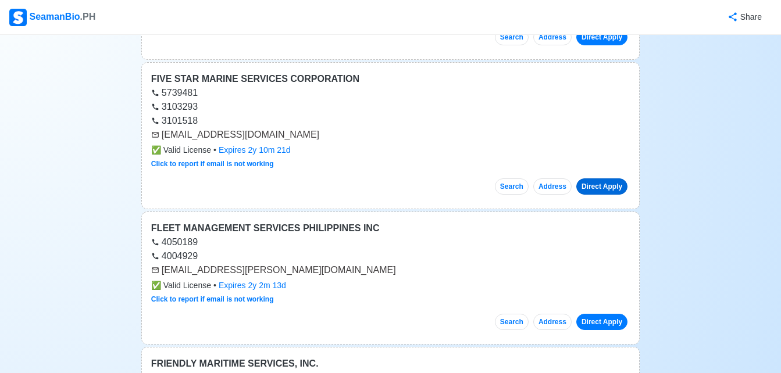
click at [601, 179] on link "Direct Apply" at bounding box center [601, 187] width 51 height 16
click at [605, 314] on link "Direct Apply" at bounding box center [601, 322] width 51 height 16
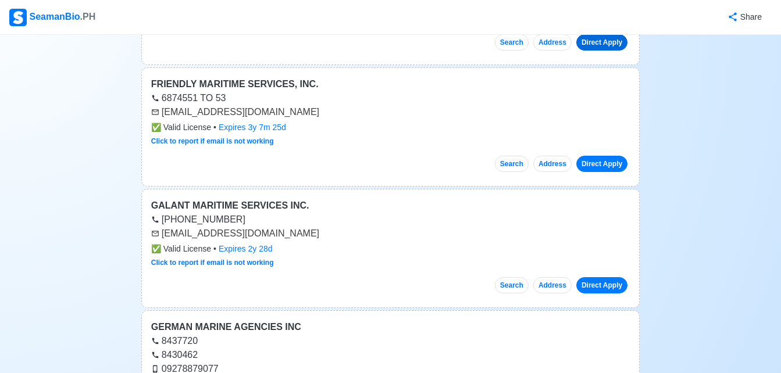
scroll to position [3459, 0]
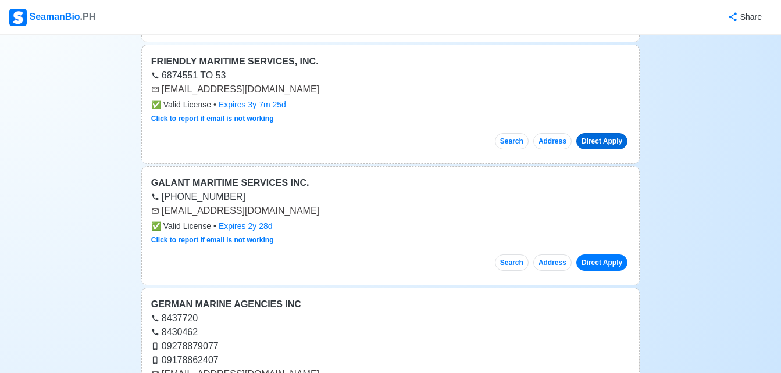
click at [609, 133] on link "Direct Apply" at bounding box center [601, 141] width 51 height 16
click at [603, 255] on link "Direct Apply" at bounding box center [601, 263] width 51 height 16
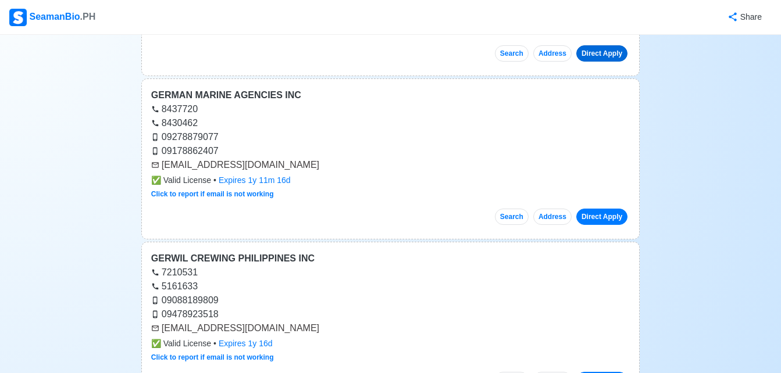
scroll to position [3692, 0]
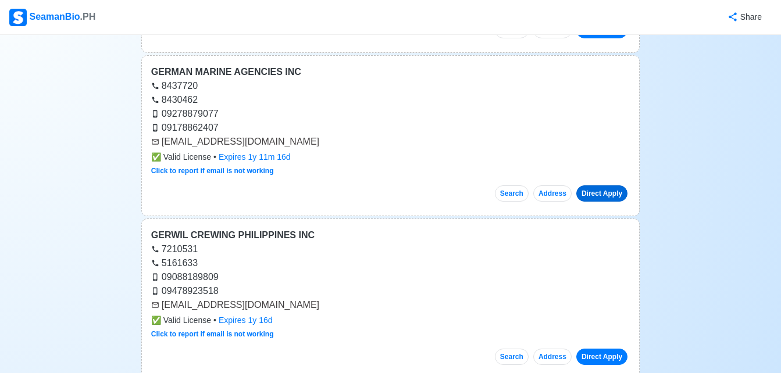
click at [605, 186] on link "Direct Apply" at bounding box center [601, 194] width 51 height 16
click at [606, 349] on link "Direct Apply" at bounding box center [601, 357] width 51 height 16
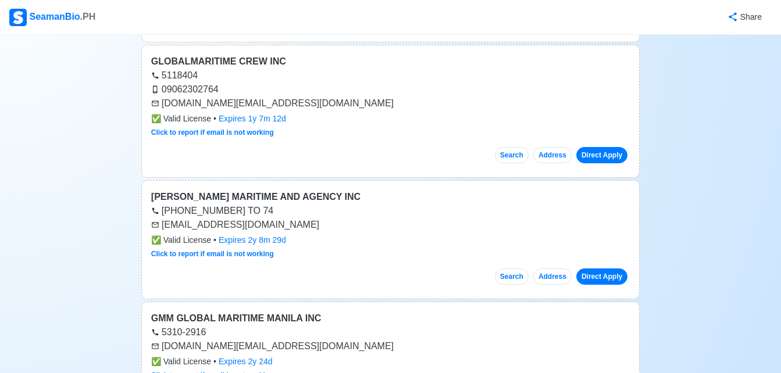
scroll to position [4180, 0]
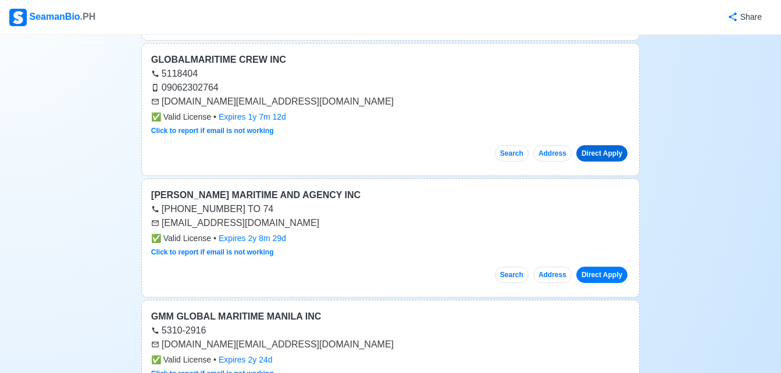
click at [611, 145] on link "Direct Apply" at bounding box center [601, 153] width 51 height 16
click at [607, 267] on link "Direct Apply" at bounding box center [601, 275] width 51 height 16
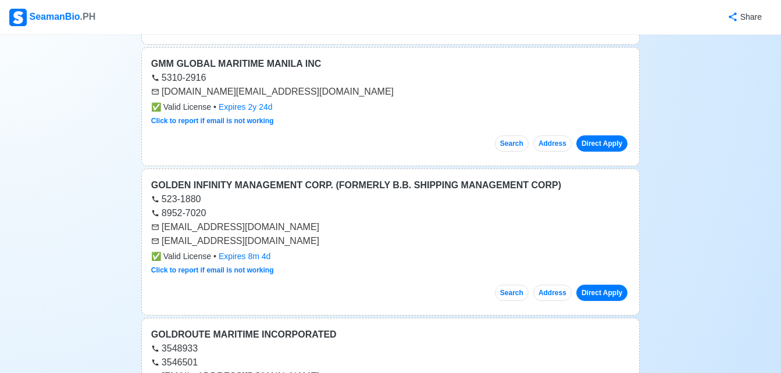
scroll to position [4436, 0]
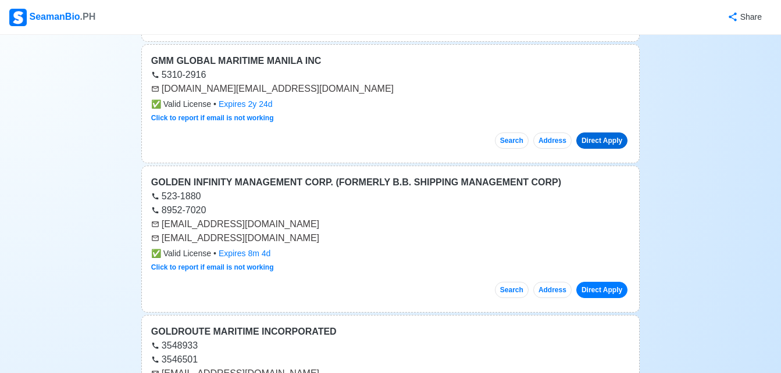
click at [602, 133] on link "Direct Apply" at bounding box center [601, 141] width 51 height 16
click at [602, 282] on link "Direct Apply" at bounding box center [601, 290] width 51 height 16
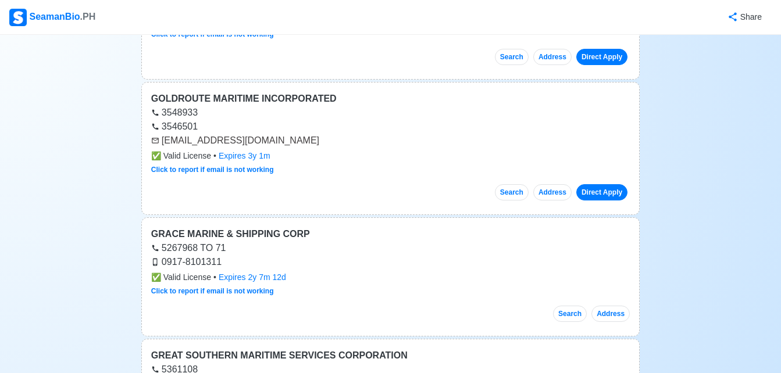
scroll to position [4669, 0]
click at [590, 185] on link "Direct Apply" at bounding box center [601, 193] width 51 height 16
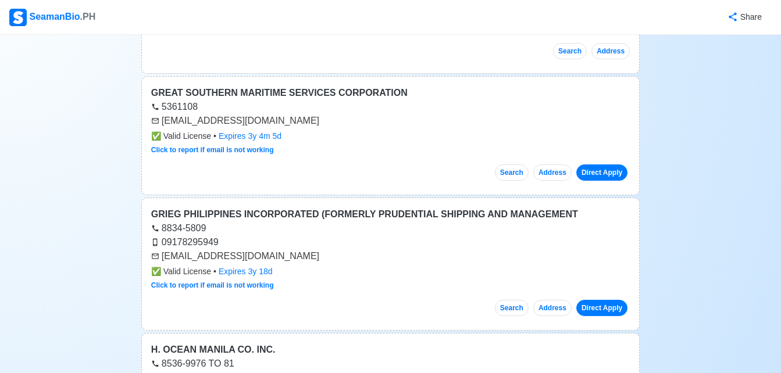
scroll to position [4948, 0]
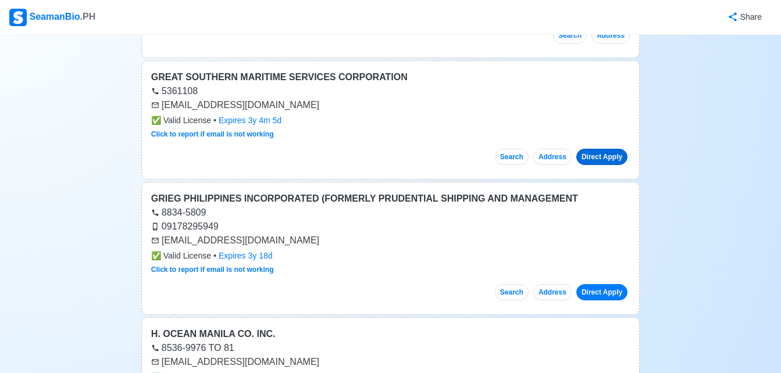
click at [608, 149] on link "Direct Apply" at bounding box center [601, 157] width 51 height 16
click at [606, 284] on link "Direct Apply" at bounding box center [601, 292] width 51 height 16
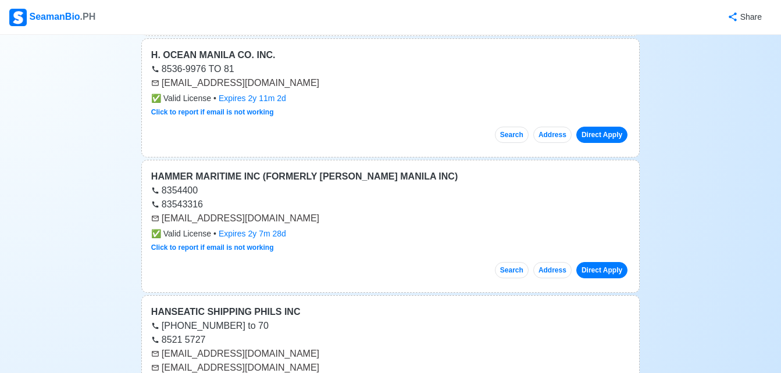
scroll to position [5204, 0]
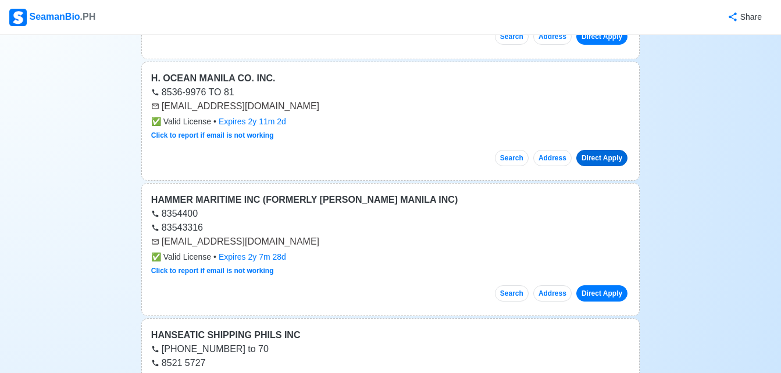
click at [603, 150] on link "Direct Apply" at bounding box center [601, 158] width 51 height 16
click at [588, 235] on div "[EMAIL_ADDRESS][DOMAIN_NAME]" at bounding box center [390, 242] width 479 height 14
click at [609, 286] on link "Direct Apply" at bounding box center [601, 294] width 51 height 16
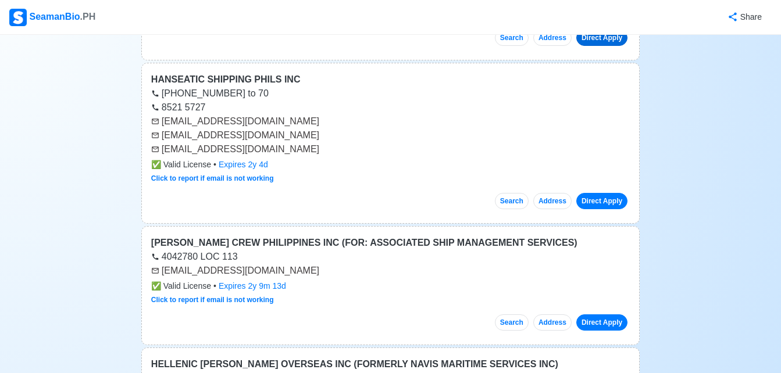
scroll to position [5483, 0]
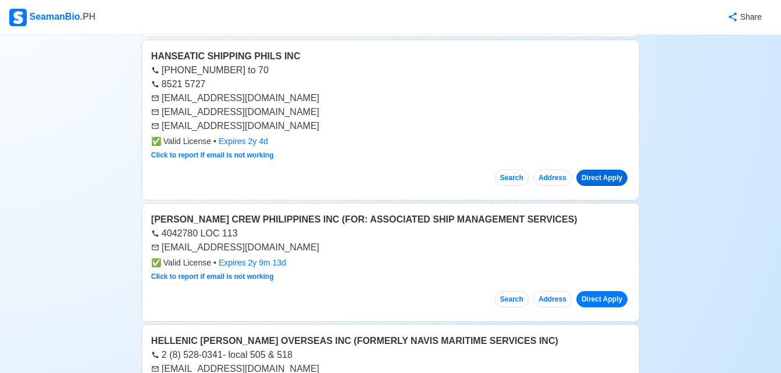
click at [600, 170] on link "Direct Apply" at bounding box center [601, 178] width 51 height 16
click at [616, 291] on link "Direct Apply" at bounding box center [601, 299] width 51 height 16
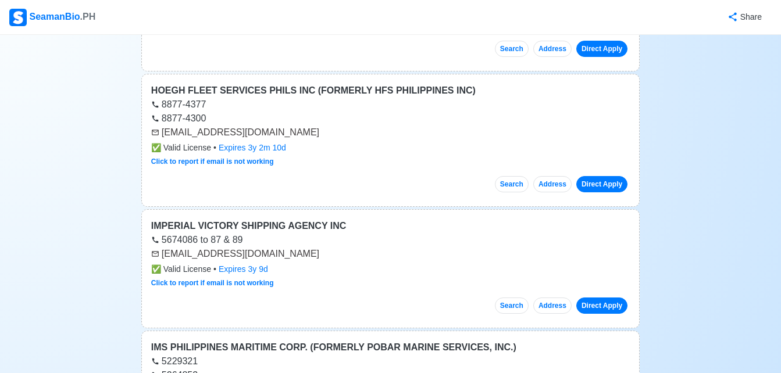
scroll to position [5879, 0]
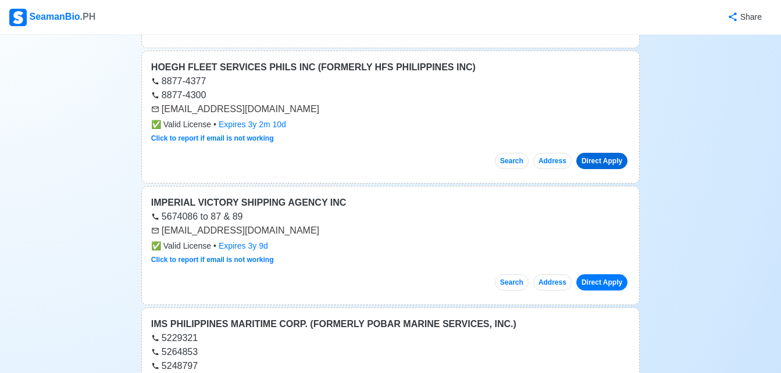
click at [600, 153] on link "Direct Apply" at bounding box center [601, 161] width 51 height 16
click at [564, 17] on div "Share" at bounding box center [434, 17] width 675 height 32
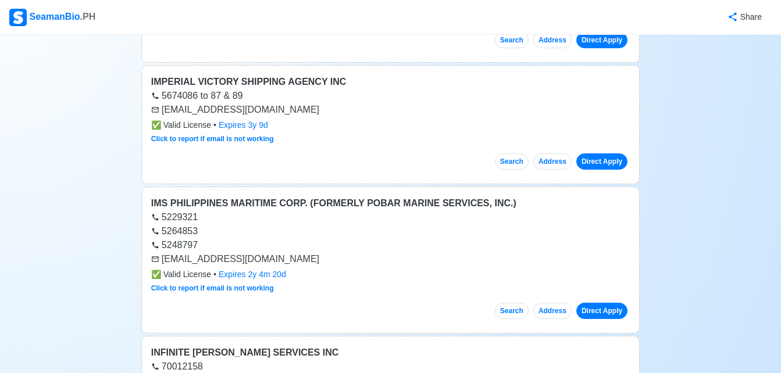
scroll to position [6018, 0]
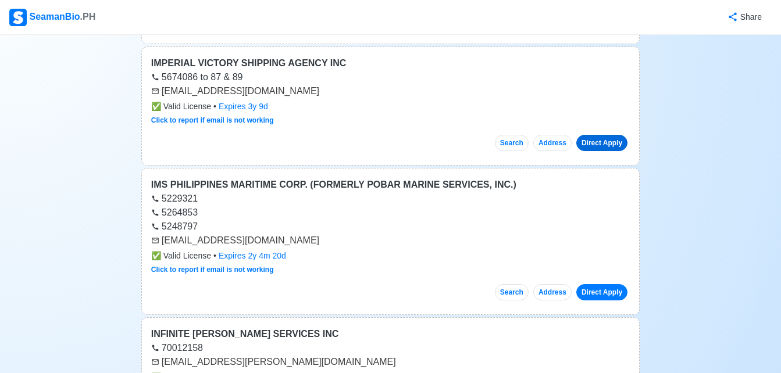
click at [598, 135] on link "Direct Apply" at bounding box center [601, 143] width 51 height 16
click at [597, 284] on link "Direct Apply" at bounding box center [601, 292] width 51 height 16
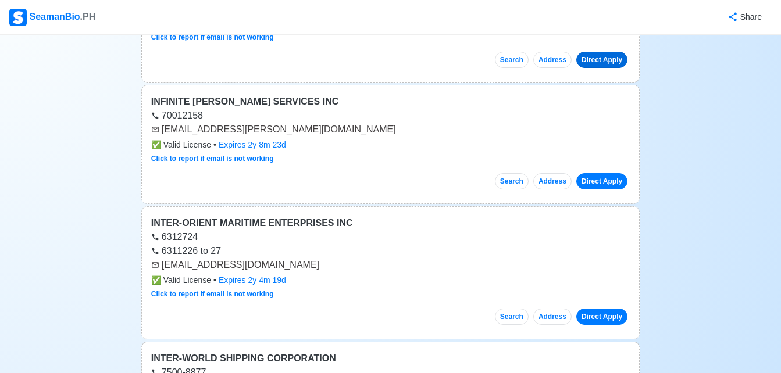
scroll to position [6274, 0]
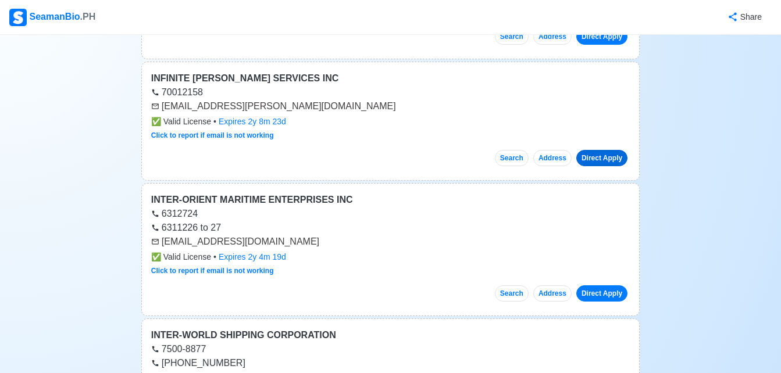
click at [598, 150] on link "Direct Apply" at bounding box center [601, 158] width 51 height 16
click at [614, 286] on link "Direct Apply" at bounding box center [601, 294] width 51 height 16
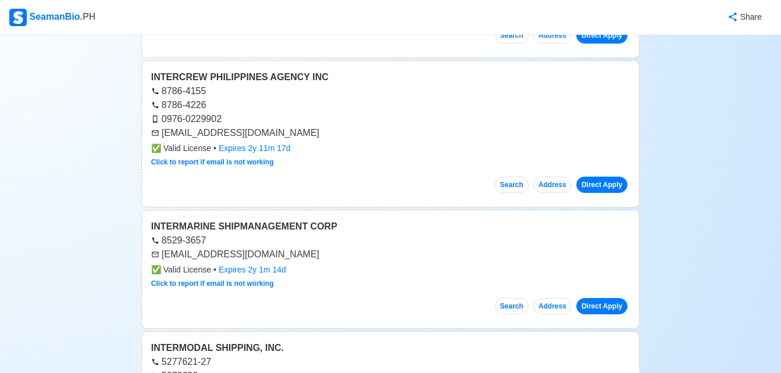
scroll to position [6670, 0]
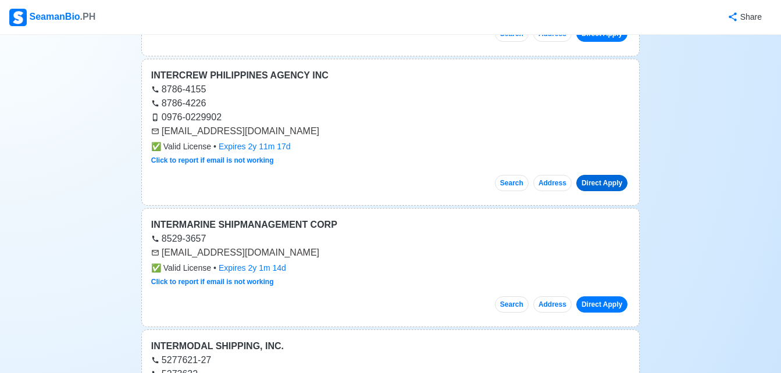
click at [604, 175] on link "Direct Apply" at bounding box center [601, 183] width 51 height 16
click at [604, 297] on link "Direct Apply" at bounding box center [601, 305] width 51 height 16
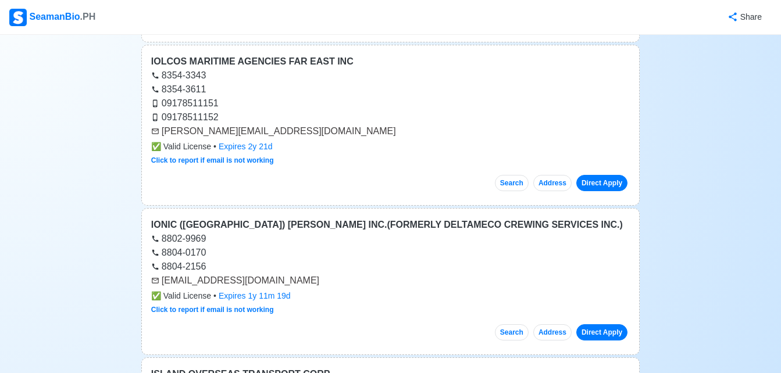
scroll to position [7135, 0]
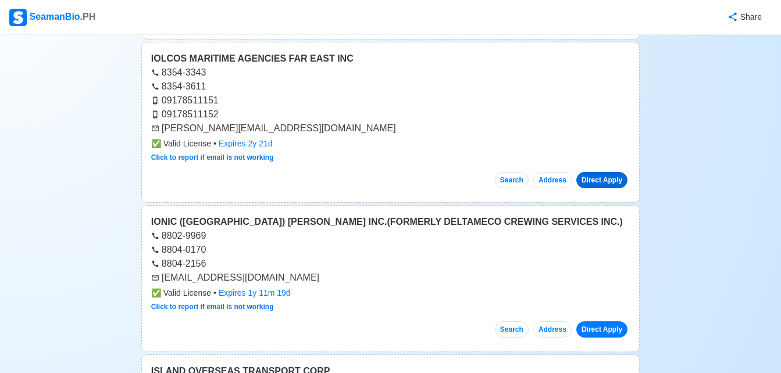
click at [615, 172] on link "Direct Apply" at bounding box center [601, 180] width 51 height 16
click at [599, 322] on link "Direct Apply" at bounding box center [601, 330] width 51 height 16
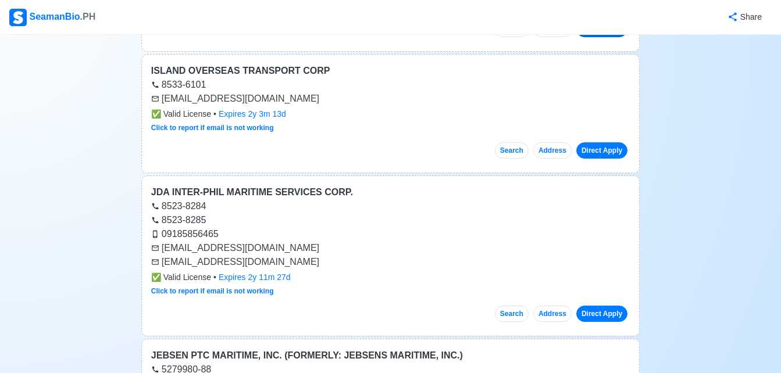
scroll to position [7437, 0]
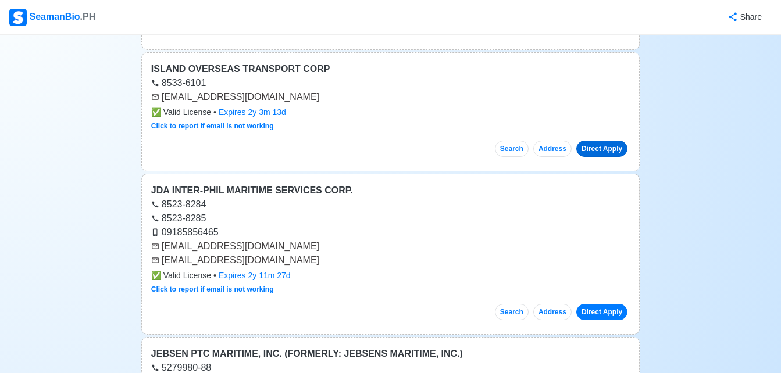
click at [603, 141] on link "Direct Apply" at bounding box center [601, 149] width 51 height 16
drag, startPoint x: 605, startPoint y: 289, endPoint x: 601, endPoint y: 298, distance: 9.6
click at [601, 298] on div "Direct Apply" at bounding box center [601, 308] width 58 height 26
click at [601, 304] on link "Direct Apply" at bounding box center [601, 312] width 51 height 16
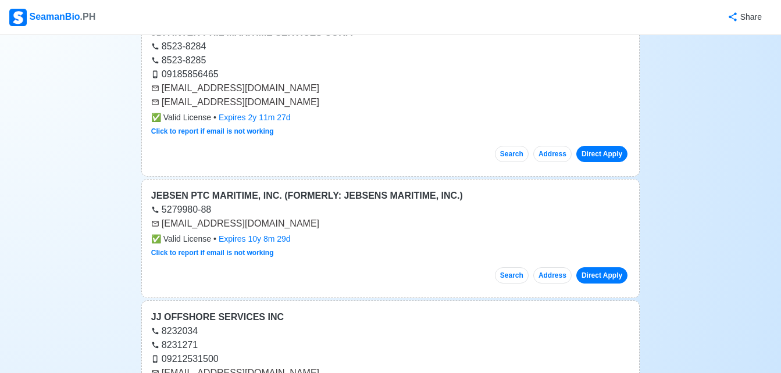
scroll to position [7716, 0]
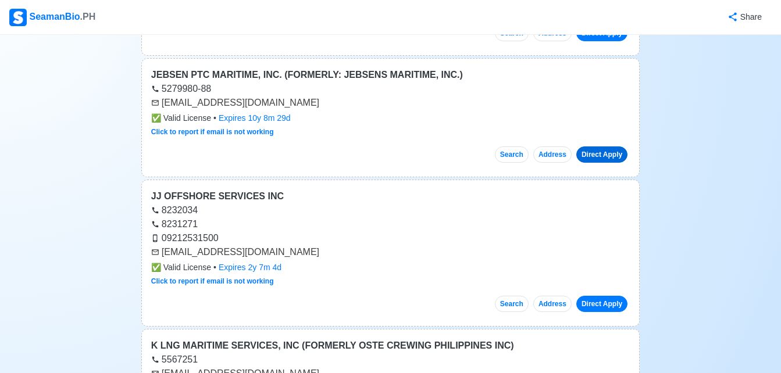
click at [608, 147] on link "Direct Apply" at bounding box center [601, 155] width 51 height 16
click at [618, 296] on link "Direct Apply" at bounding box center [601, 304] width 51 height 16
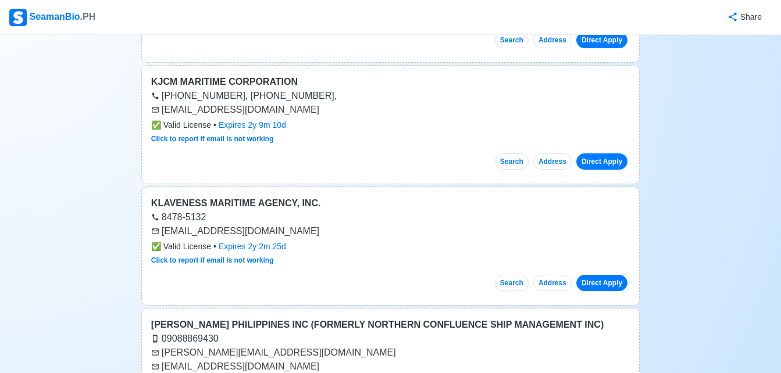
scroll to position [8275, 0]
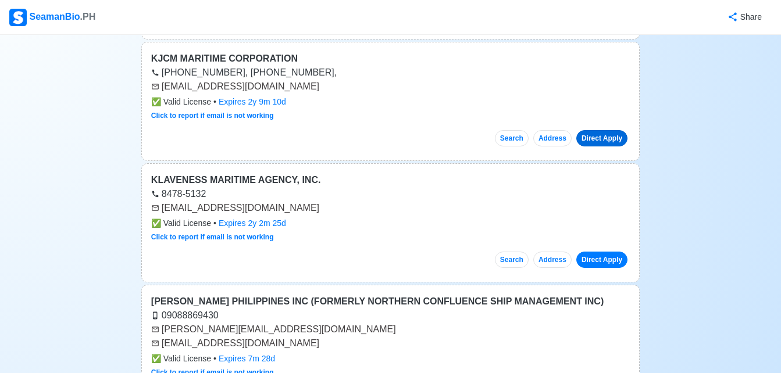
click at [593, 130] on link "Direct Apply" at bounding box center [601, 138] width 51 height 16
click at [609, 252] on link "Direct Apply" at bounding box center [601, 260] width 51 height 16
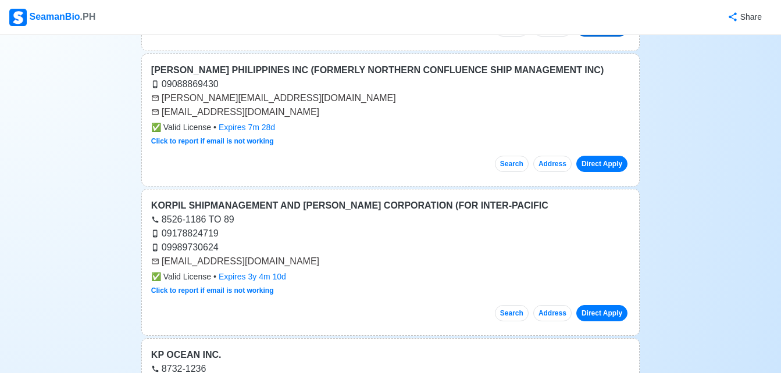
scroll to position [8507, 0]
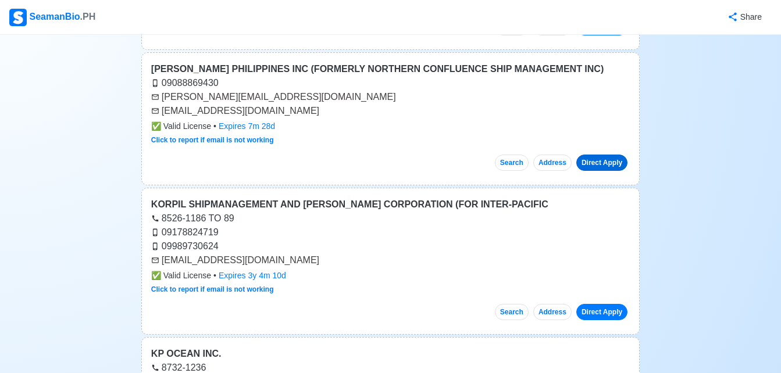
click at [611, 155] on link "Direct Apply" at bounding box center [601, 163] width 51 height 16
click at [594, 304] on link "Direct Apply" at bounding box center [601, 312] width 51 height 16
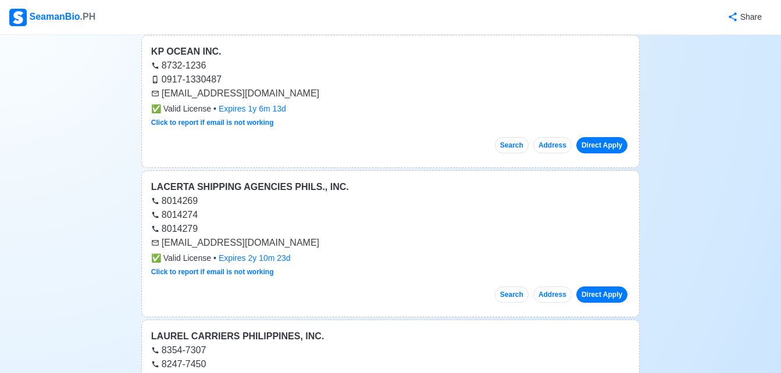
scroll to position [8786, 0]
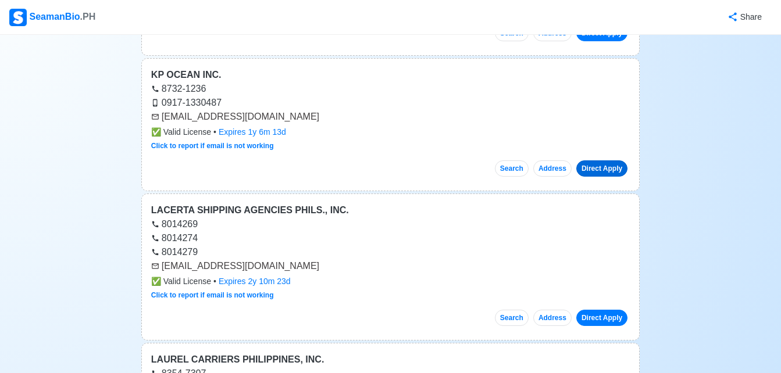
click at [612, 161] on link "Direct Apply" at bounding box center [601, 169] width 51 height 16
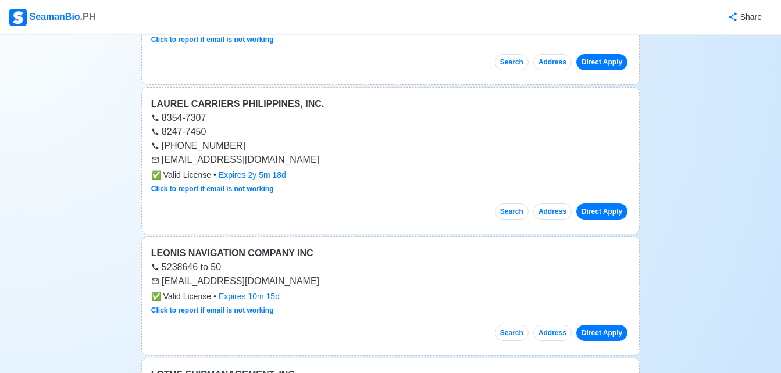
scroll to position [9066, 0]
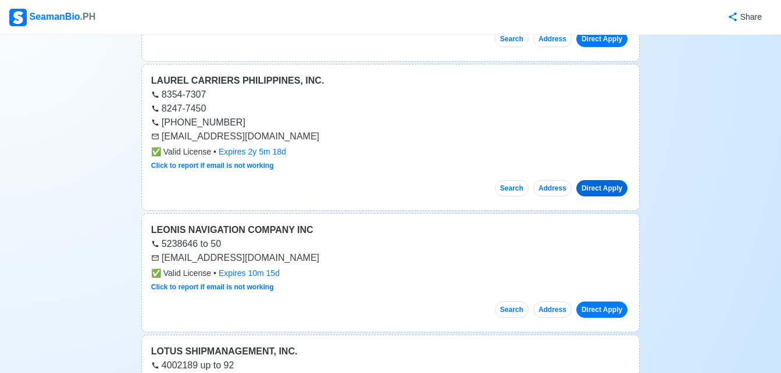
click at [595, 180] on link "Direct Apply" at bounding box center [601, 188] width 51 height 16
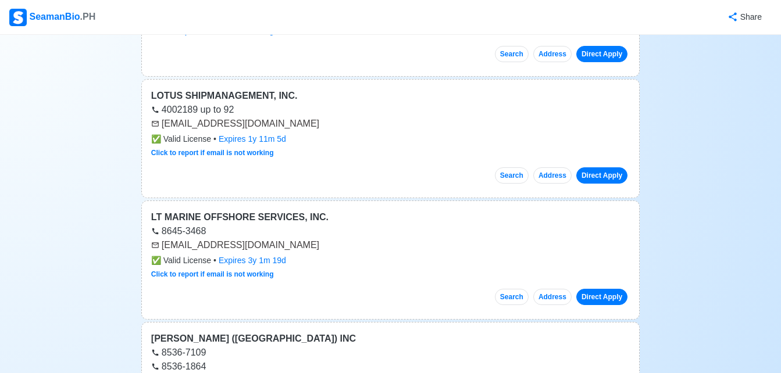
scroll to position [9345, 0]
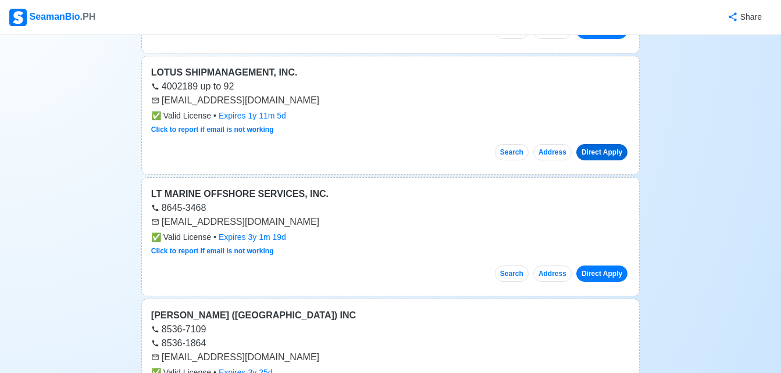
click at [611, 144] on link "Direct Apply" at bounding box center [601, 152] width 51 height 16
click at [609, 266] on link "Direct Apply" at bounding box center [601, 274] width 51 height 16
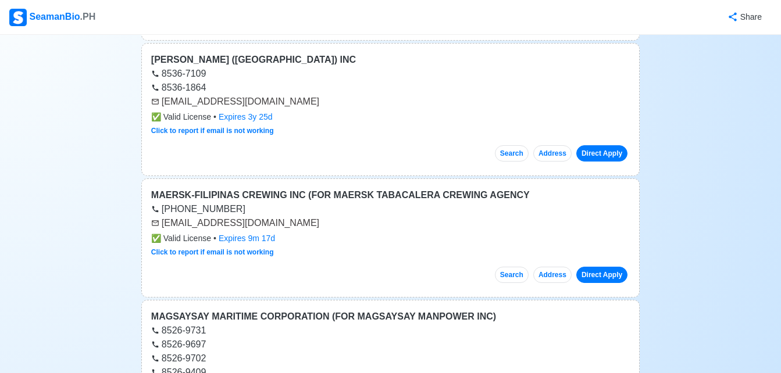
scroll to position [9577, 0]
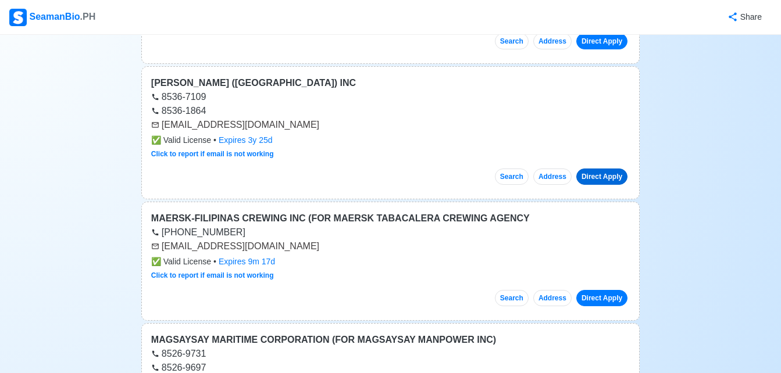
click at [608, 169] on link "Direct Apply" at bounding box center [601, 177] width 51 height 16
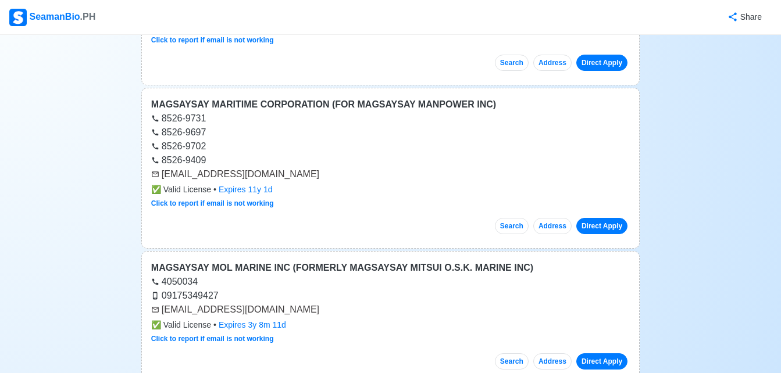
scroll to position [9833, 0]
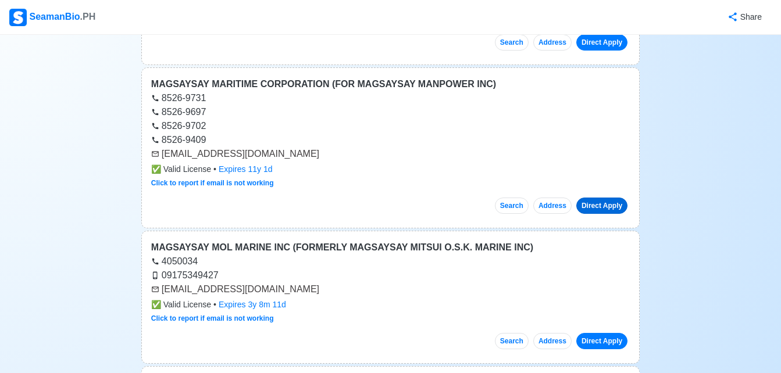
click at [602, 198] on link "Direct Apply" at bounding box center [601, 206] width 51 height 16
click at [612, 333] on link "Direct Apply" at bounding box center [601, 341] width 51 height 16
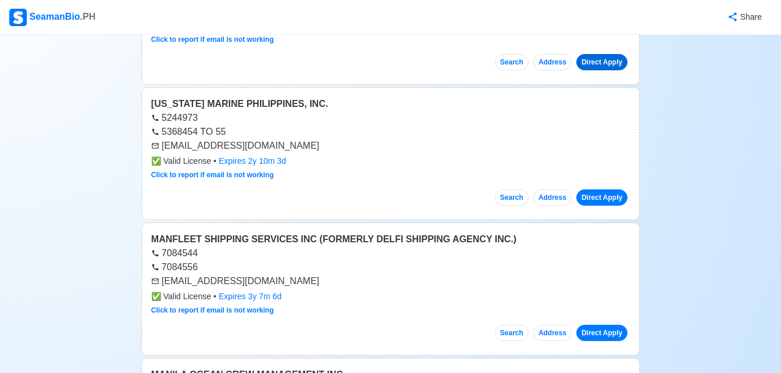
scroll to position [10136, 0]
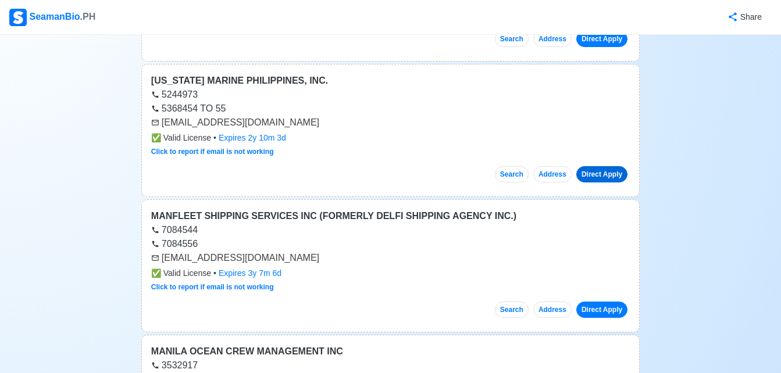
click at [602, 166] on link "Direct Apply" at bounding box center [601, 174] width 51 height 16
click at [608, 302] on link "Direct Apply" at bounding box center [601, 310] width 51 height 16
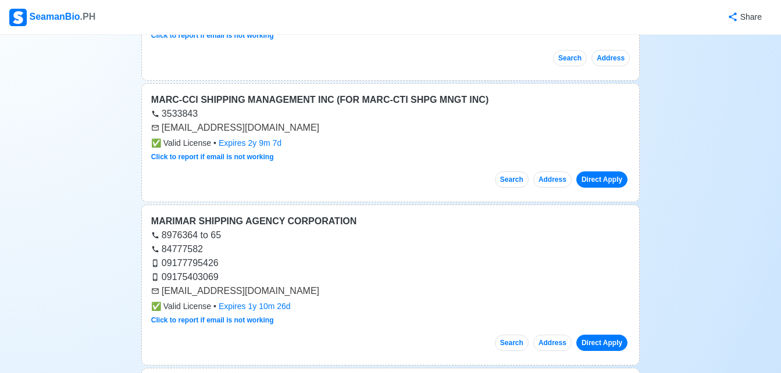
scroll to position [10694, 0]
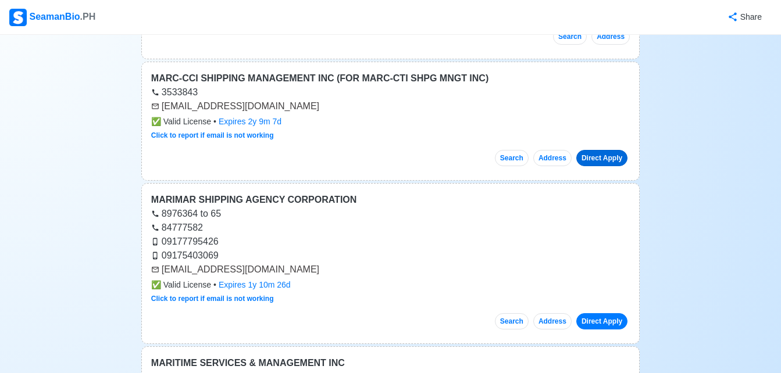
click at [613, 150] on link "Direct Apply" at bounding box center [601, 158] width 51 height 16
click at [612, 313] on link "Direct Apply" at bounding box center [601, 321] width 51 height 16
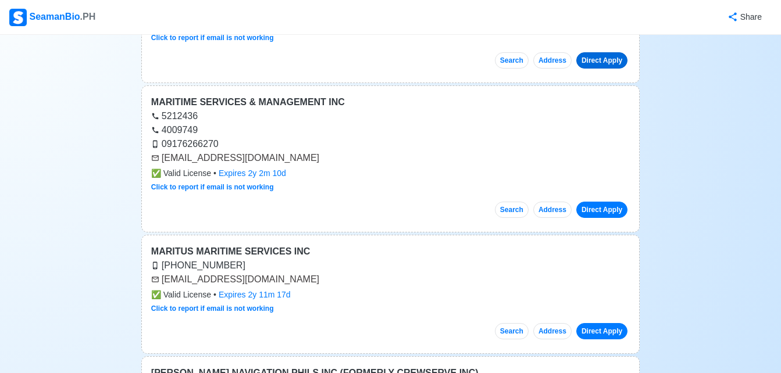
scroll to position [10973, 0]
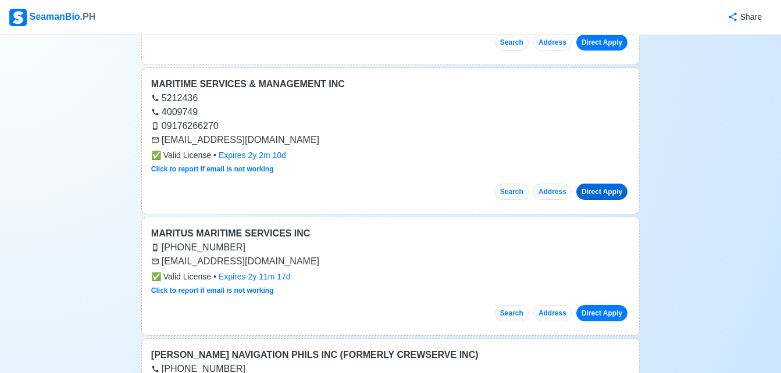
click at [595, 184] on link "Direct Apply" at bounding box center [601, 192] width 51 height 16
click at [606, 305] on link "Direct Apply" at bounding box center [601, 313] width 51 height 16
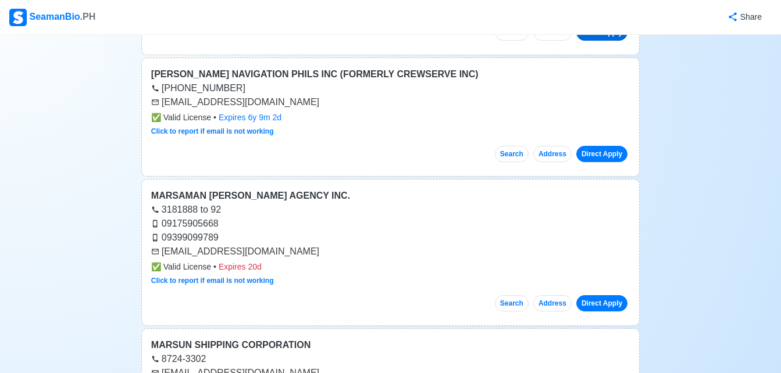
scroll to position [11252, 0]
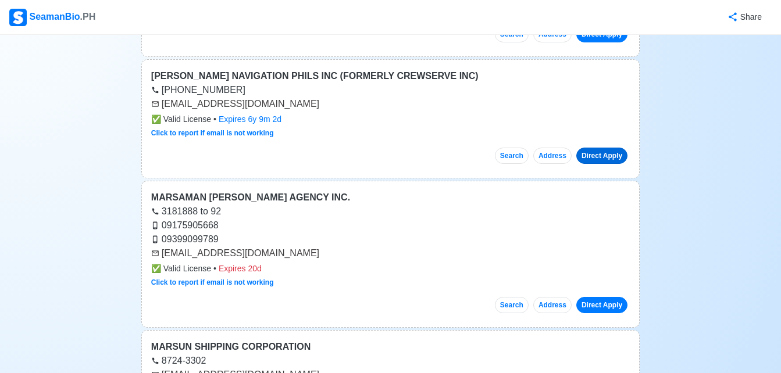
click at [616, 148] on link "Direct Apply" at bounding box center [601, 156] width 51 height 16
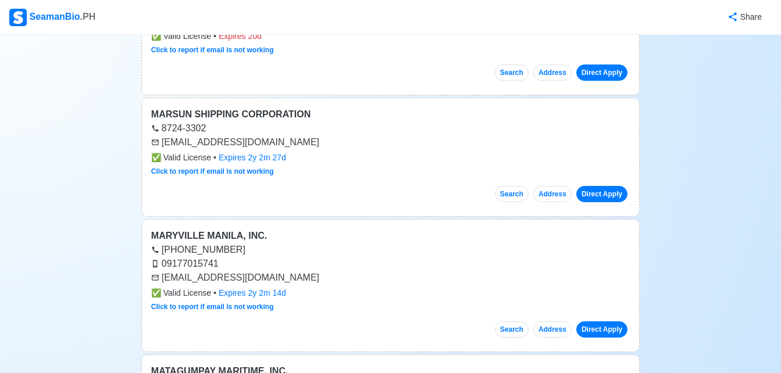
scroll to position [11508, 0]
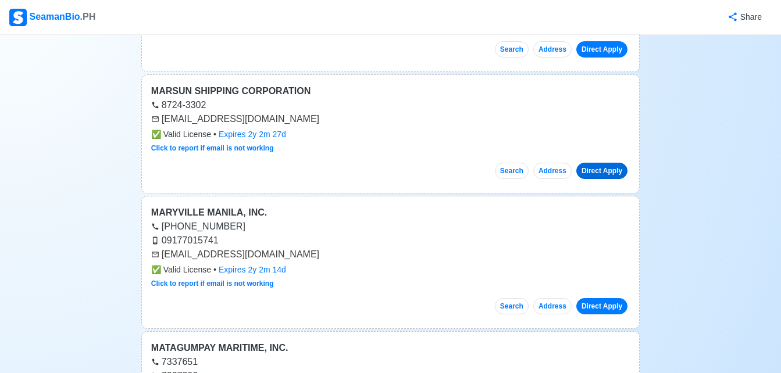
drag, startPoint x: 611, startPoint y: 147, endPoint x: 607, endPoint y: 155, distance: 9.1
click at [607, 155] on div "Direct Apply" at bounding box center [601, 167] width 58 height 26
click at [607, 163] on link "Direct Apply" at bounding box center [601, 171] width 51 height 16
click at [612, 298] on link "Direct Apply" at bounding box center [601, 306] width 51 height 16
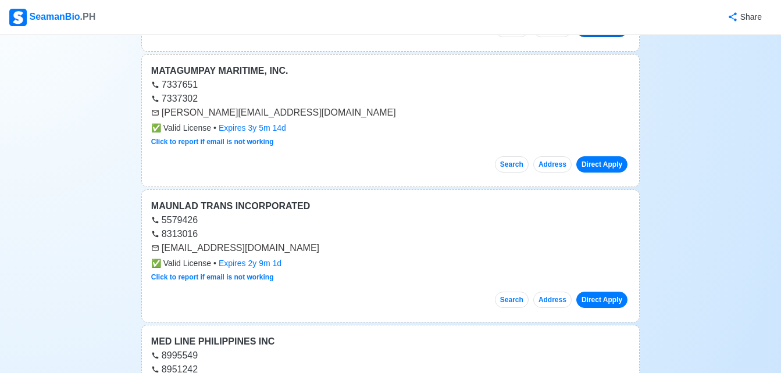
scroll to position [11787, 0]
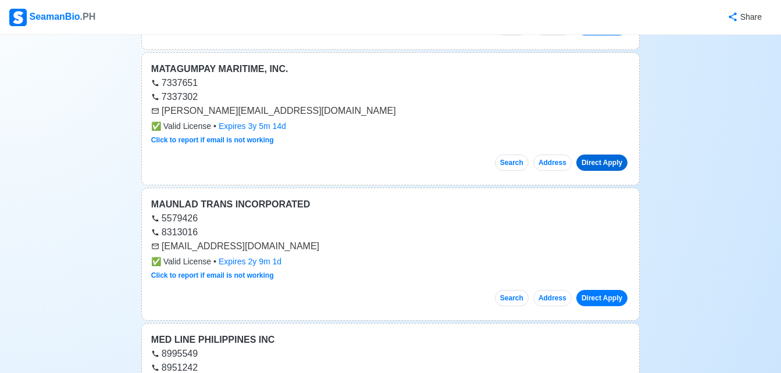
click at [605, 155] on link "Direct Apply" at bounding box center [601, 163] width 51 height 16
click at [605, 290] on link "Direct Apply" at bounding box center [601, 298] width 51 height 16
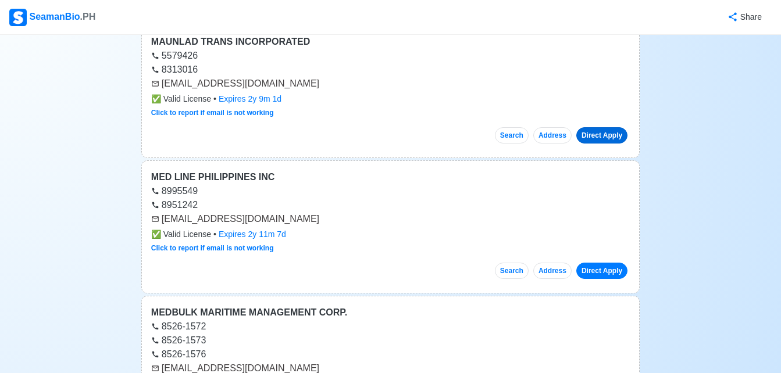
scroll to position [12043, 0]
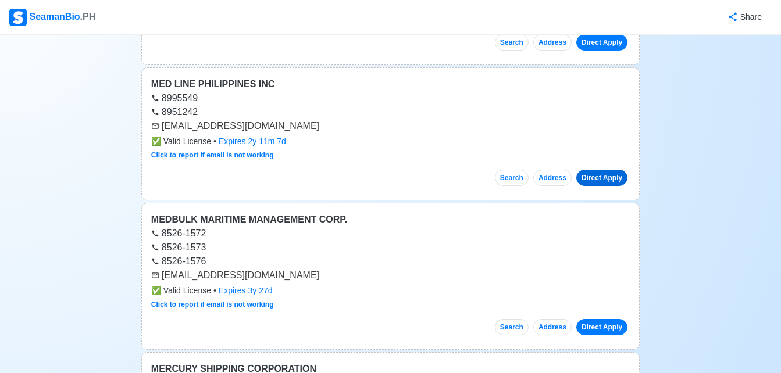
click at [601, 170] on link "Direct Apply" at bounding box center [601, 178] width 51 height 16
click at [605, 319] on link "Direct Apply" at bounding box center [601, 327] width 51 height 16
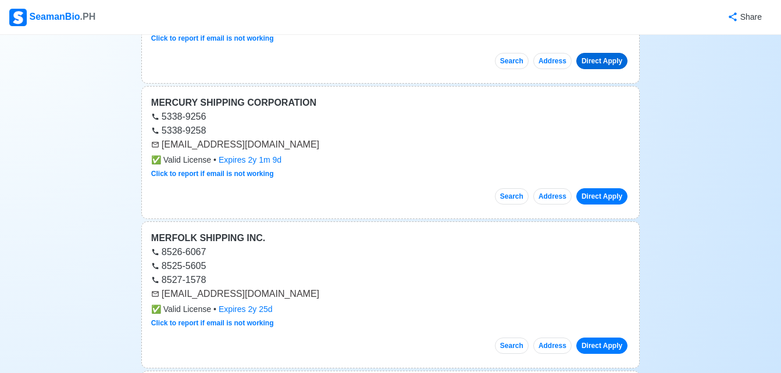
scroll to position [12322, 0]
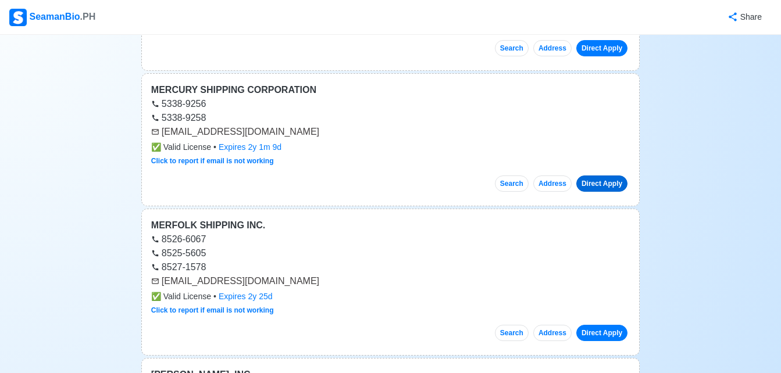
click at [596, 176] on link "Direct Apply" at bounding box center [601, 184] width 51 height 16
click at [618, 325] on link "Direct Apply" at bounding box center [601, 333] width 51 height 16
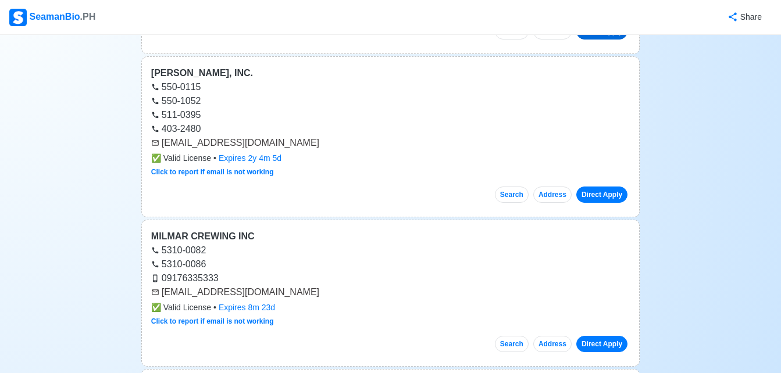
scroll to position [12625, 0]
click at [600, 186] on link "Direct Apply" at bounding box center [601, 194] width 51 height 16
click at [602, 336] on link "Direct Apply" at bounding box center [601, 344] width 51 height 16
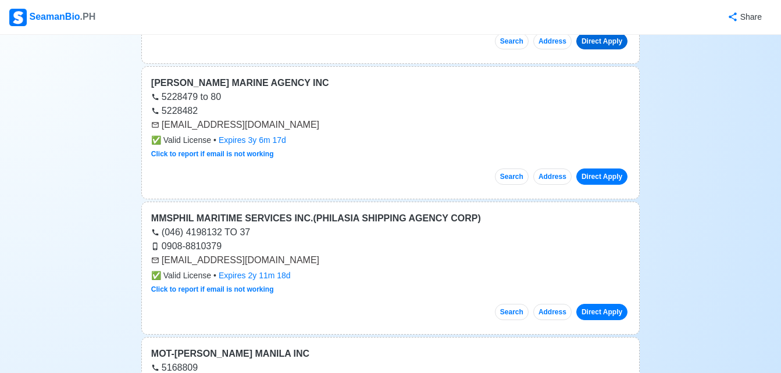
scroll to position [12951, 0]
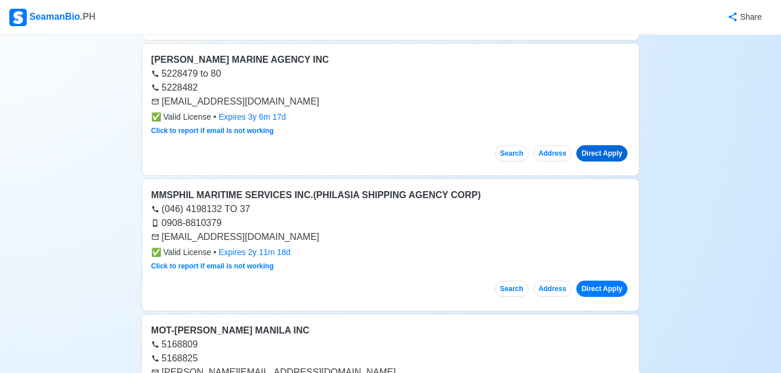
click at [600, 145] on link "Direct Apply" at bounding box center [601, 153] width 51 height 16
click at [603, 281] on link "Direct Apply" at bounding box center [601, 289] width 51 height 16
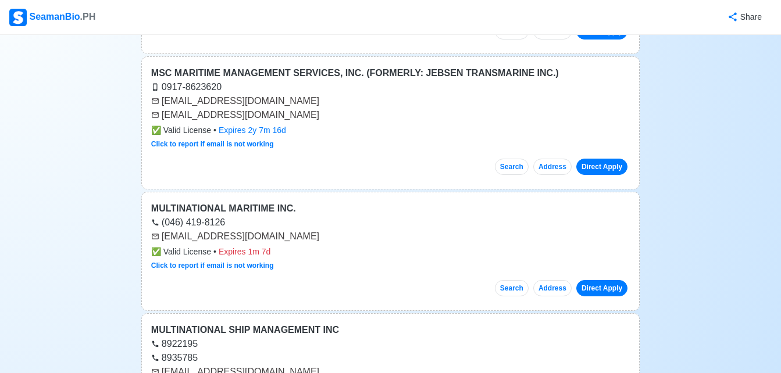
scroll to position [13617, 0]
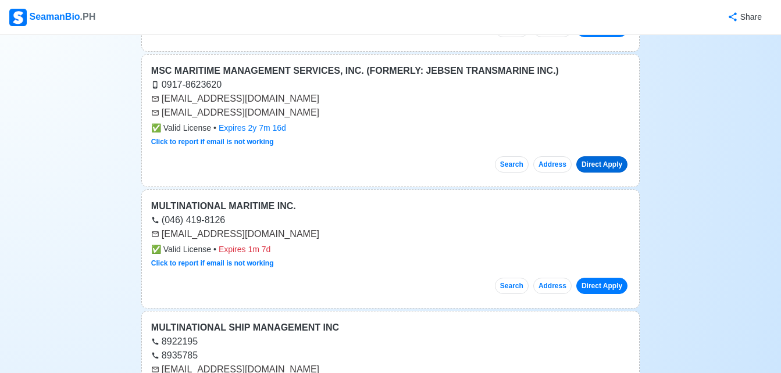
click at [598, 156] on link "Direct Apply" at bounding box center [601, 164] width 51 height 16
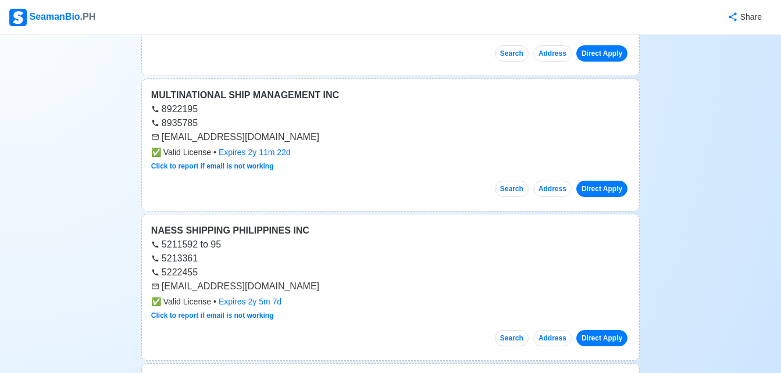
scroll to position [13873, 0]
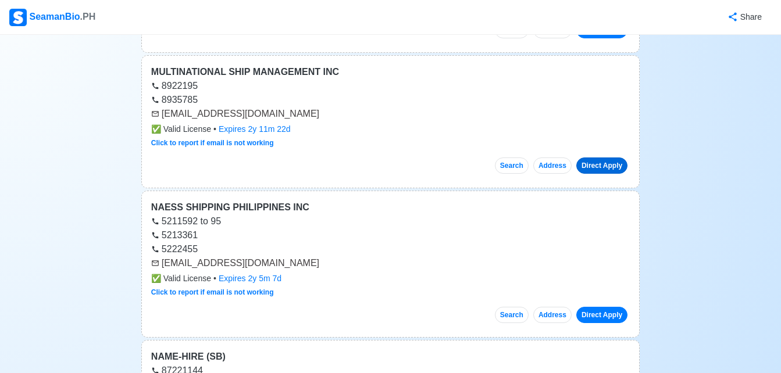
click at [608, 158] on link "Direct Apply" at bounding box center [601, 166] width 51 height 16
